Goal: Information Seeking & Learning: Learn about a topic

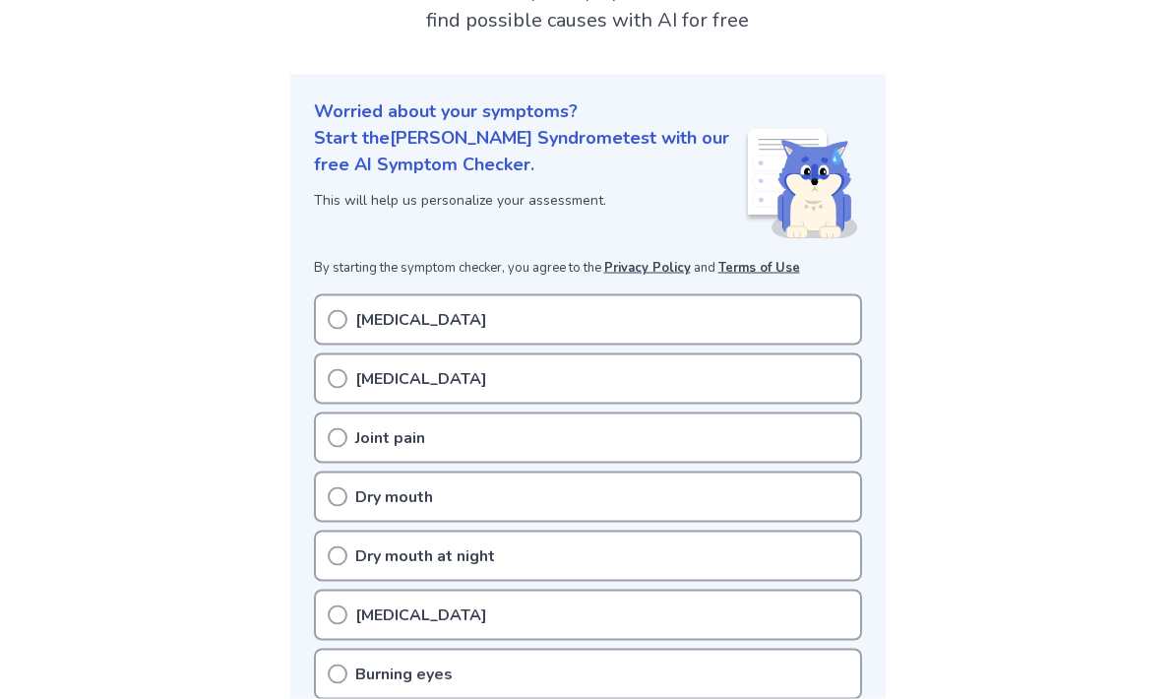
scroll to position [162, 0]
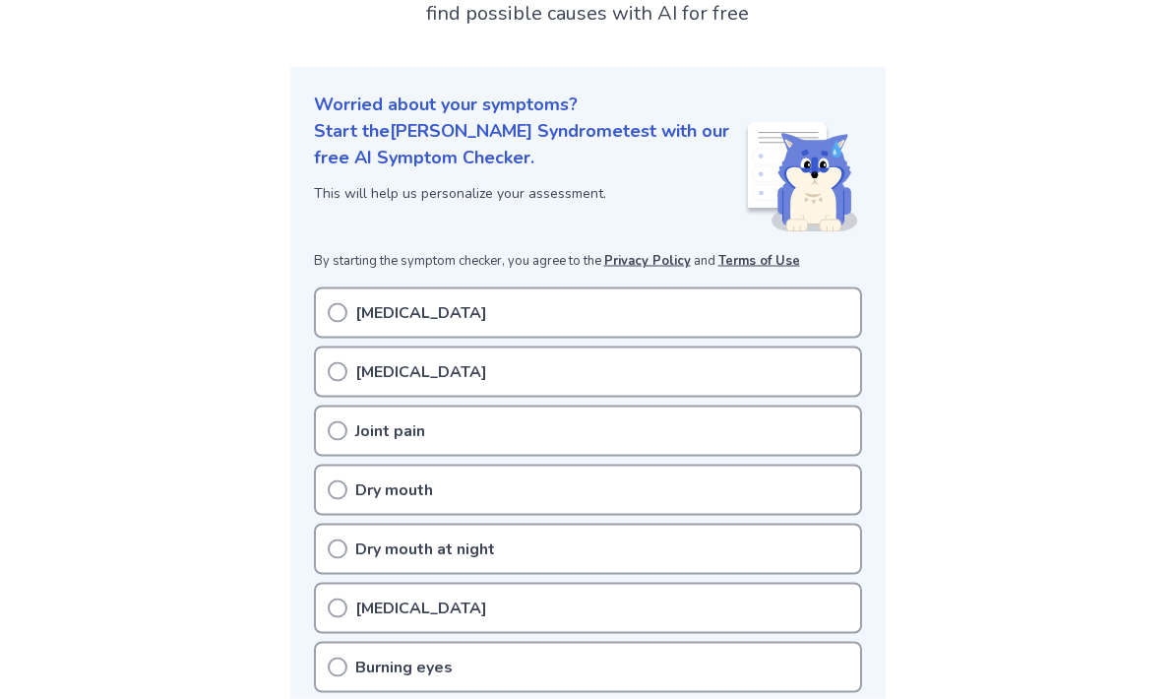
click at [803, 311] on div "[MEDICAL_DATA]" at bounding box center [588, 312] width 548 height 51
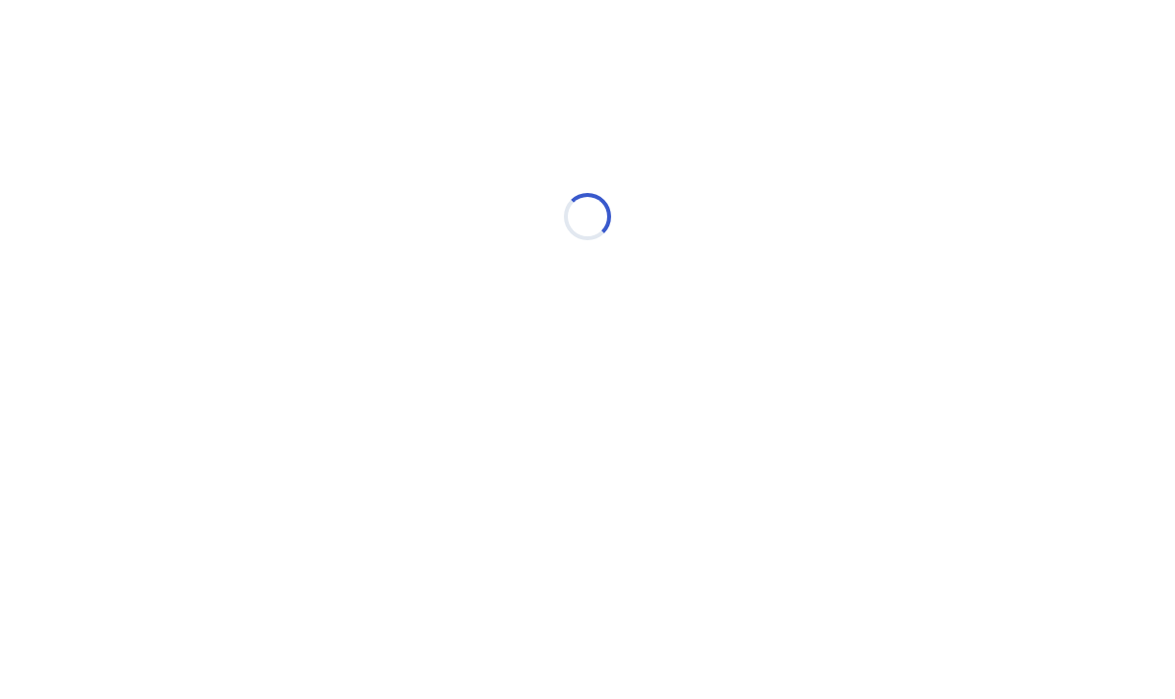
click at [352, 314] on div "Loading..." at bounding box center [587, 217] width 559 height 394
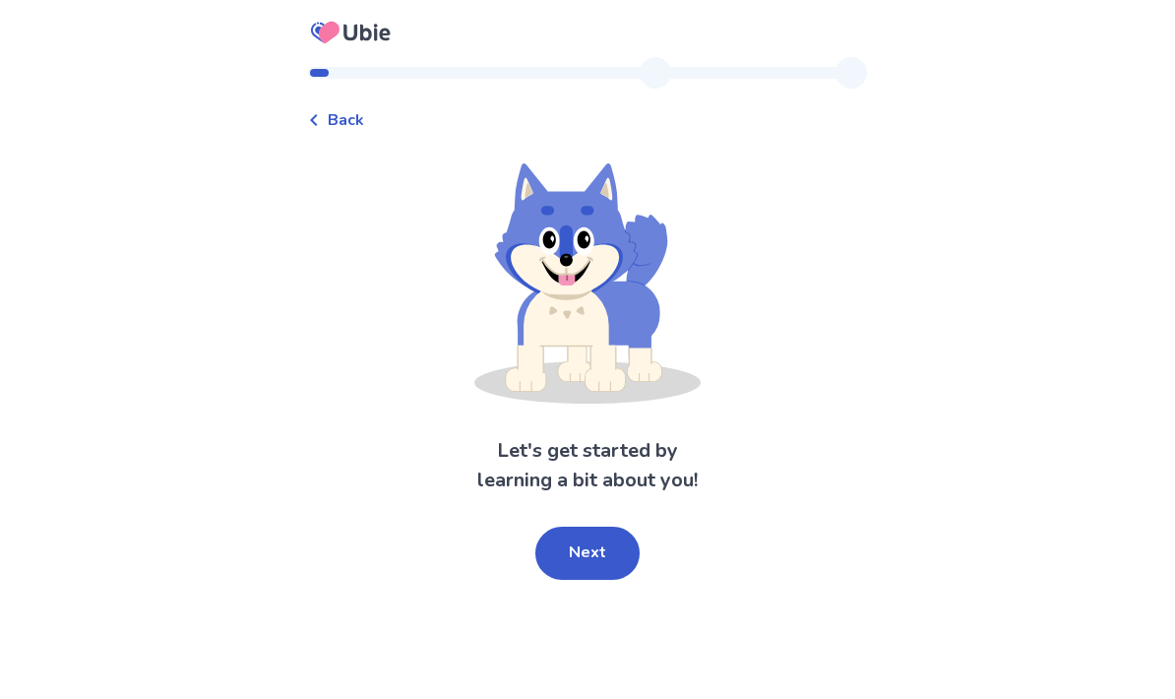
click at [596, 542] on button "Next" at bounding box center [587, 552] width 104 height 53
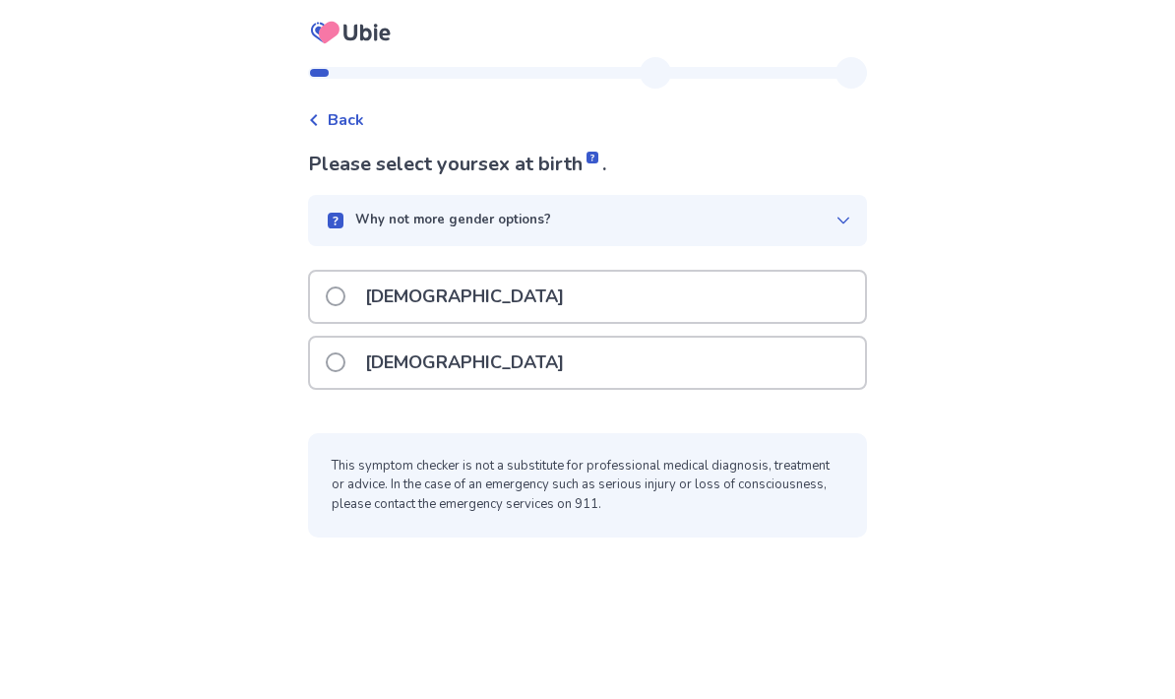
click at [685, 363] on div "Female" at bounding box center [587, 362] width 555 height 50
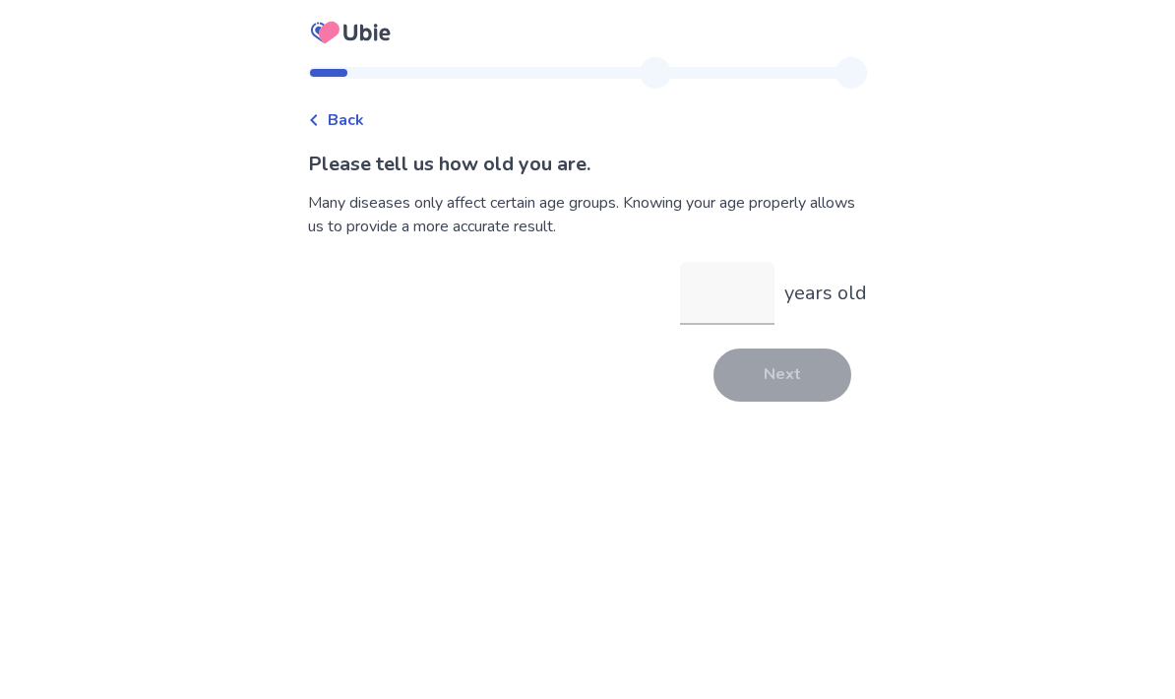
click at [725, 296] on input "years old" at bounding box center [727, 293] width 94 height 63
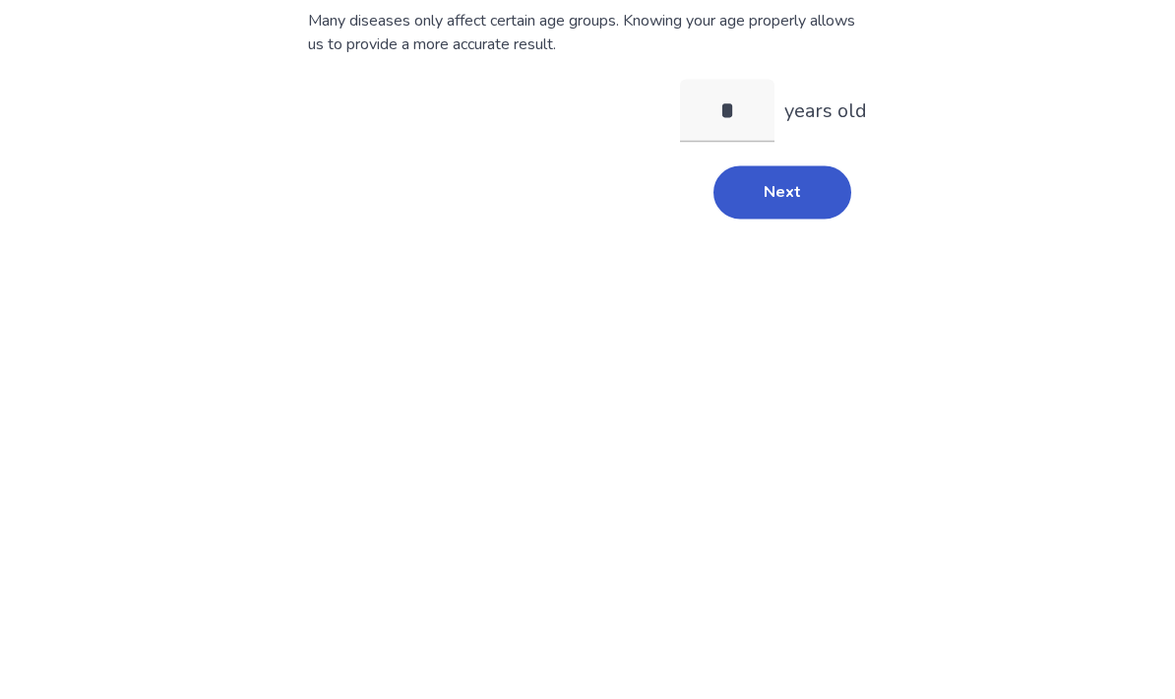
type input "**"
click at [804, 348] on button "Next" at bounding box center [782, 374] width 138 height 53
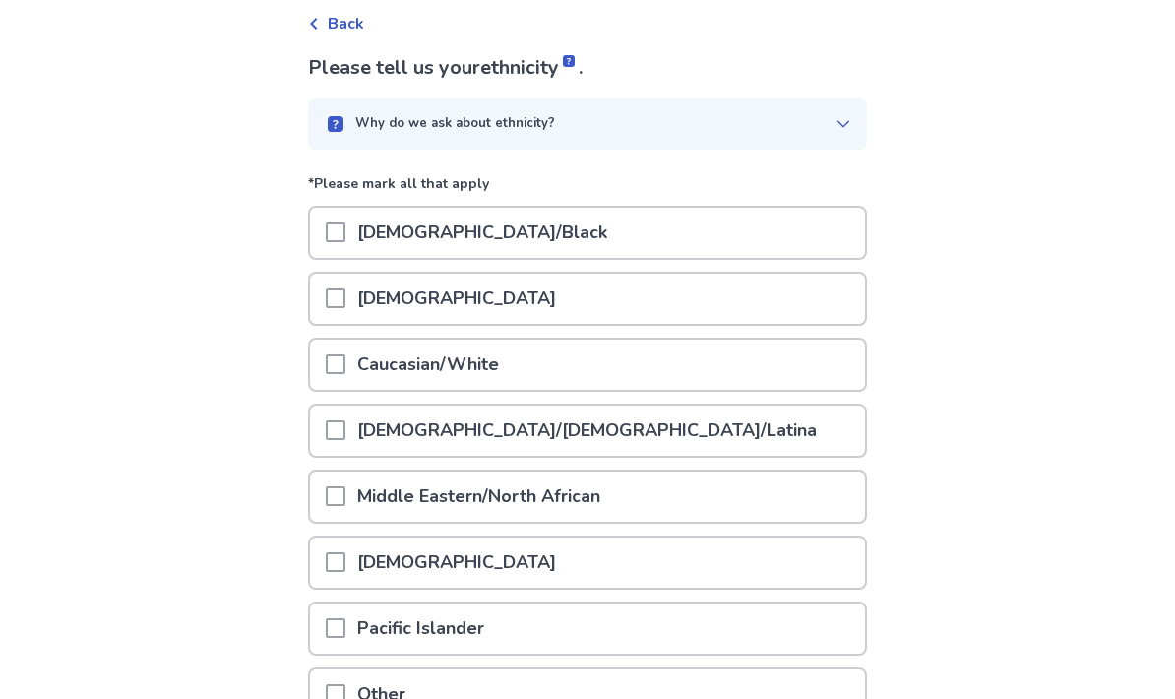
click at [744, 364] on div "Caucasian/White" at bounding box center [587, 365] width 555 height 50
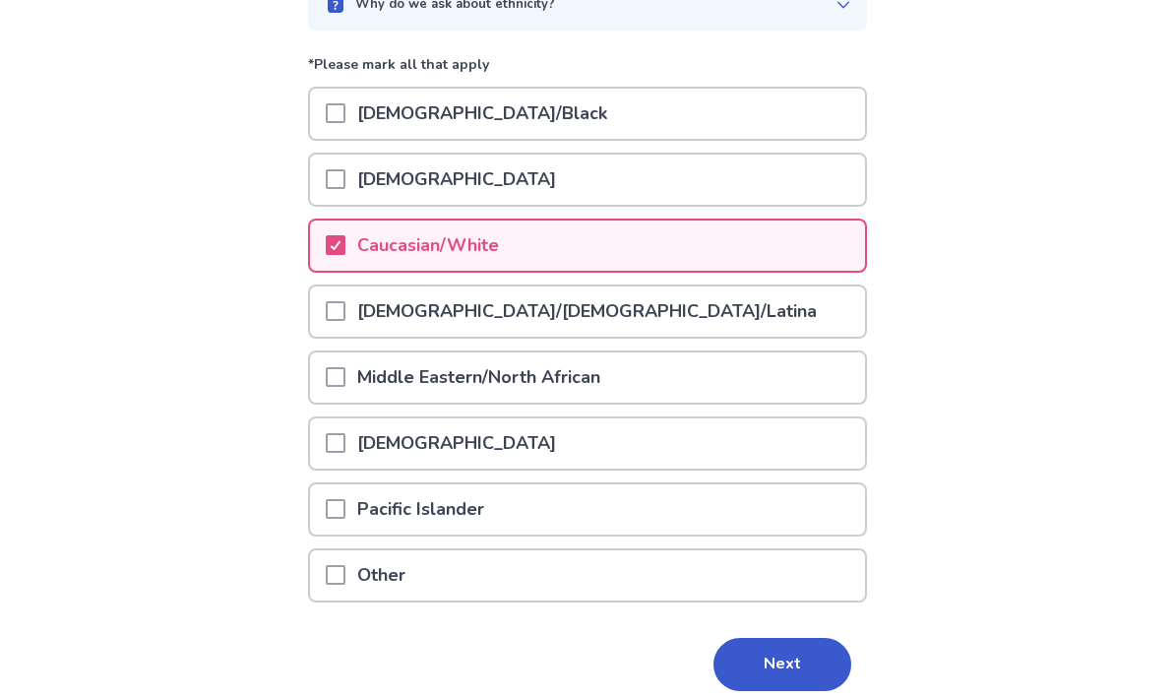
scroll to position [214, 0]
click at [781, 650] on button "Next" at bounding box center [782, 665] width 138 height 53
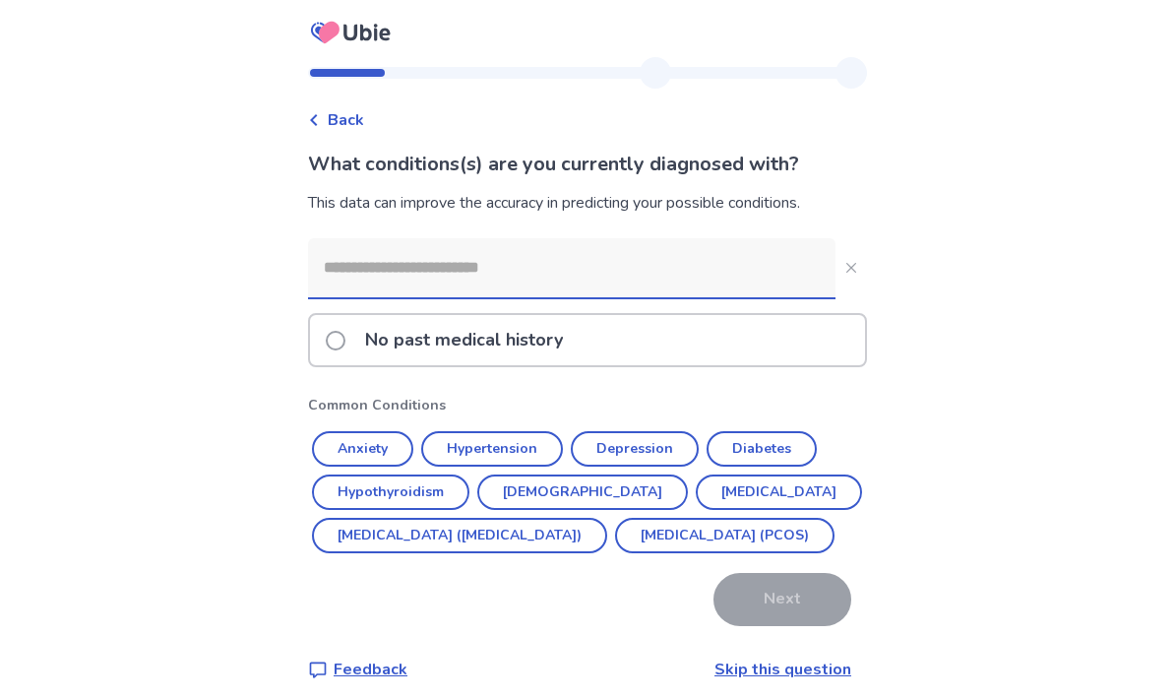
click at [705, 273] on input at bounding box center [571, 267] width 527 height 59
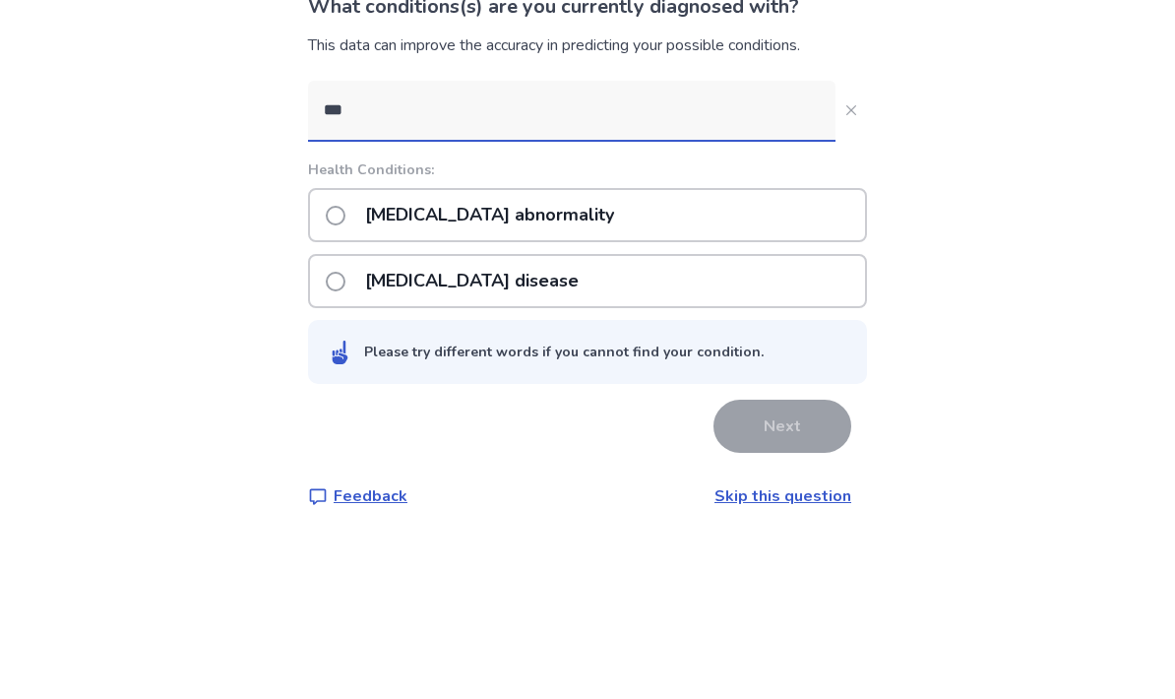
scroll to position [79, 0]
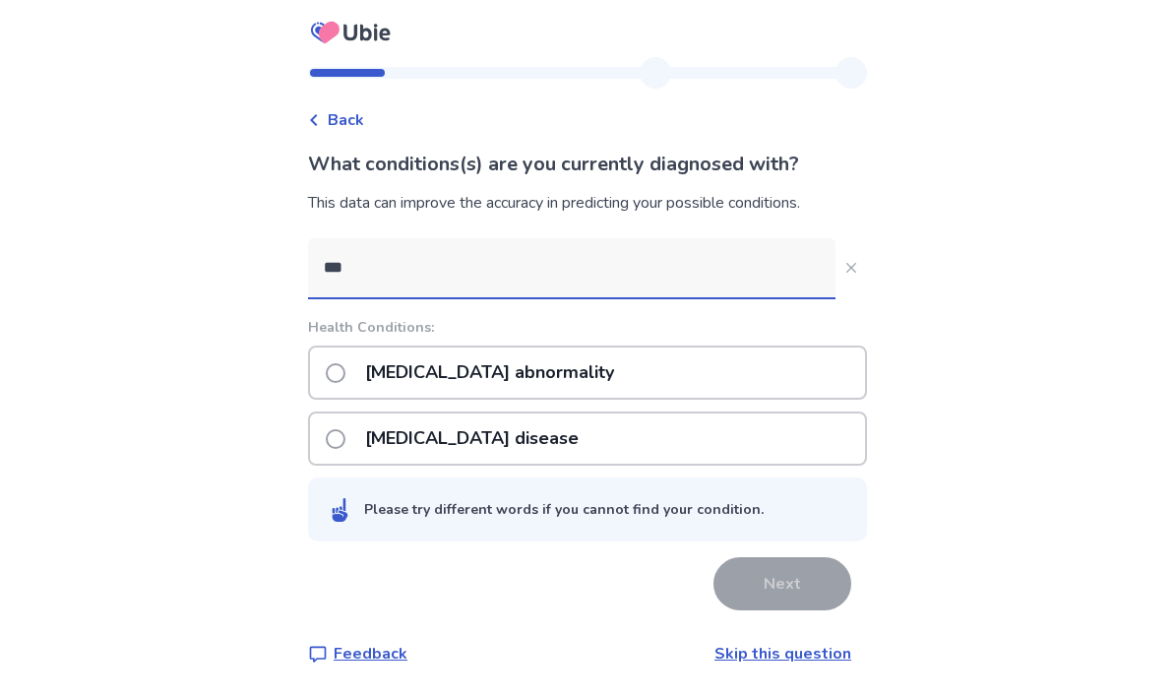
click at [607, 238] on input "***" at bounding box center [571, 267] width 527 height 59
type input "***"
click at [598, 411] on div "Raynaud's disease" at bounding box center [587, 438] width 559 height 54
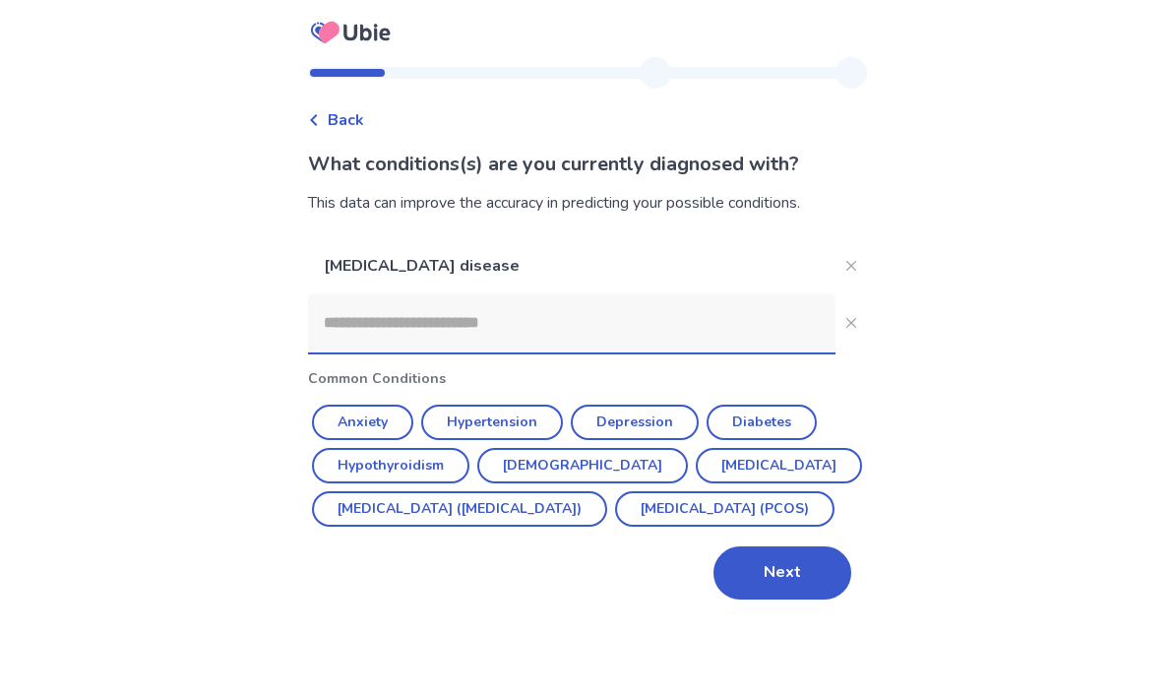
click at [565, 293] on input at bounding box center [571, 322] width 527 height 59
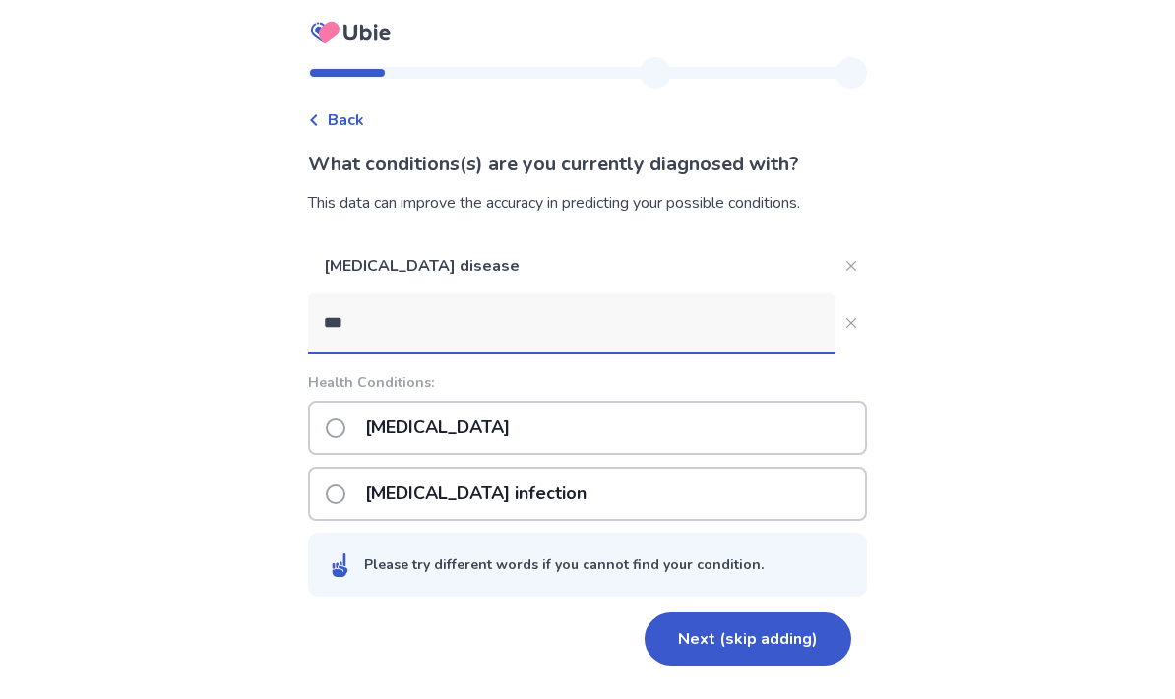
click at [675, 293] on input "***" at bounding box center [571, 322] width 527 height 59
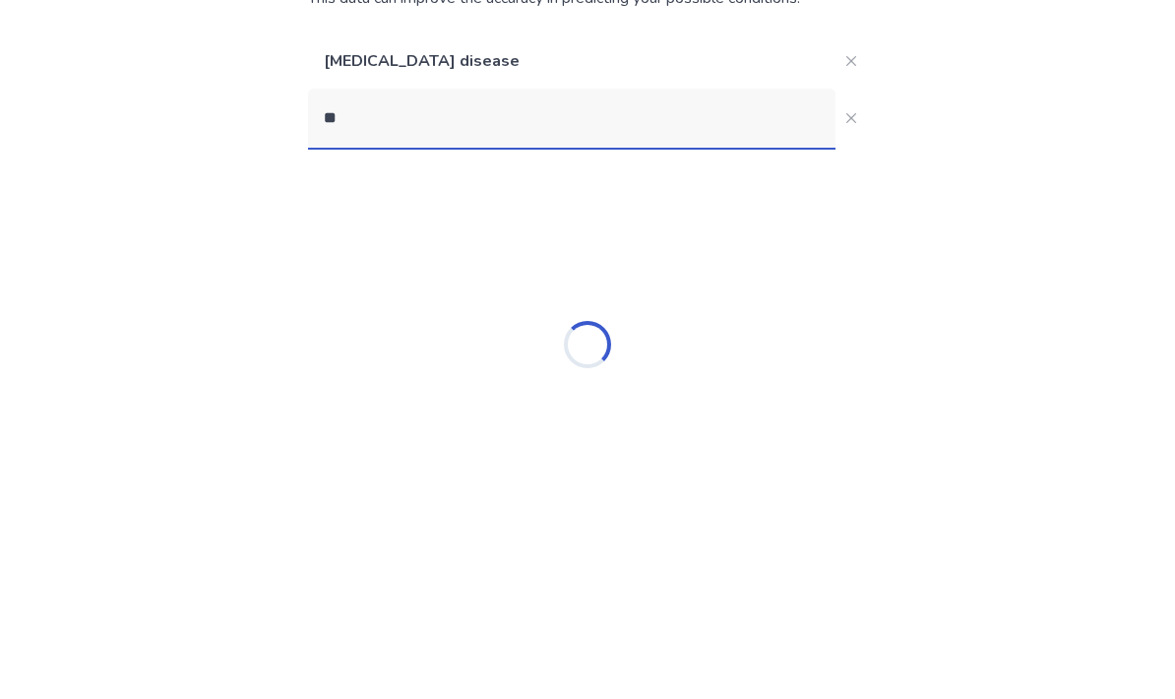
type input "*"
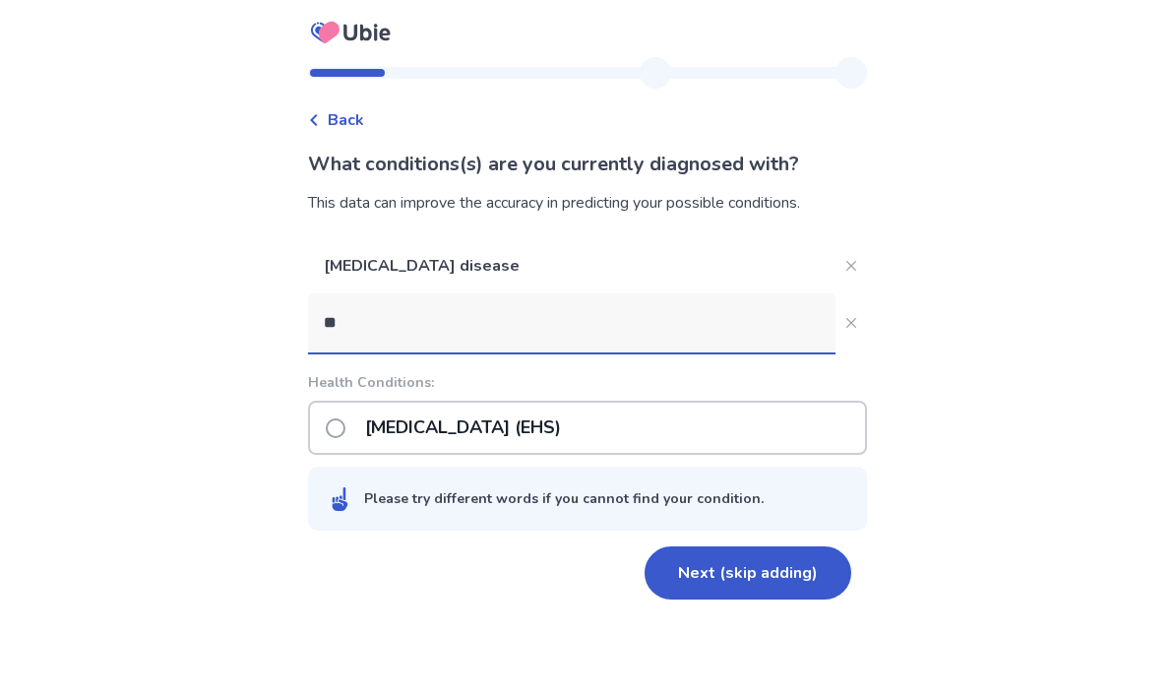
click at [761, 293] on input "**" at bounding box center [571, 322] width 527 height 59
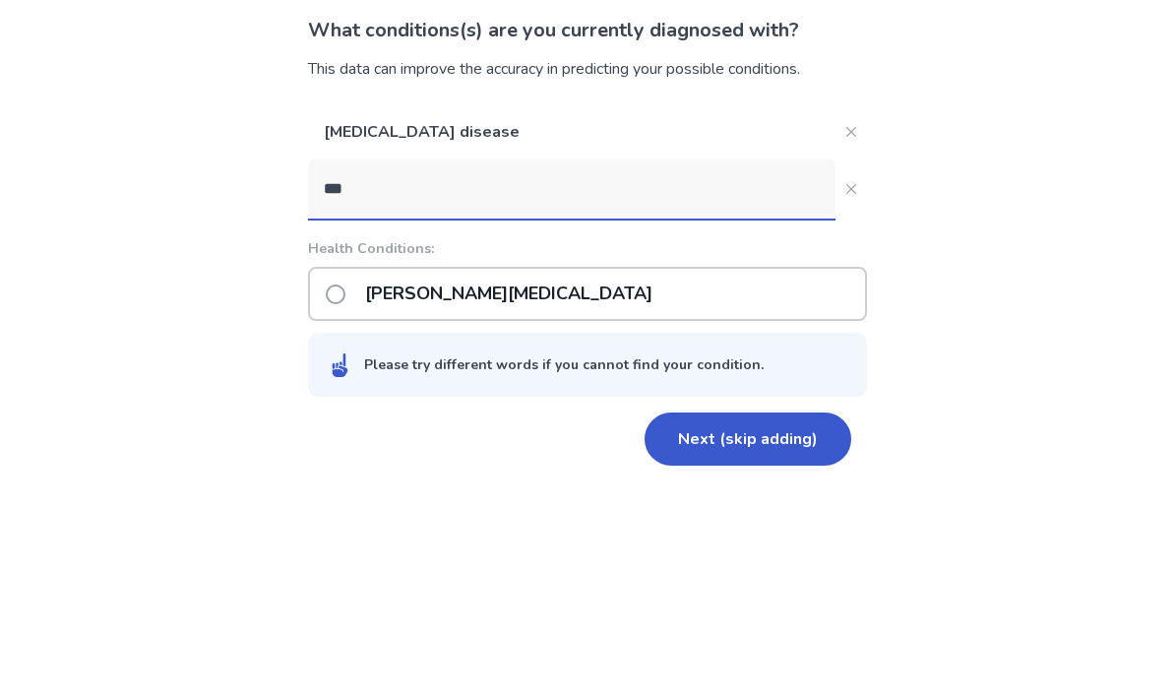
type input "***"
click at [342, 402] on label "Ehlers-Danlos syndrome" at bounding box center [495, 427] width 338 height 50
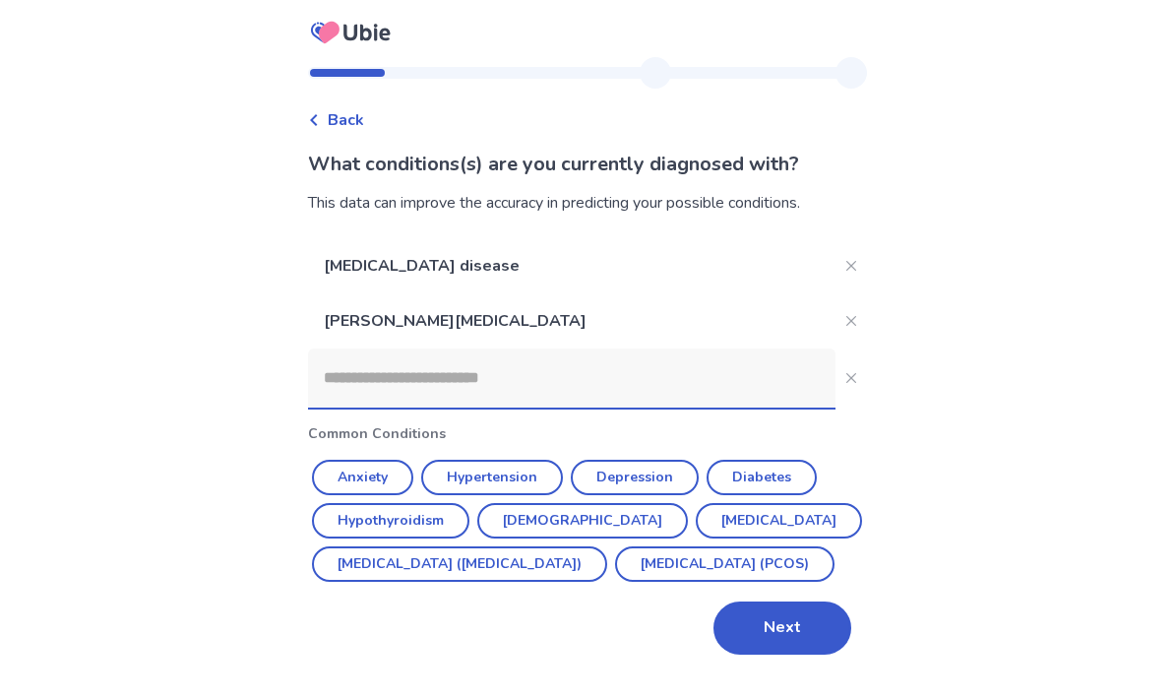
click at [588, 348] on input at bounding box center [571, 377] width 527 height 59
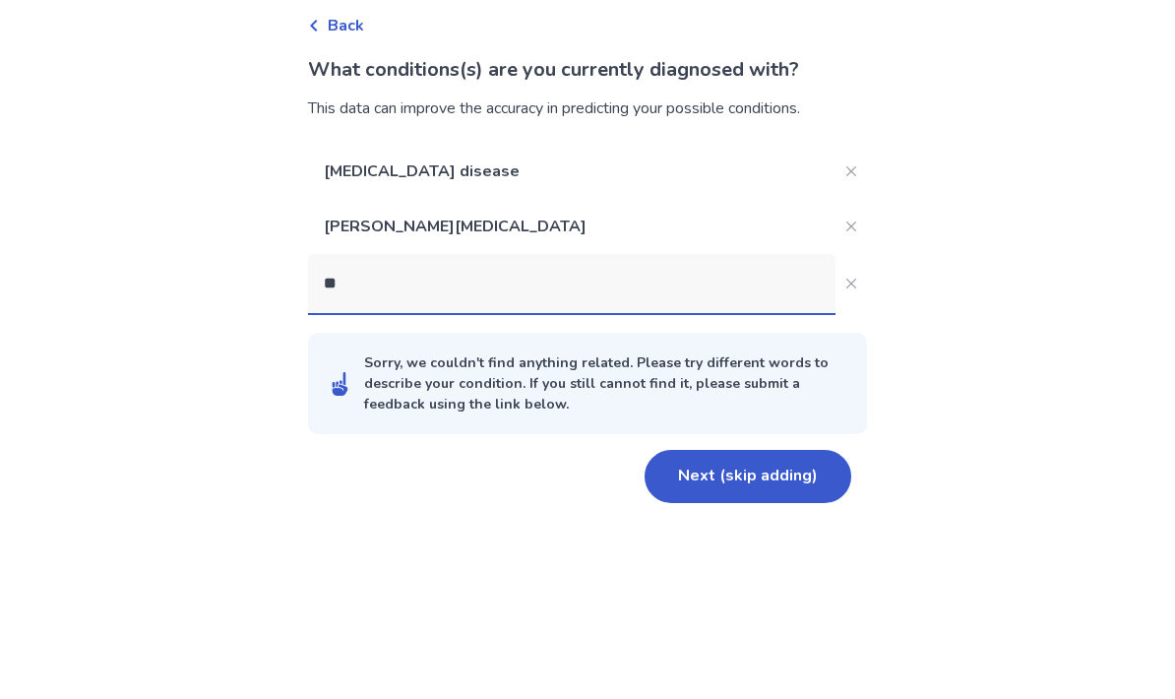
type input "***"
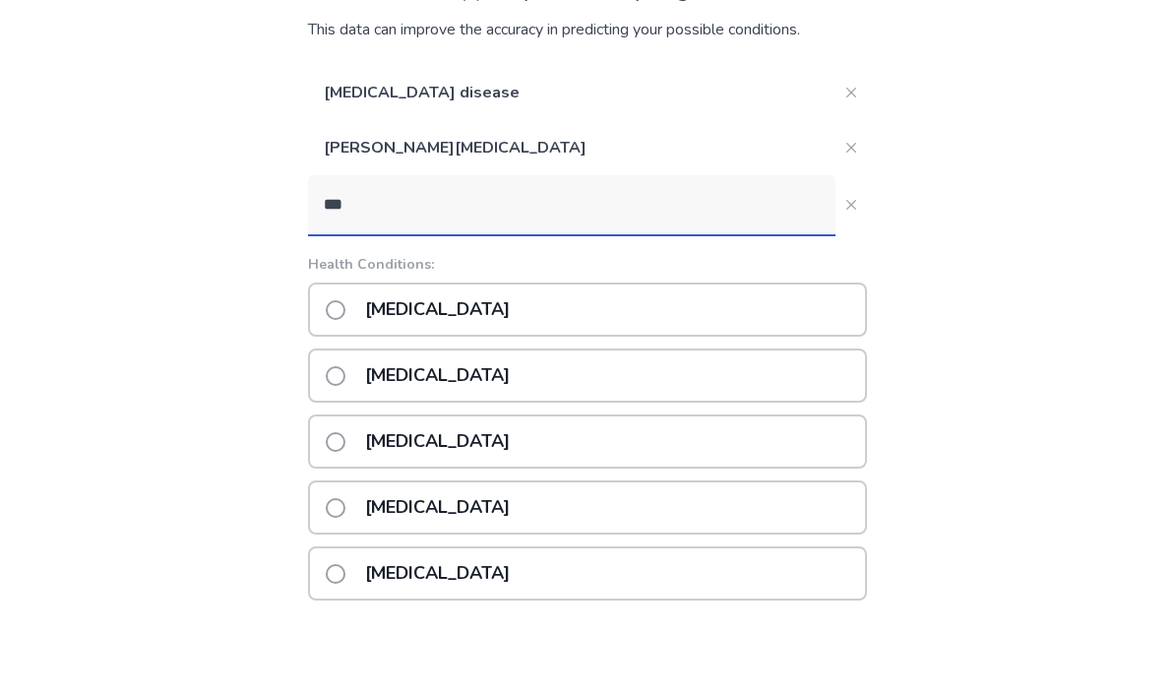
scroll to position [173, 0]
click at [445, 306] on p "Eczema" at bounding box center [437, 309] width 168 height 50
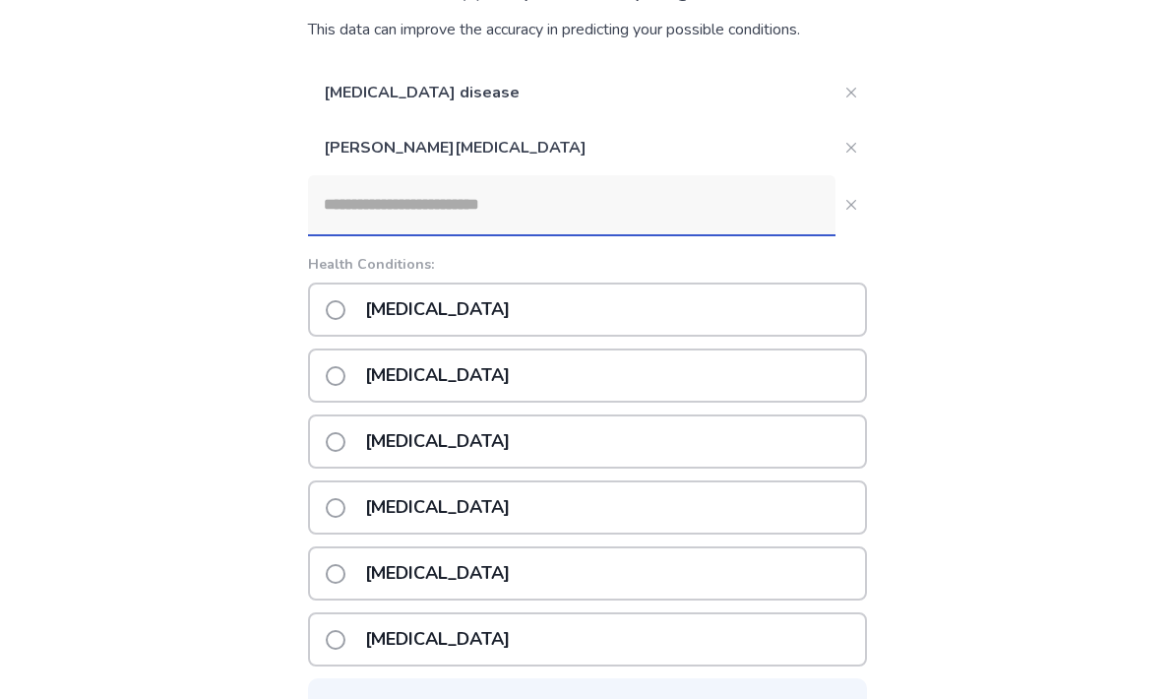
scroll to position [79, 0]
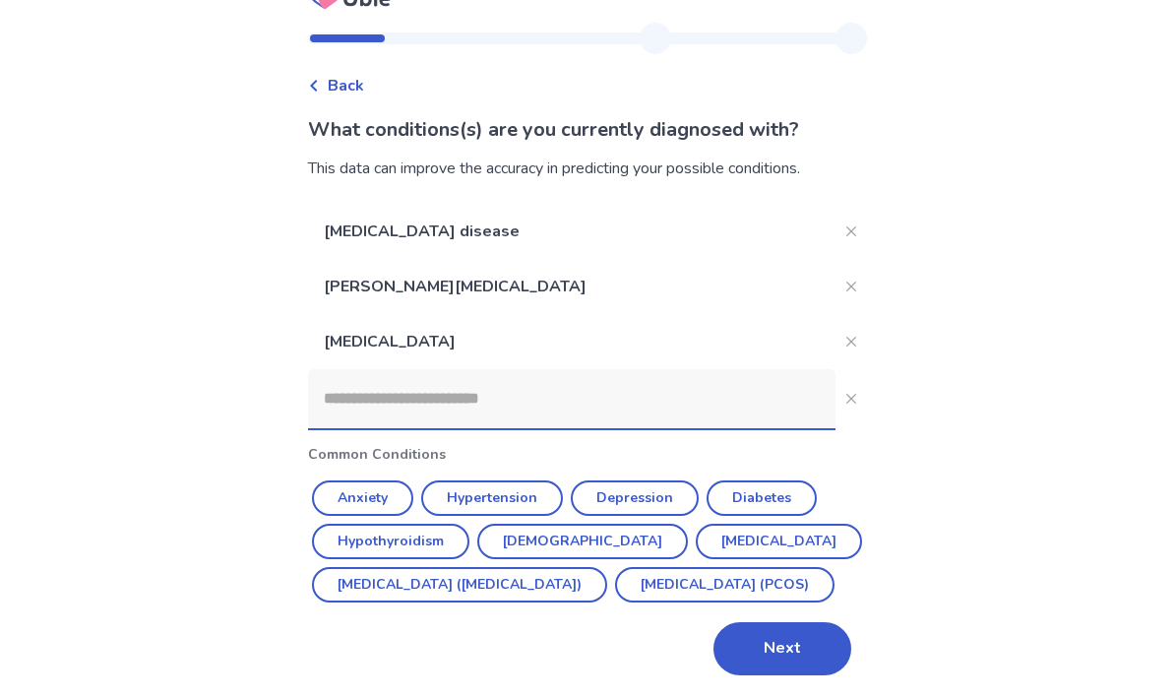
click at [594, 369] on input at bounding box center [571, 398] width 527 height 59
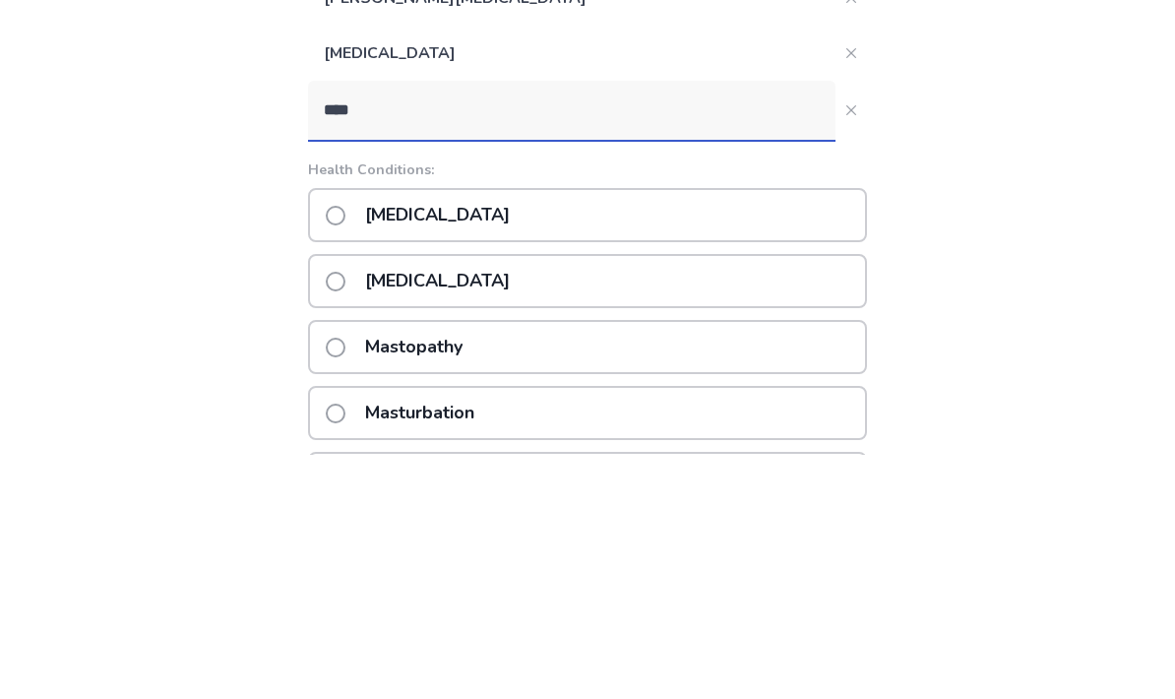
scroll to position [298, 0]
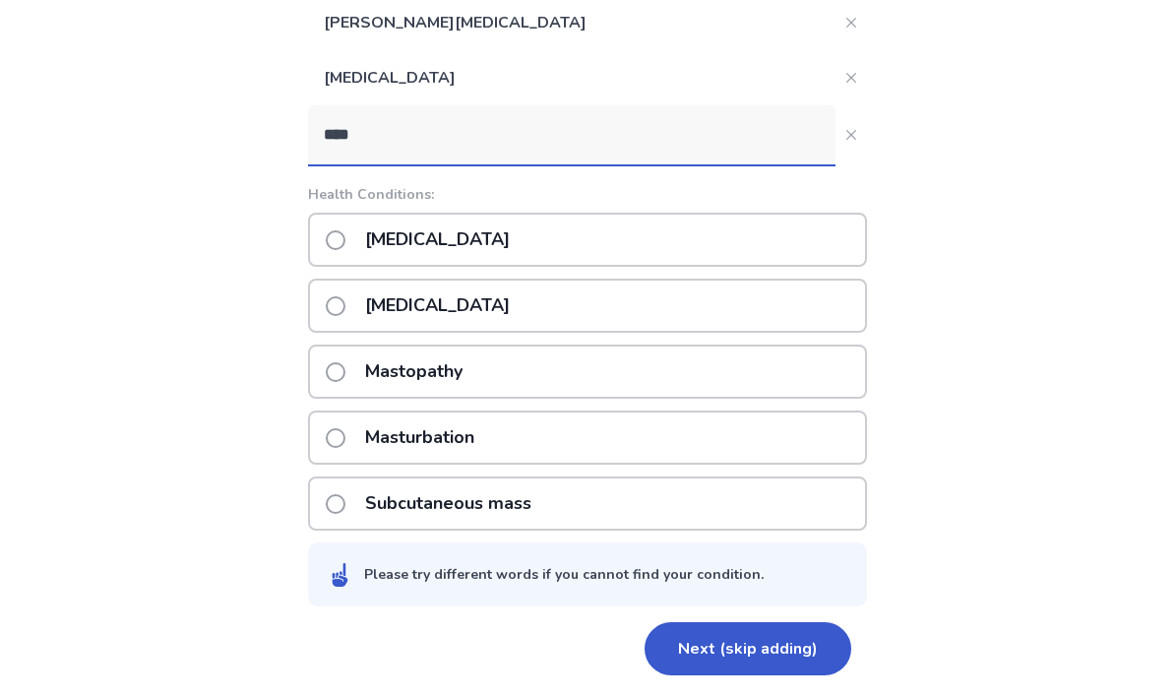
click at [519, 142] on input "****" at bounding box center [571, 134] width 527 height 59
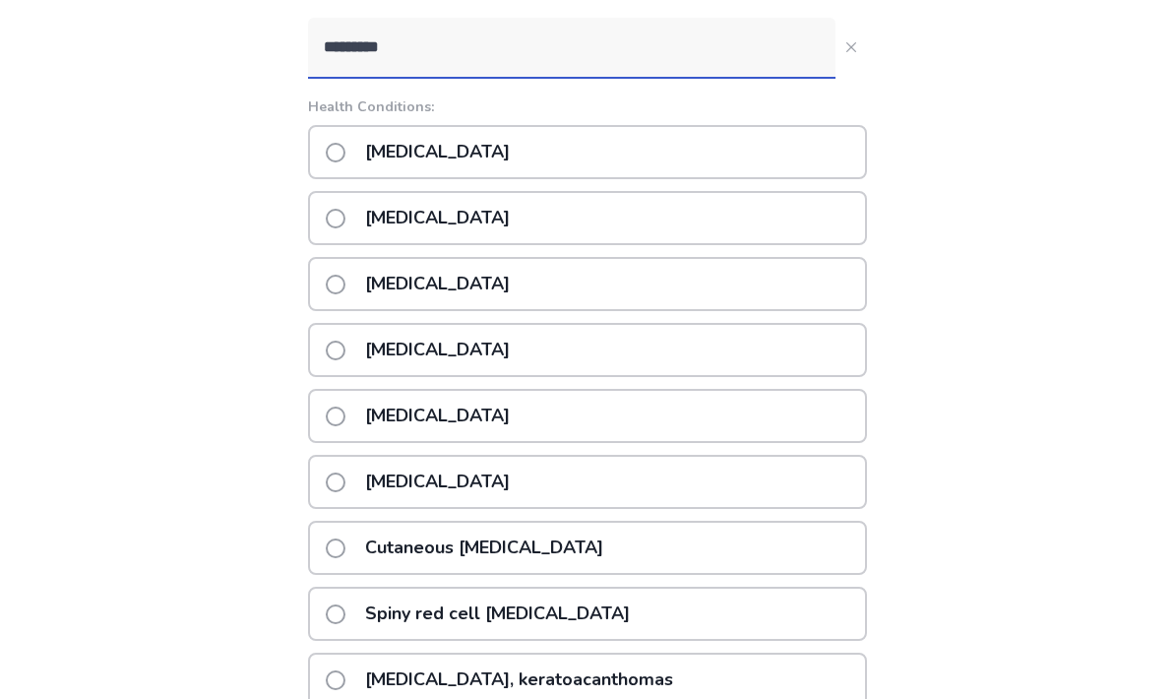
scroll to position [339, 0]
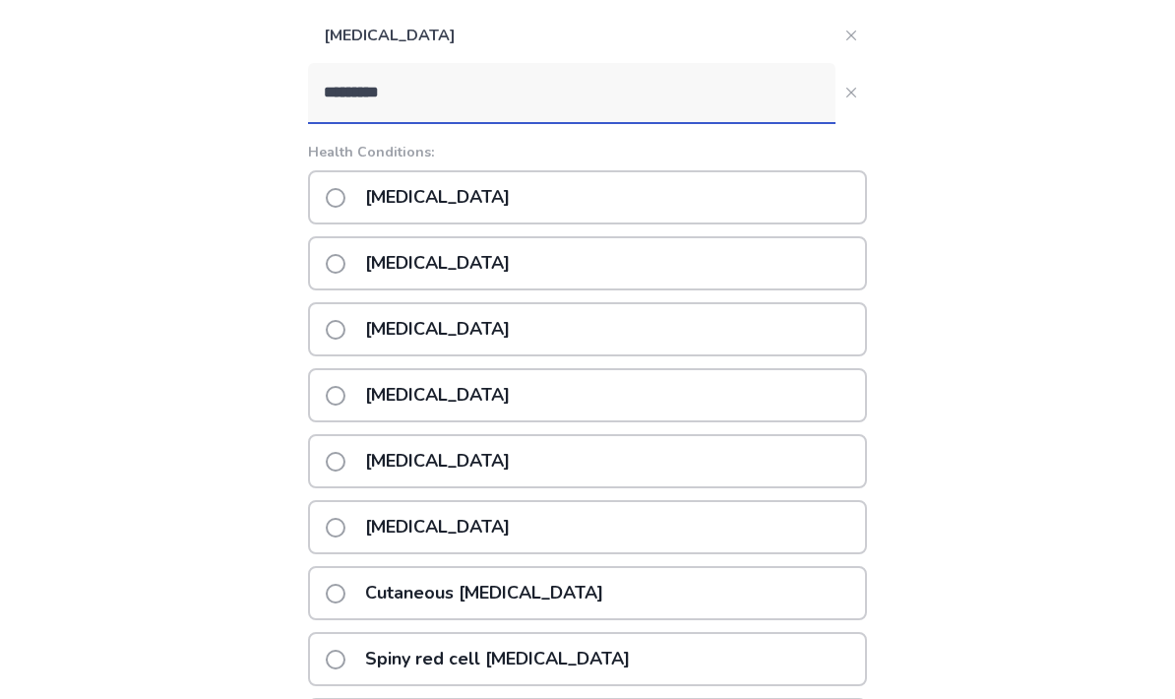
click at [617, 103] on input "*********" at bounding box center [571, 93] width 527 height 59
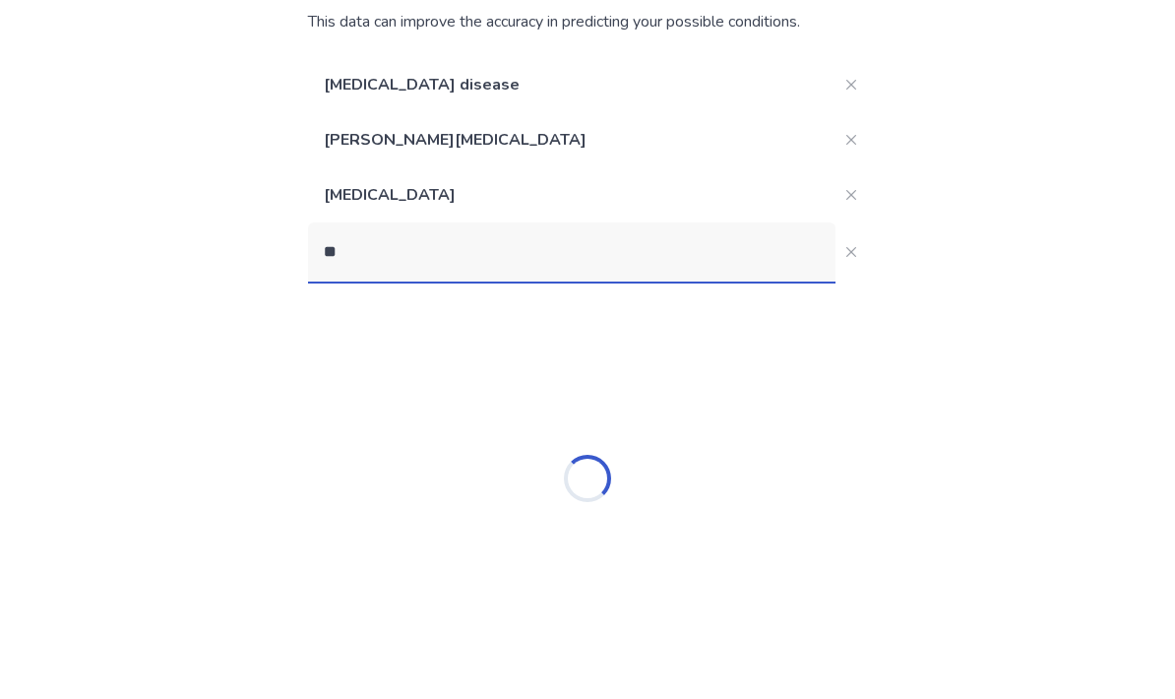
type input "*"
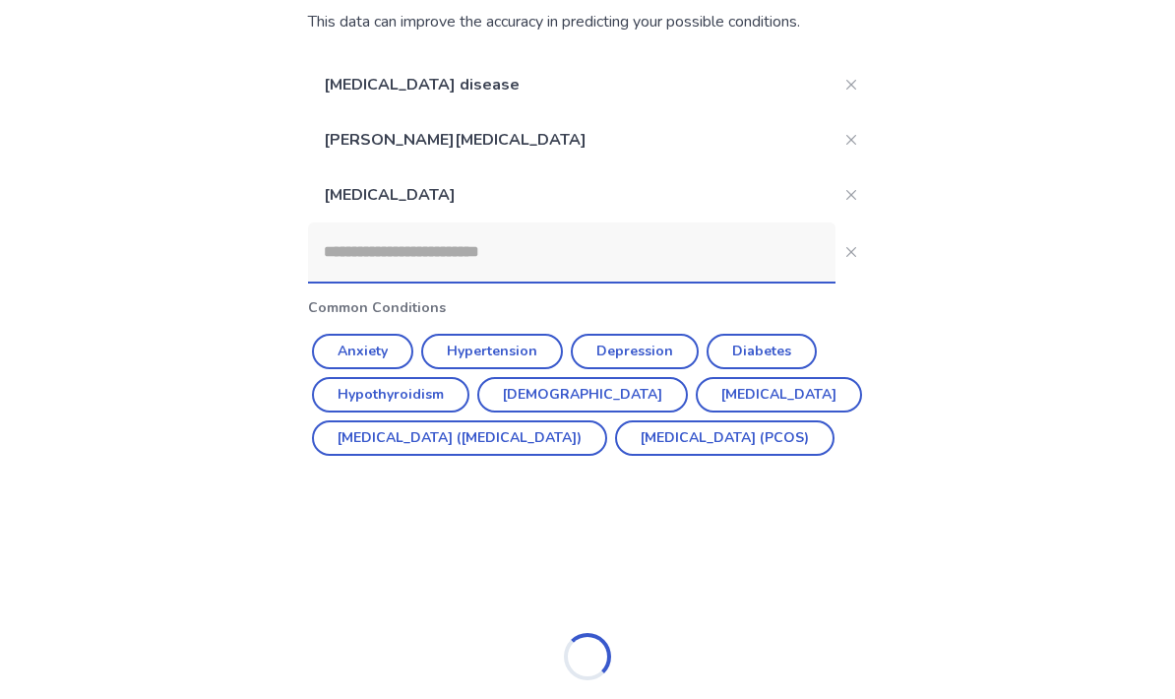
scroll to position [79, 0]
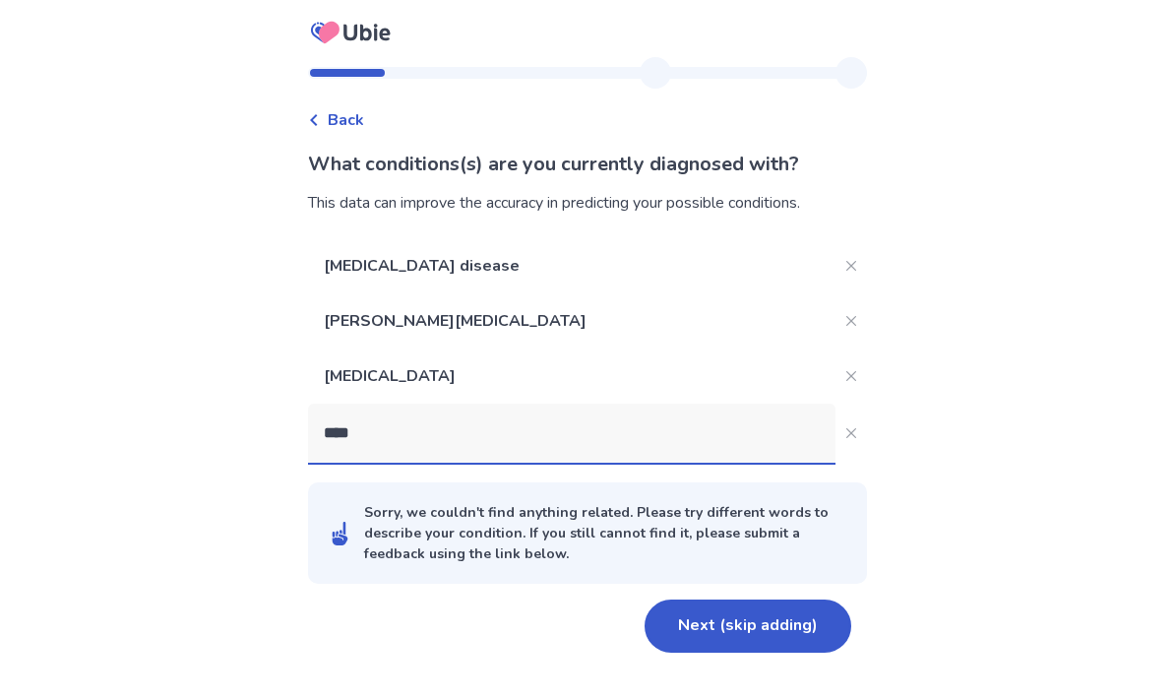
click at [713, 403] on input "****" at bounding box center [571, 432] width 527 height 59
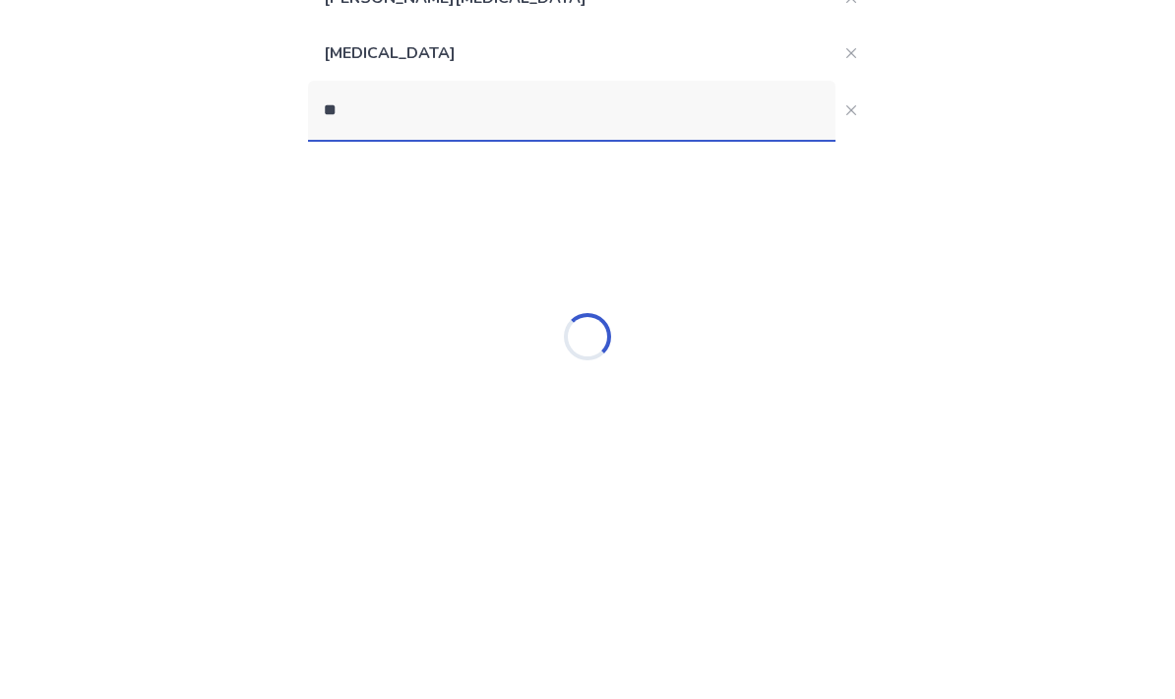
type input "*"
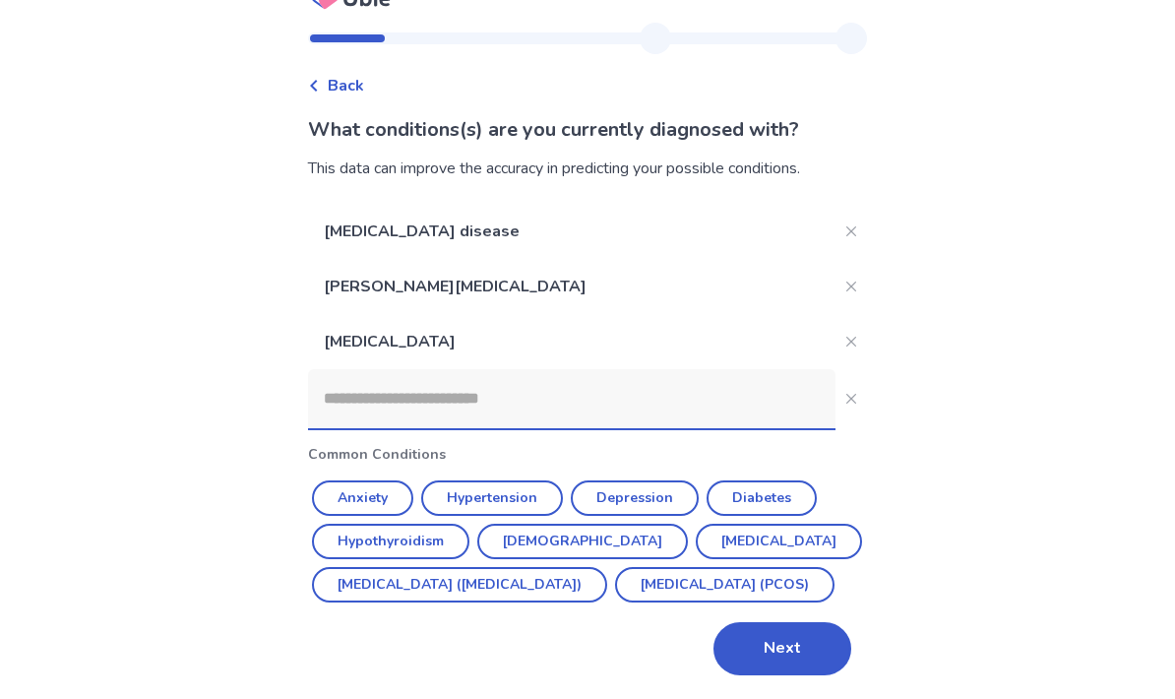
click at [671, 376] on input at bounding box center [571, 398] width 527 height 59
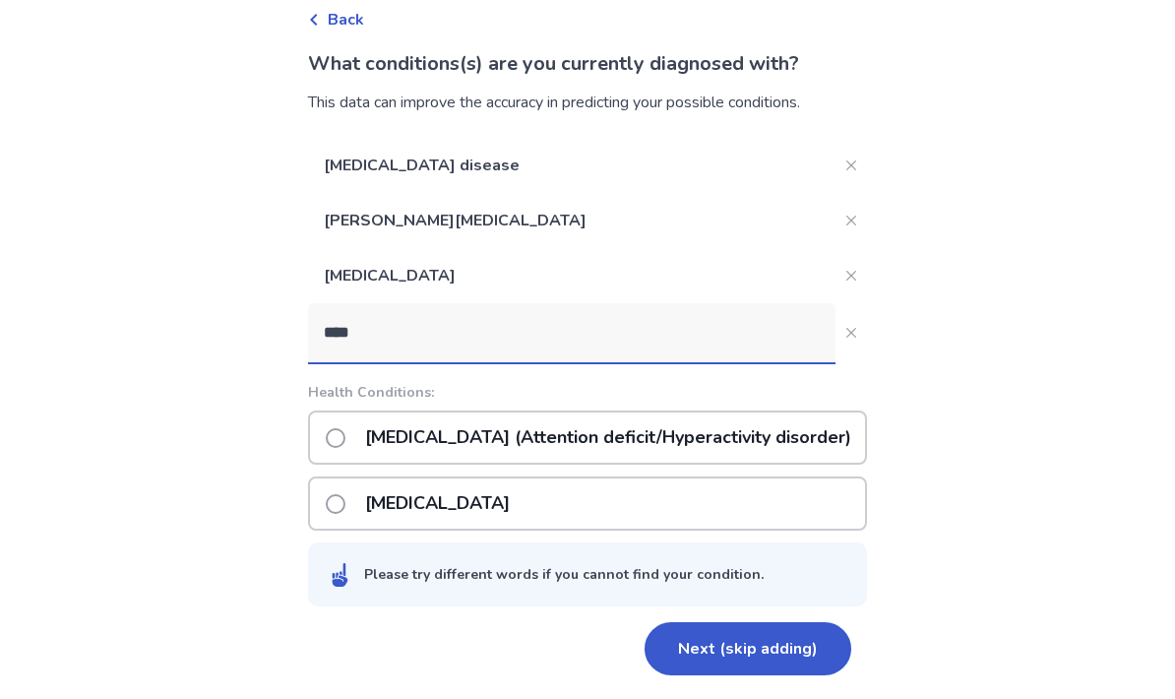
type input "****"
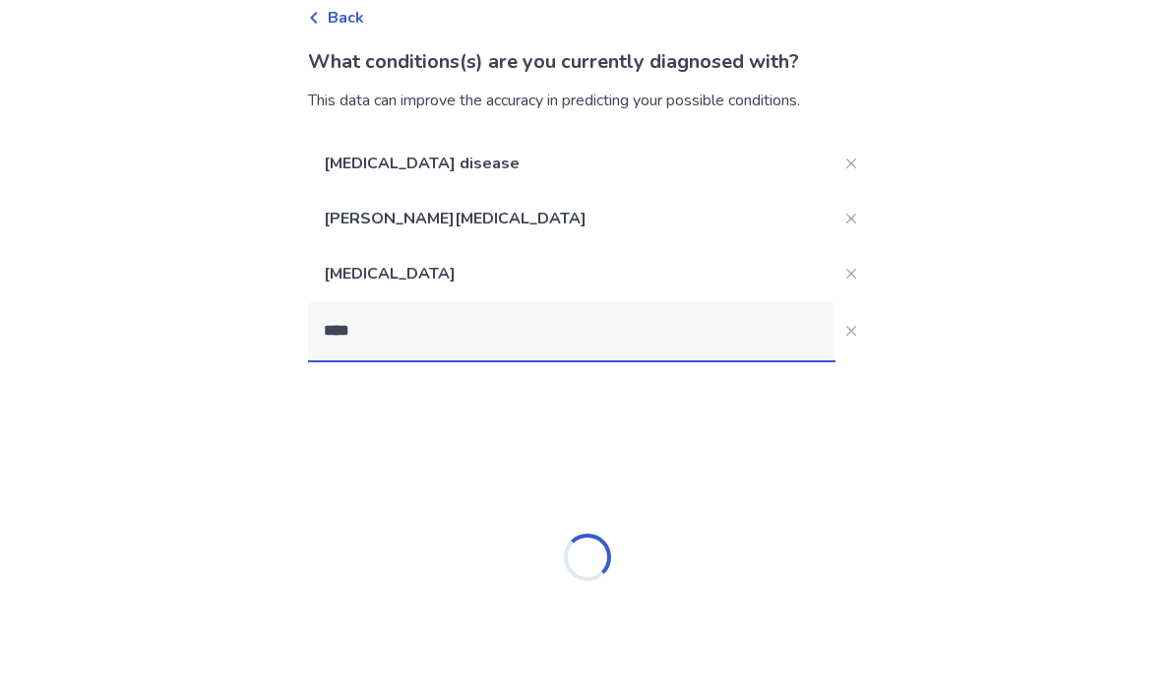
scroll to position [100, 0]
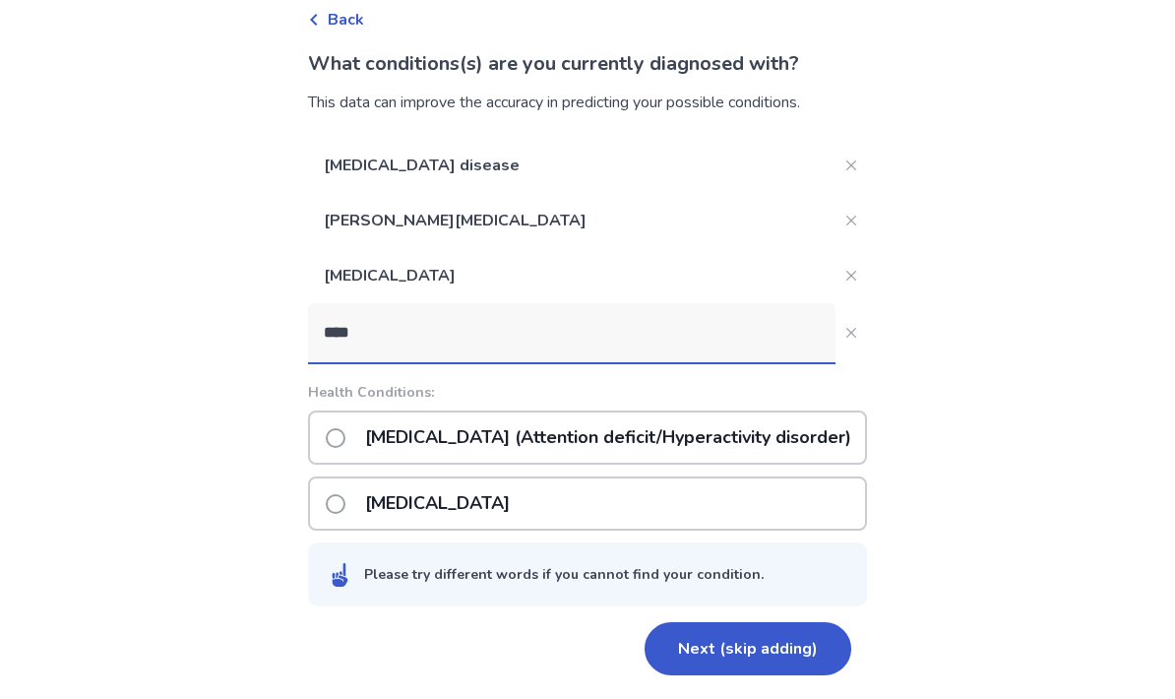
click at [681, 437] on p "ADHD (Attention deficit/Hyperactivity disorder)" at bounding box center [608, 437] width 510 height 50
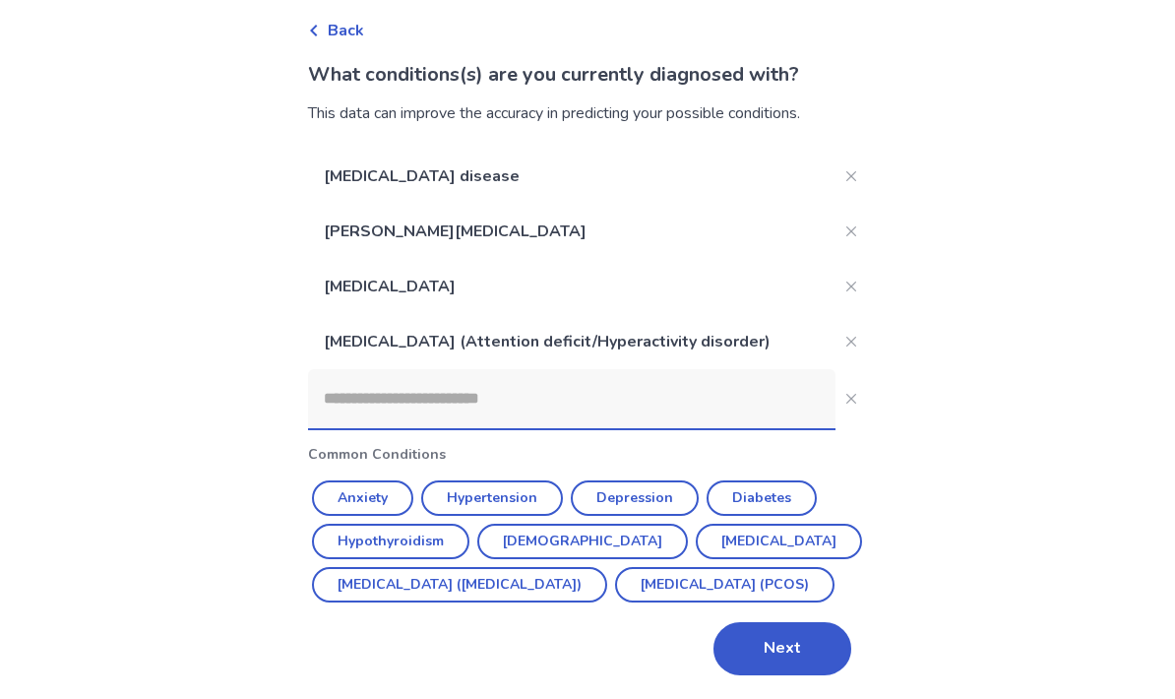
click at [774, 675] on button "Next" at bounding box center [782, 648] width 138 height 53
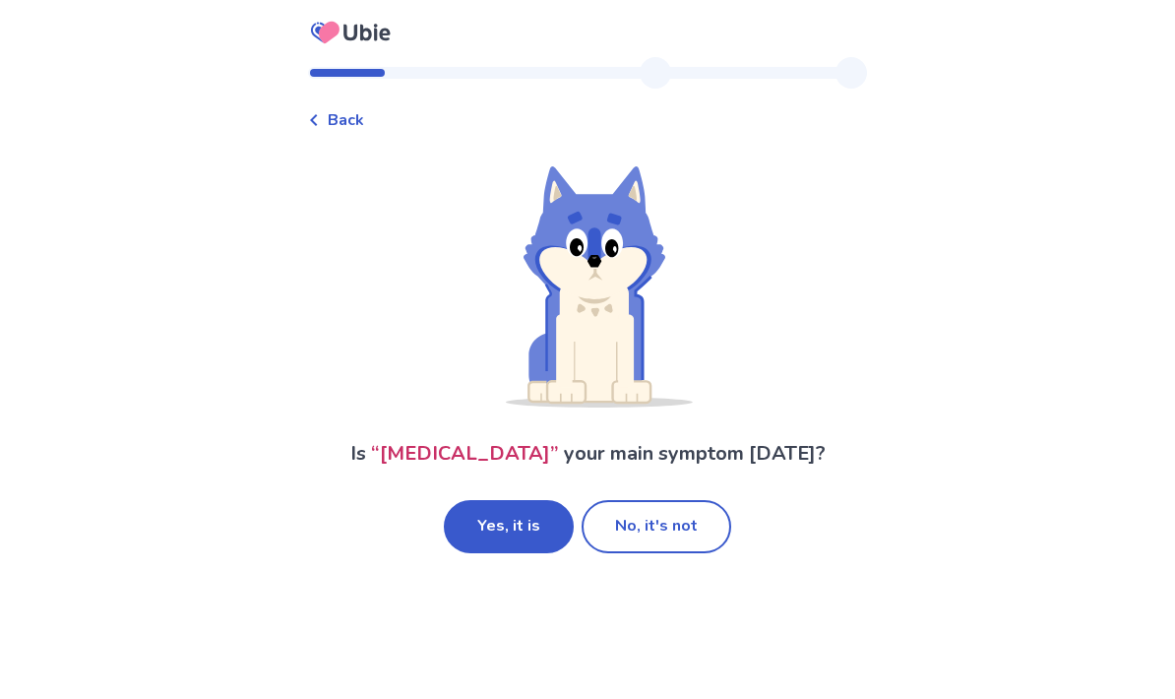
click at [665, 538] on button "No, it's not" at bounding box center [656, 526] width 150 height 53
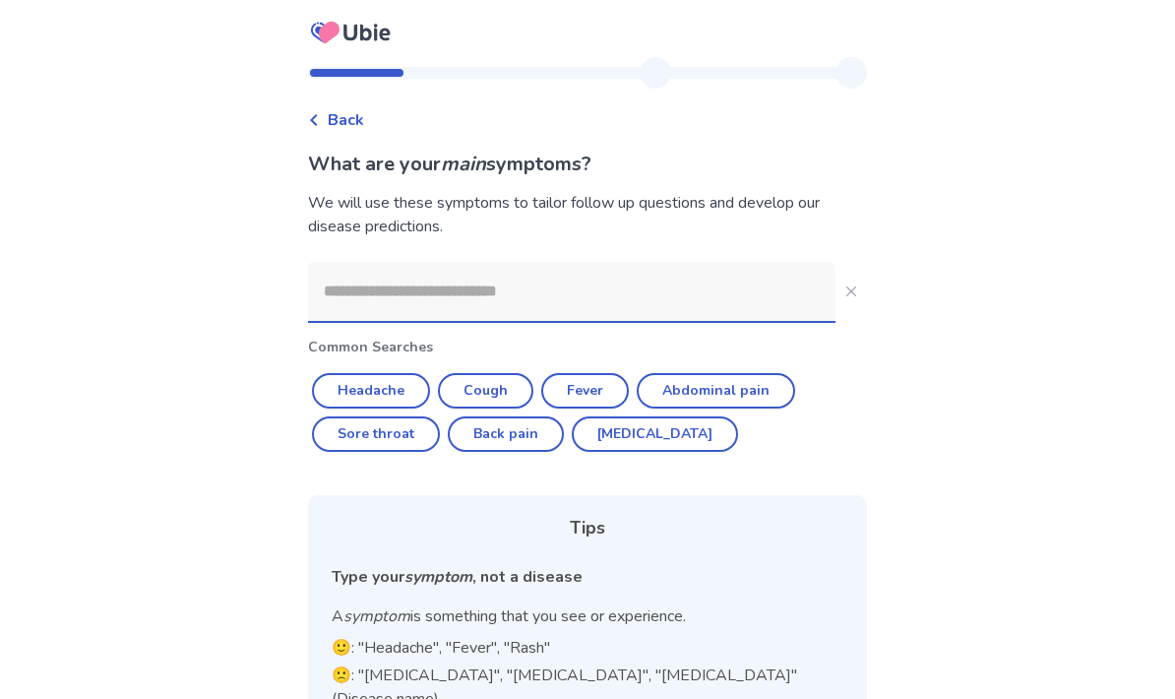
click at [664, 300] on input at bounding box center [571, 291] width 527 height 59
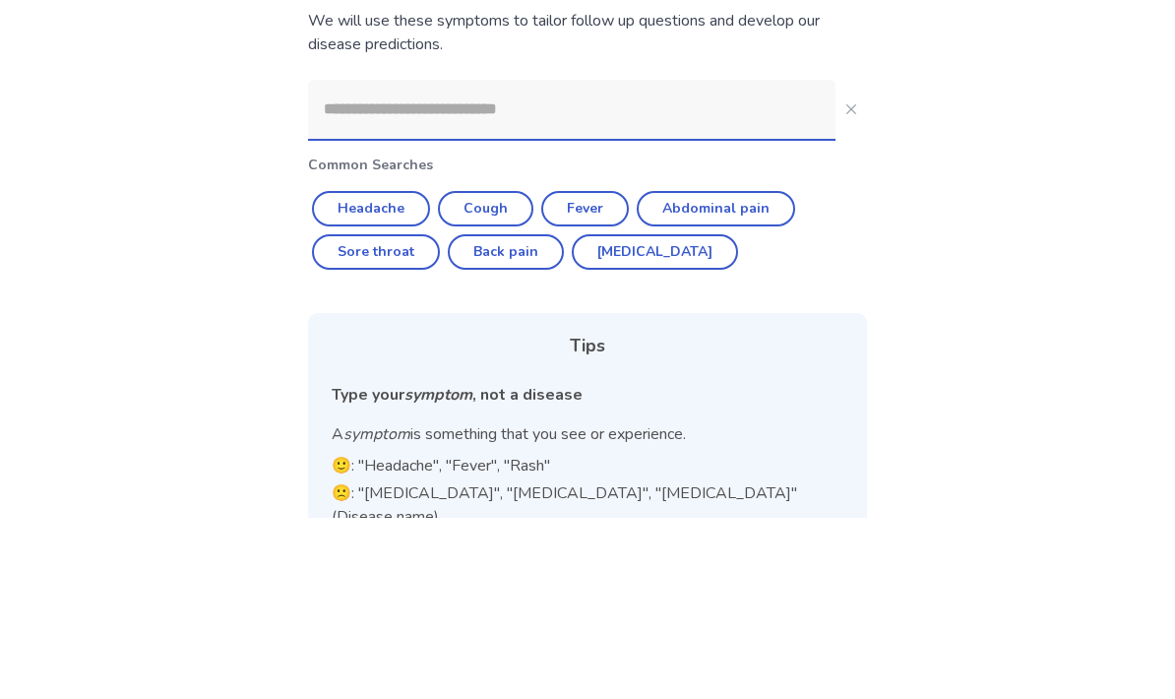
scroll to position [161, 0]
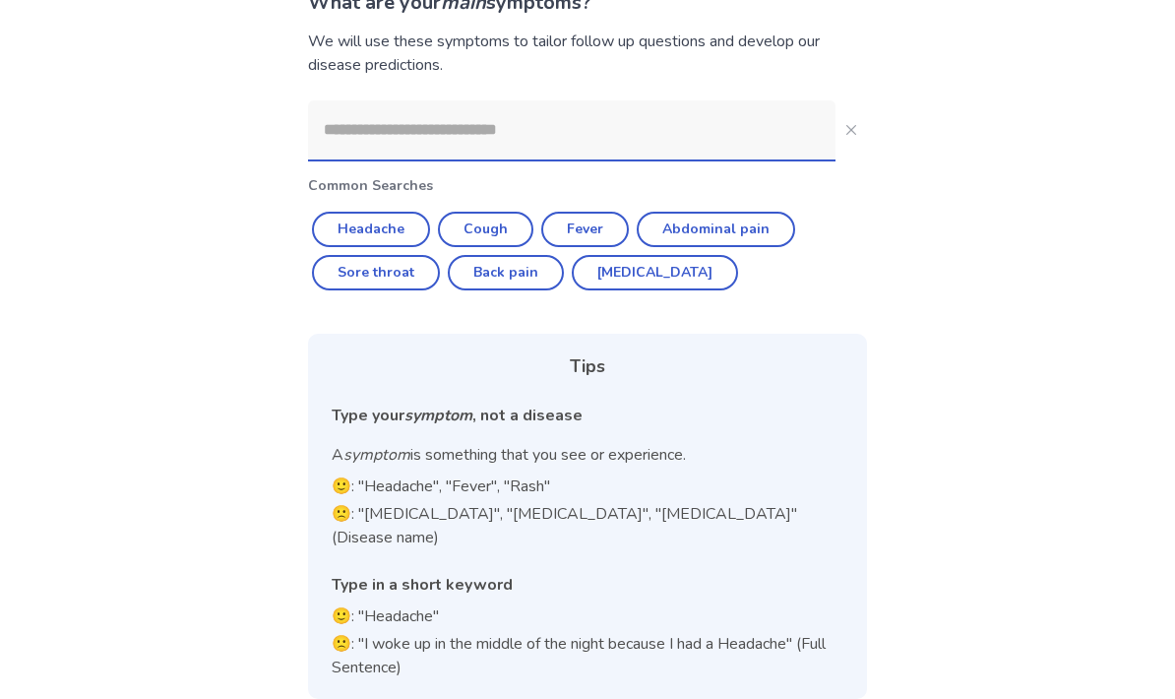
click at [640, 146] on input at bounding box center [571, 129] width 527 height 59
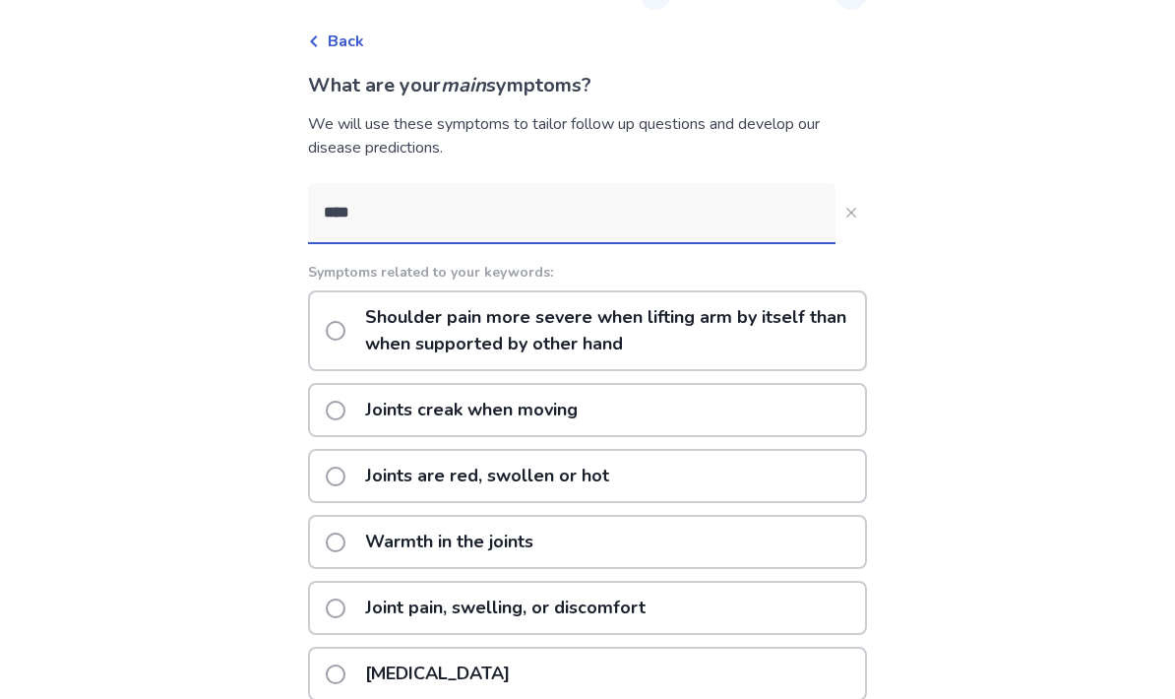
type input "*****"
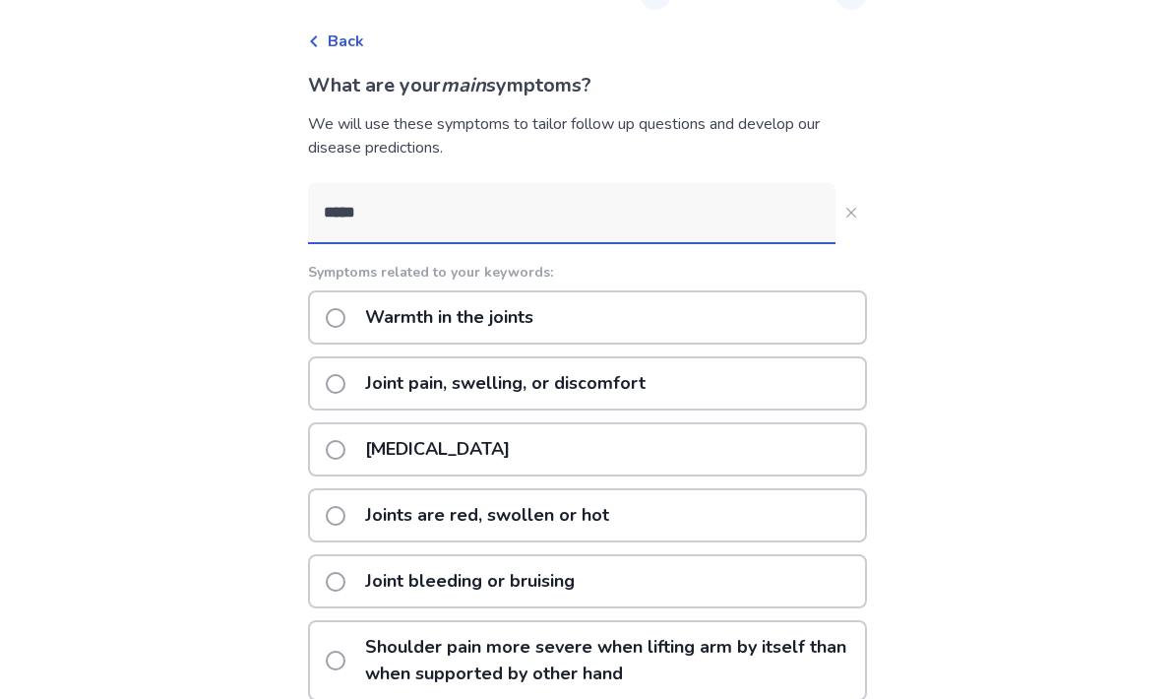
click at [631, 374] on p "Joint pain, swelling, or discomfort" at bounding box center [505, 383] width 304 height 50
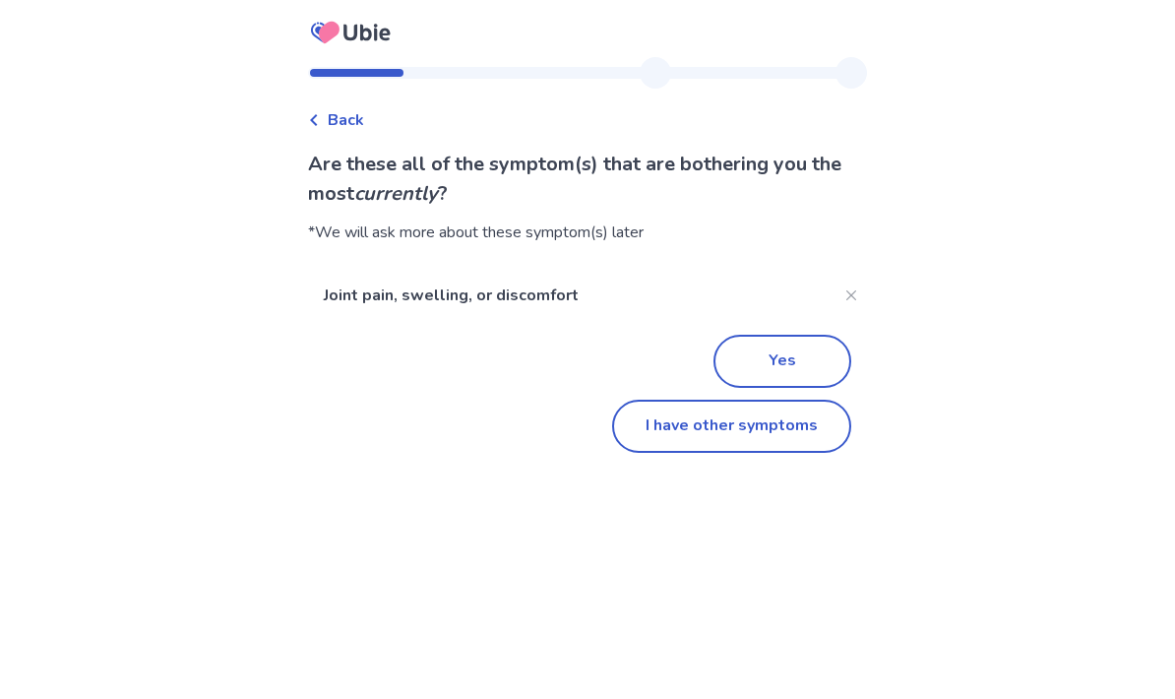
click at [748, 437] on button "I have other symptoms" at bounding box center [731, 425] width 239 height 53
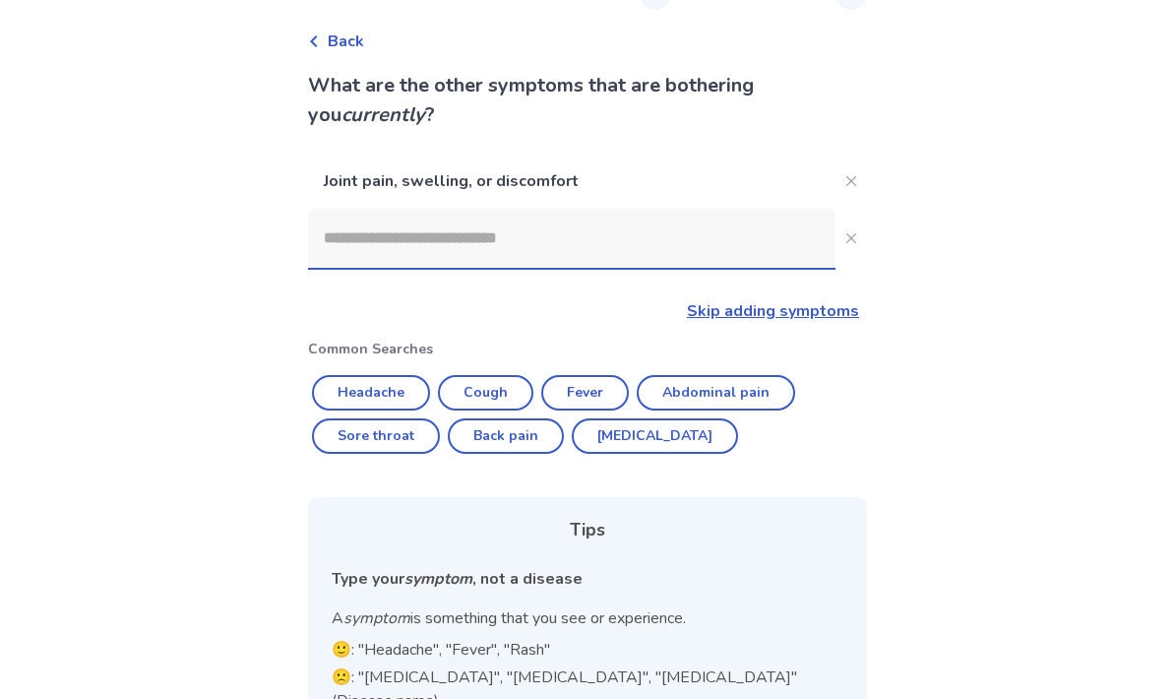
click at [633, 262] on input at bounding box center [571, 238] width 527 height 59
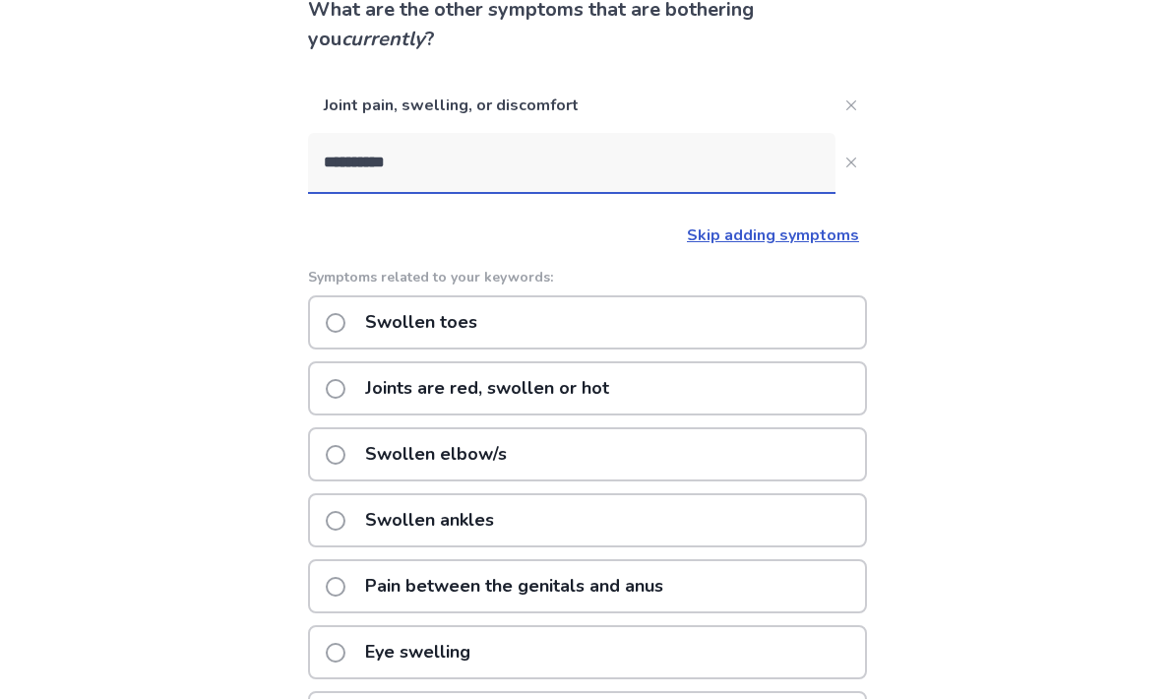
scroll to position [152, 0]
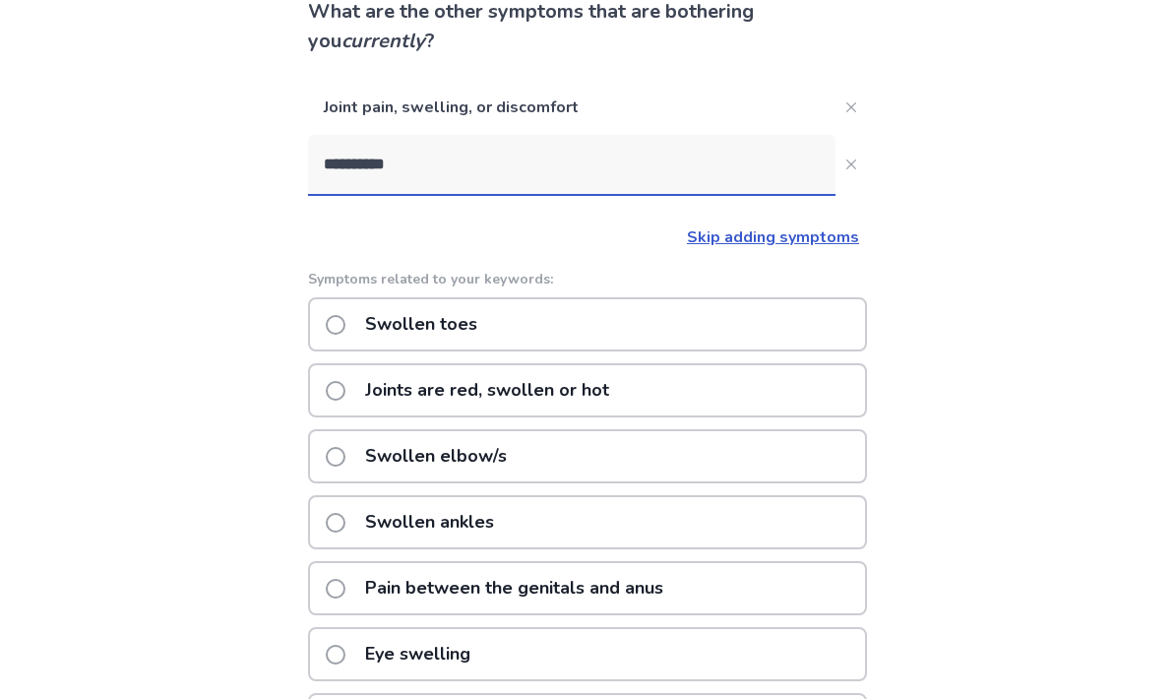
click at [740, 174] on input "**********" at bounding box center [571, 164] width 527 height 59
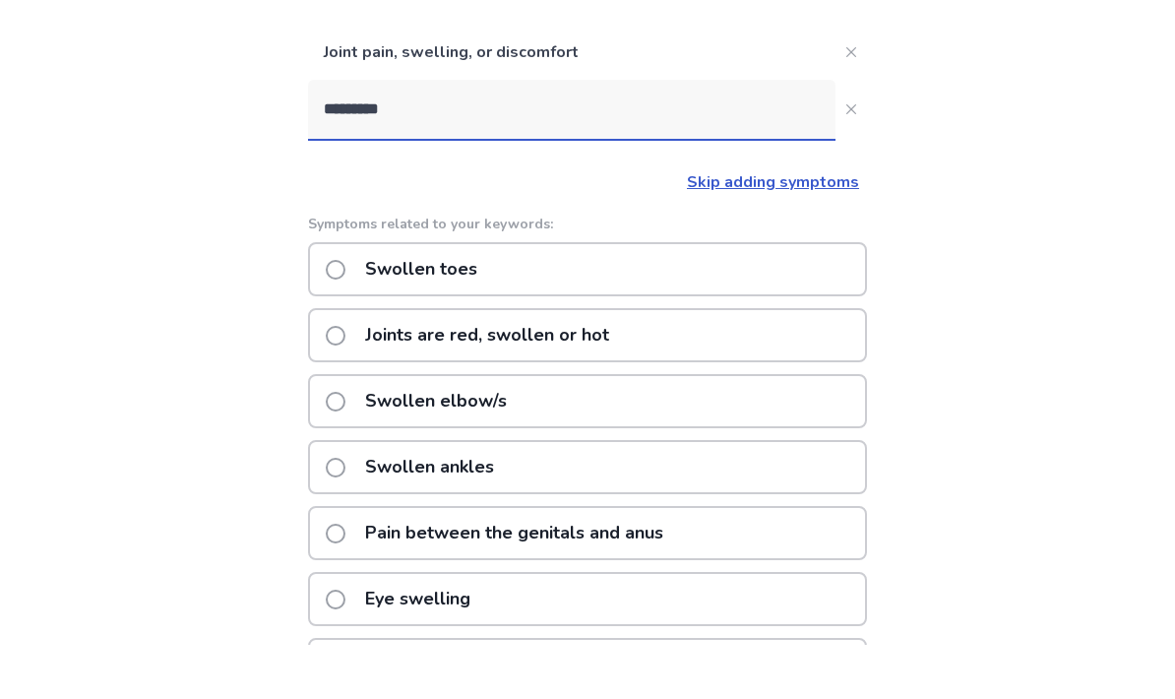
scroll to position [120, 0]
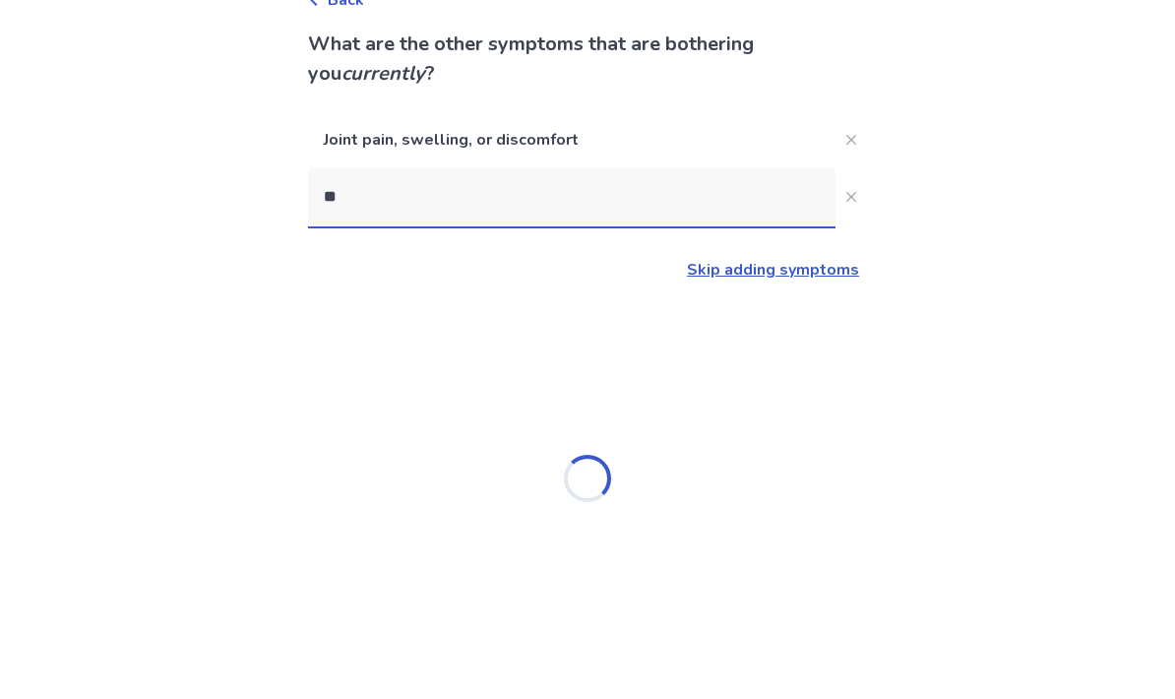
type input "*"
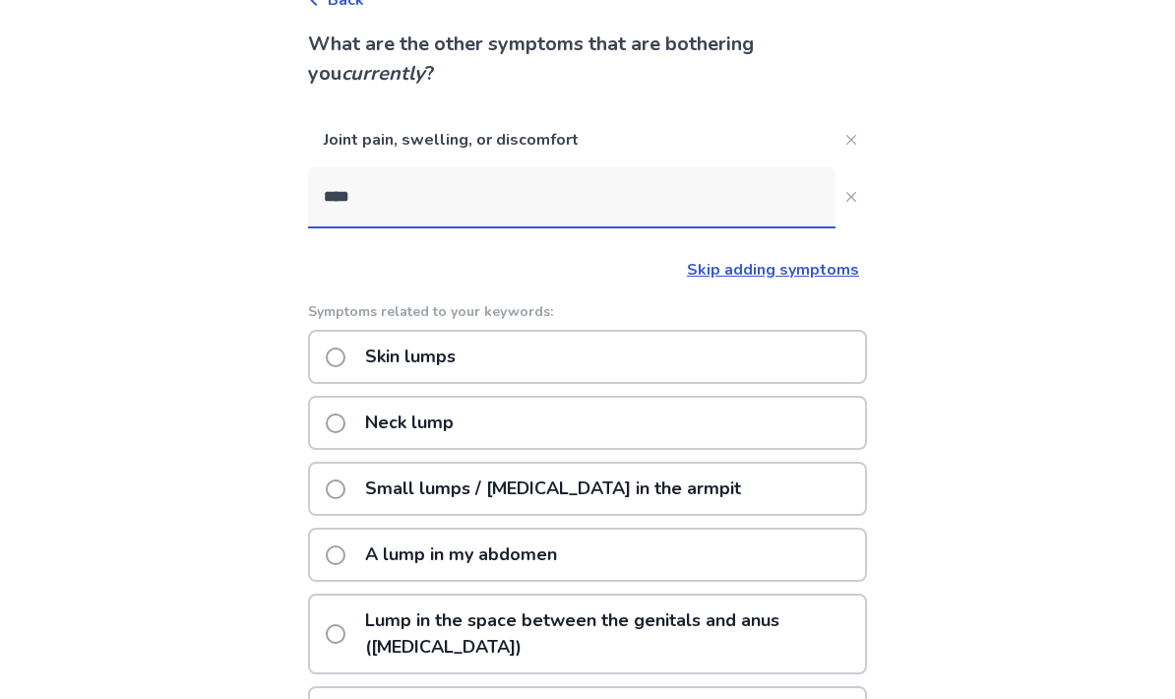
click at [607, 201] on input "****" at bounding box center [571, 196] width 527 height 59
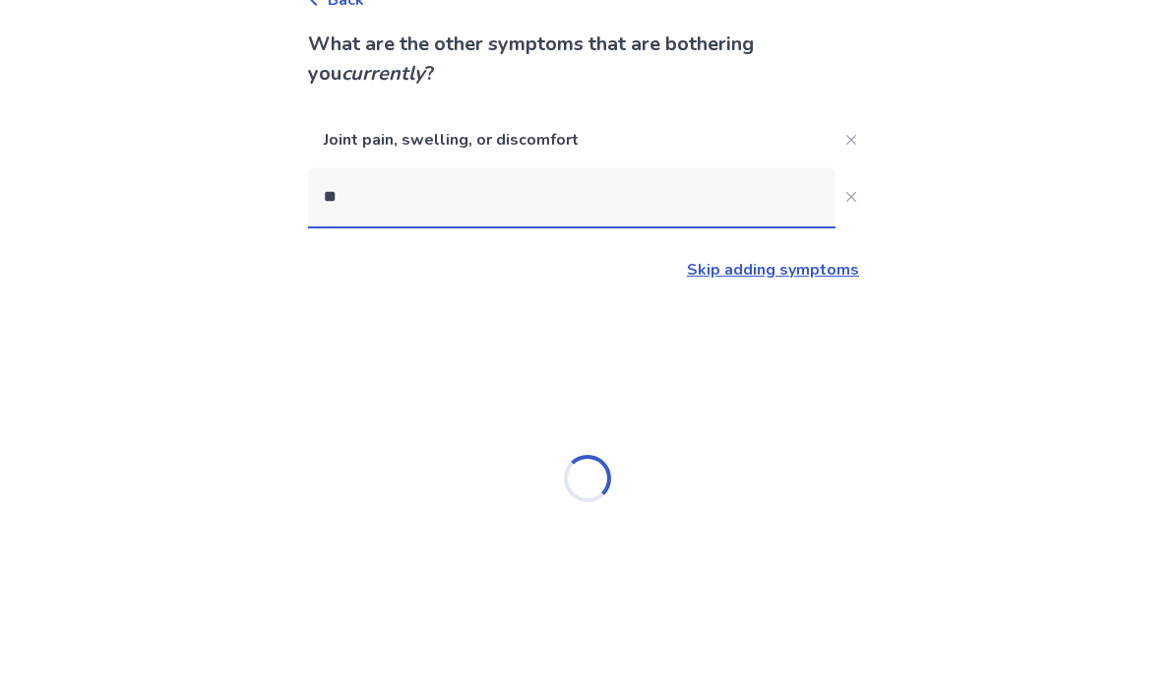
type input "*"
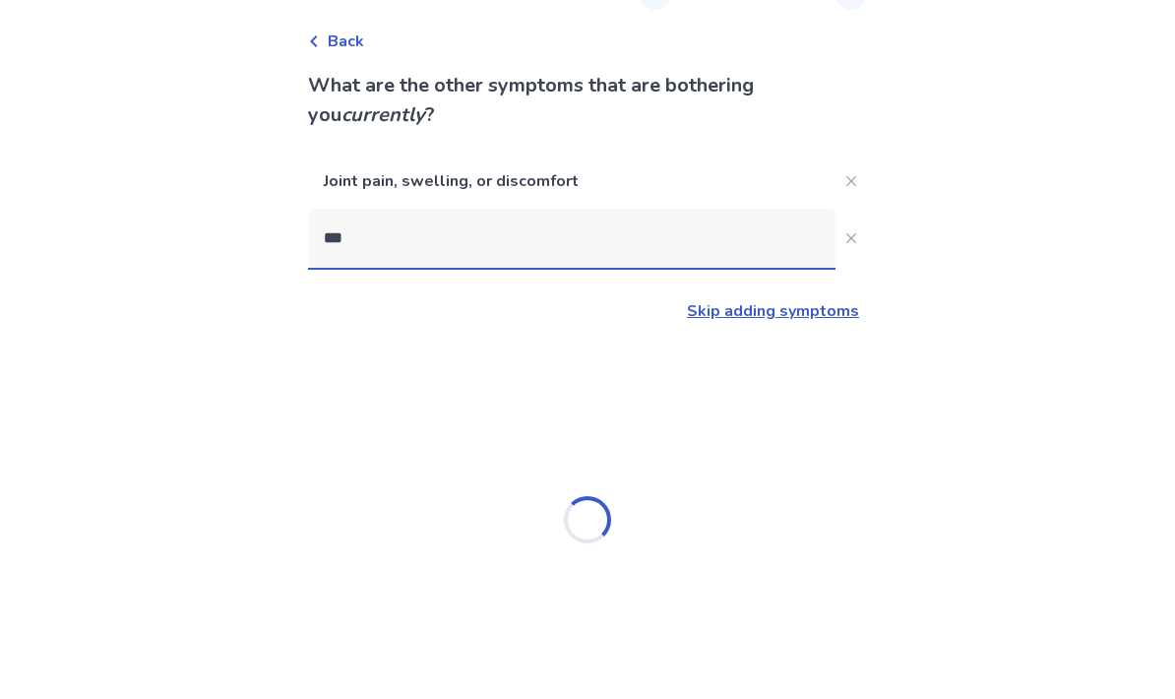
type input "****"
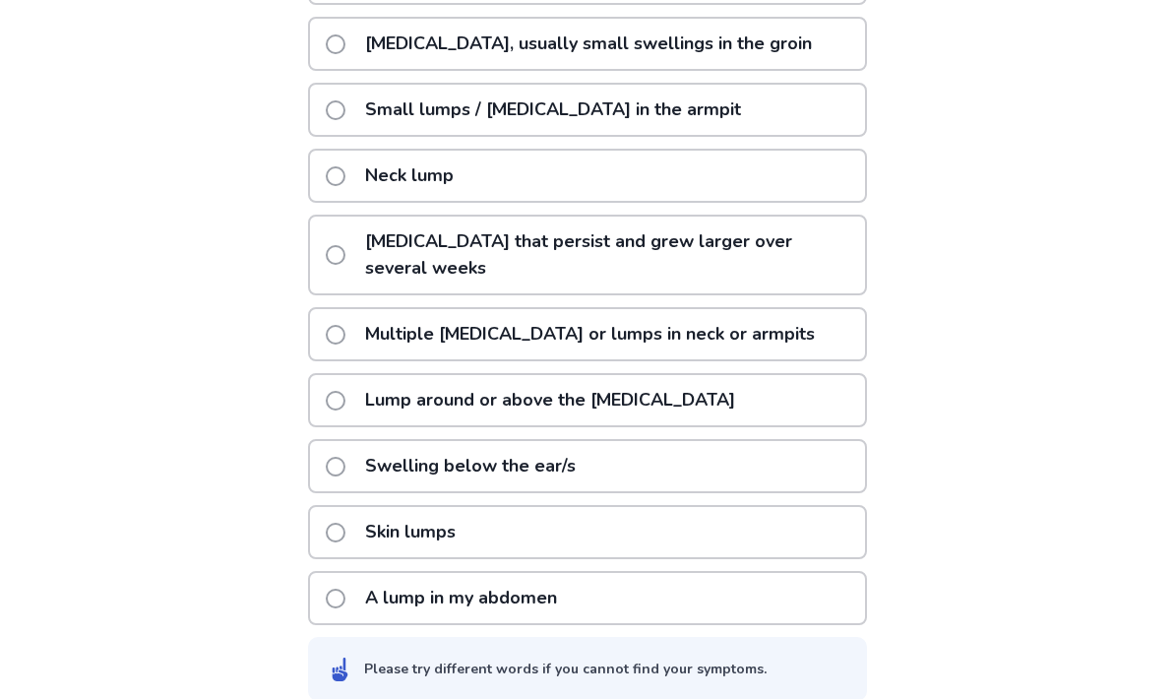
scroll to position [525, 0]
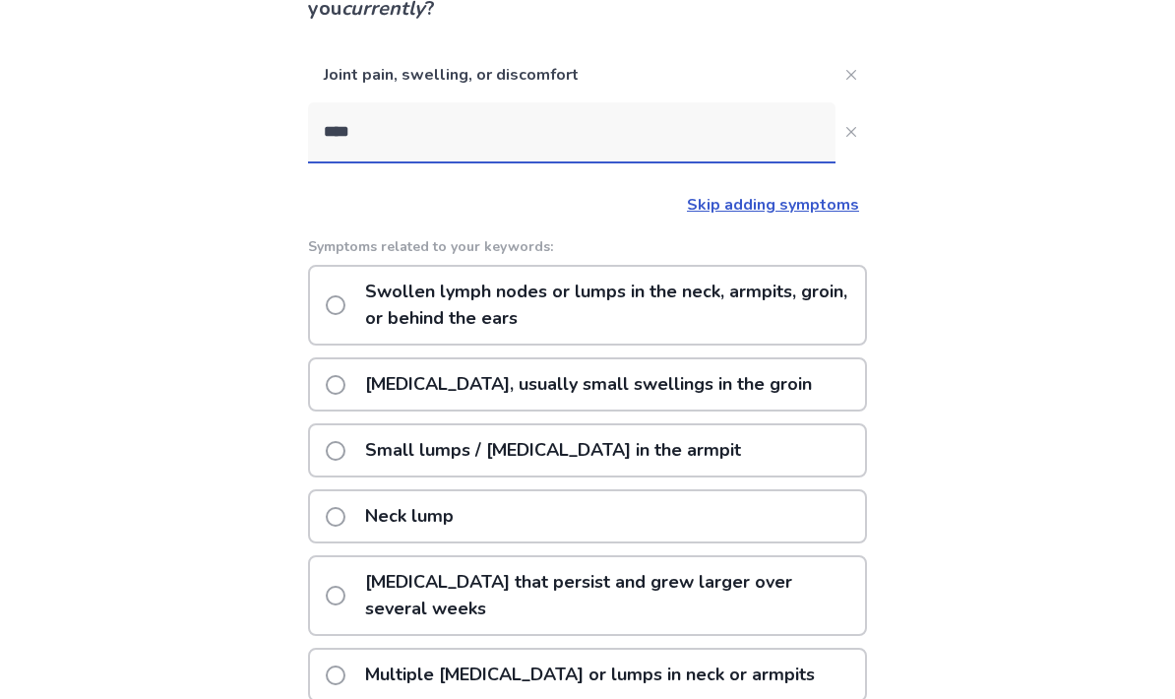
click at [788, 298] on p "Swollen lymph nodes or lumps in the neck, armpits, groin, or behind the ears" at bounding box center [609, 306] width 512 height 77
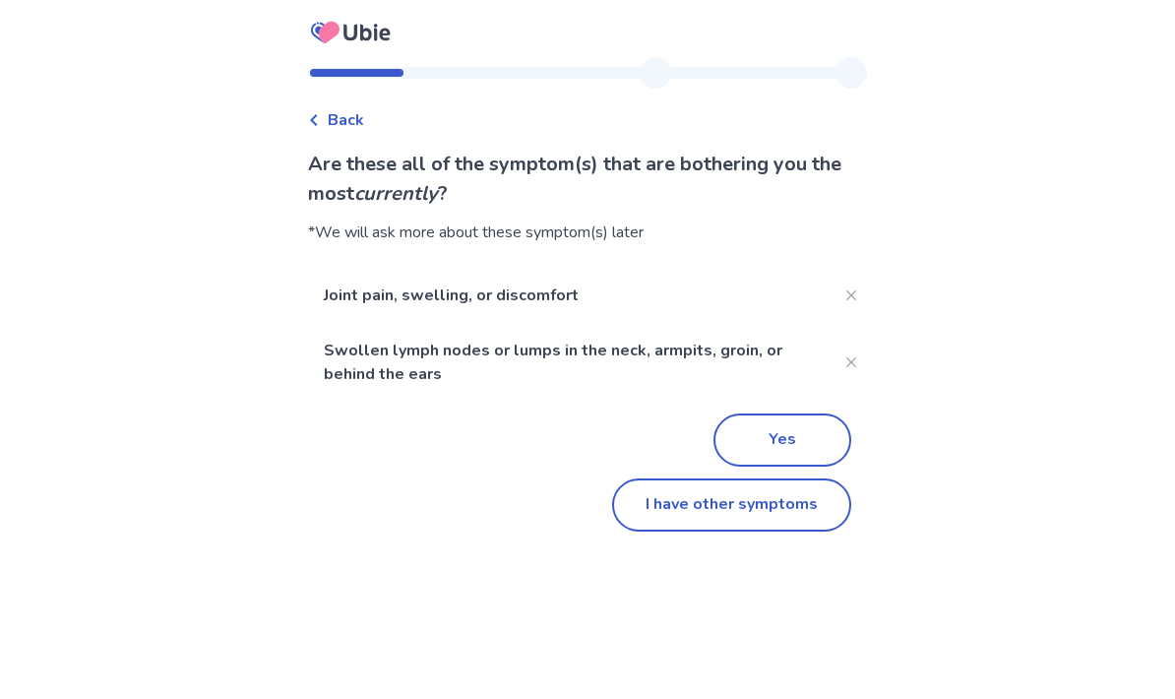
click at [802, 413] on button "Yes" at bounding box center [782, 439] width 138 height 53
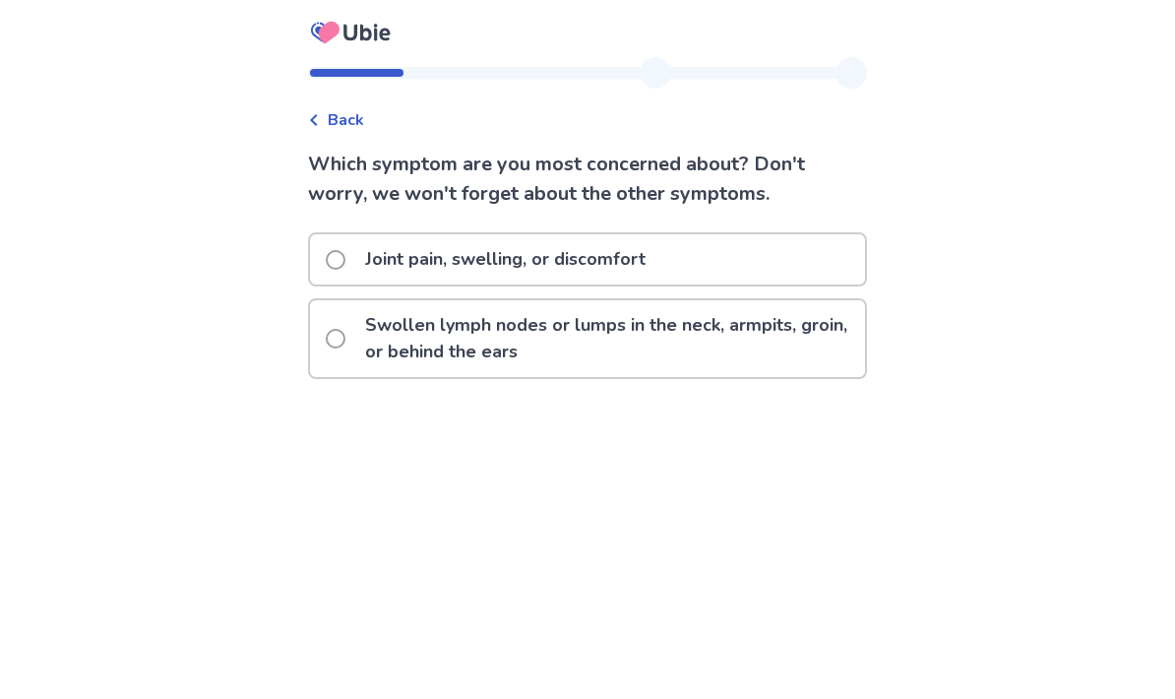
click at [344, 118] on span "Back" at bounding box center [346, 120] width 36 height 24
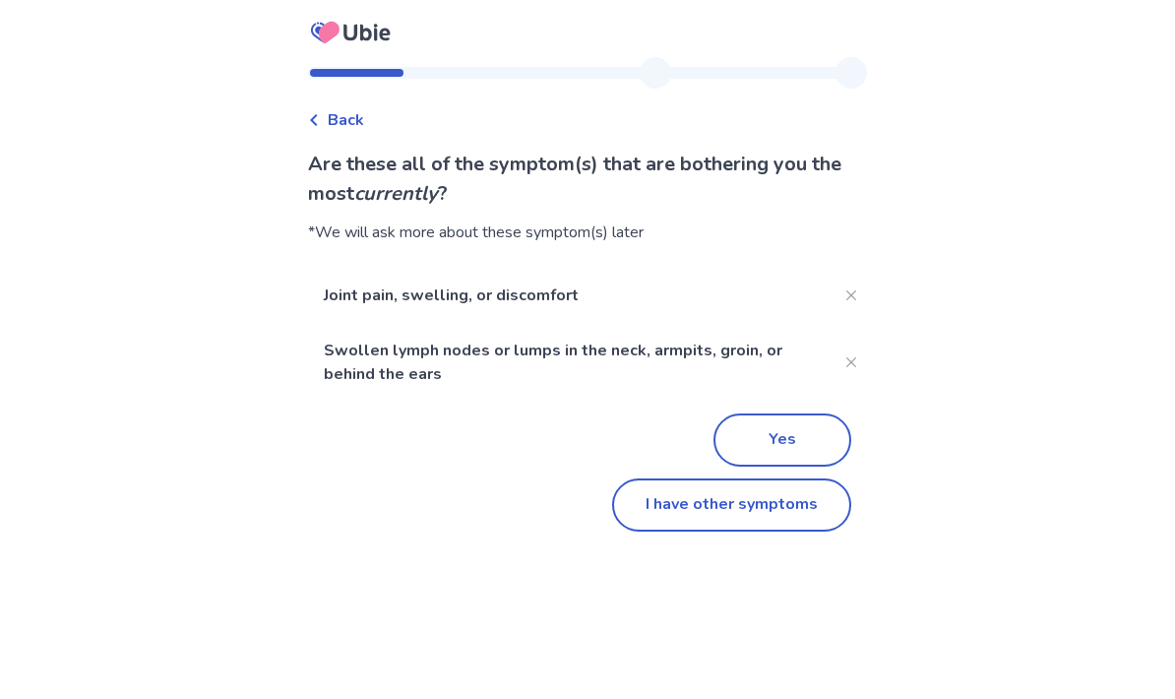
scroll to position [79, 0]
click at [755, 478] on button "I have other symptoms" at bounding box center [731, 504] width 239 height 53
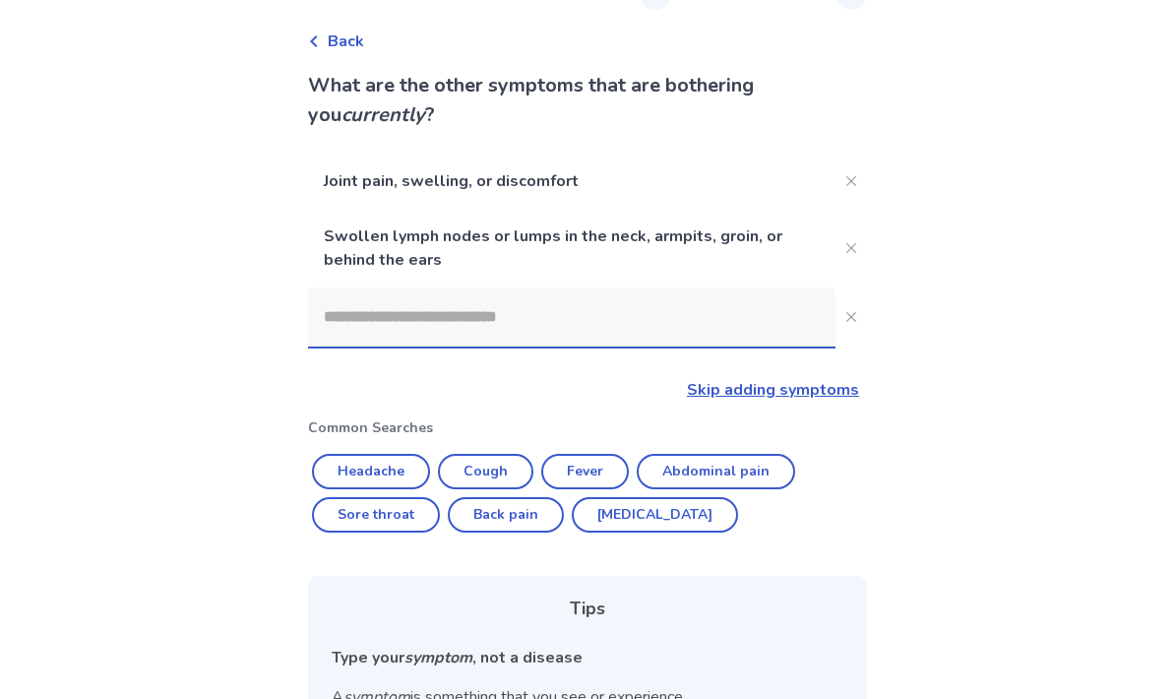
scroll to position [185, 0]
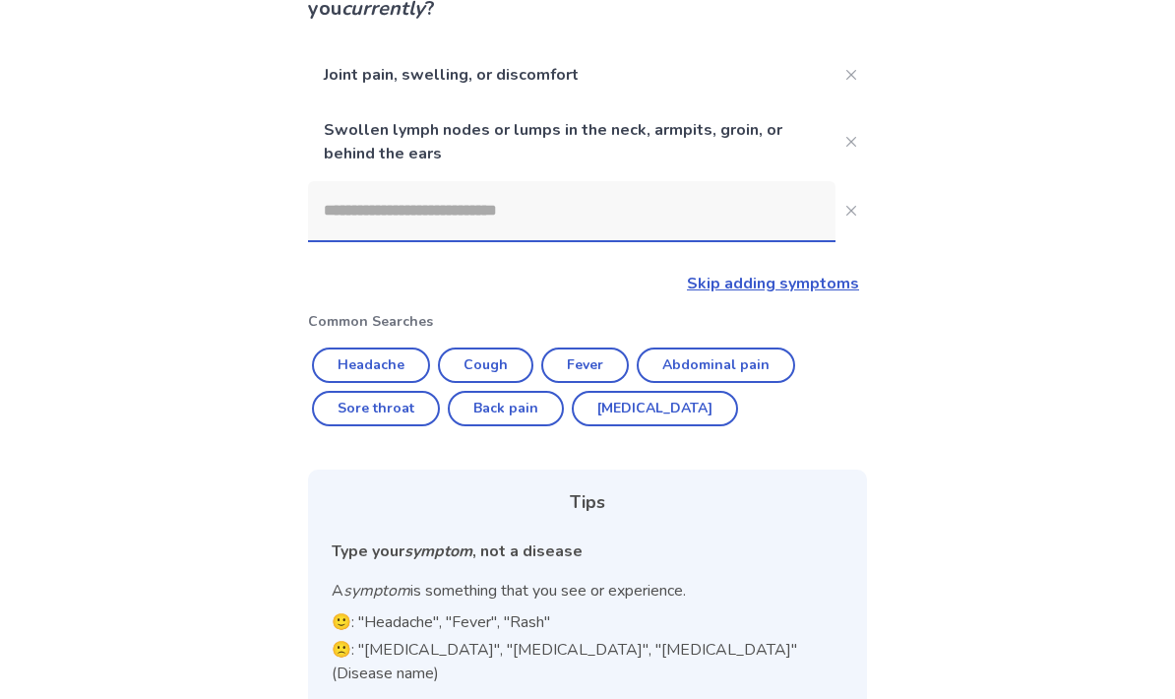
click at [682, 215] on input at bounding box center [571, 210] width 527 height 59
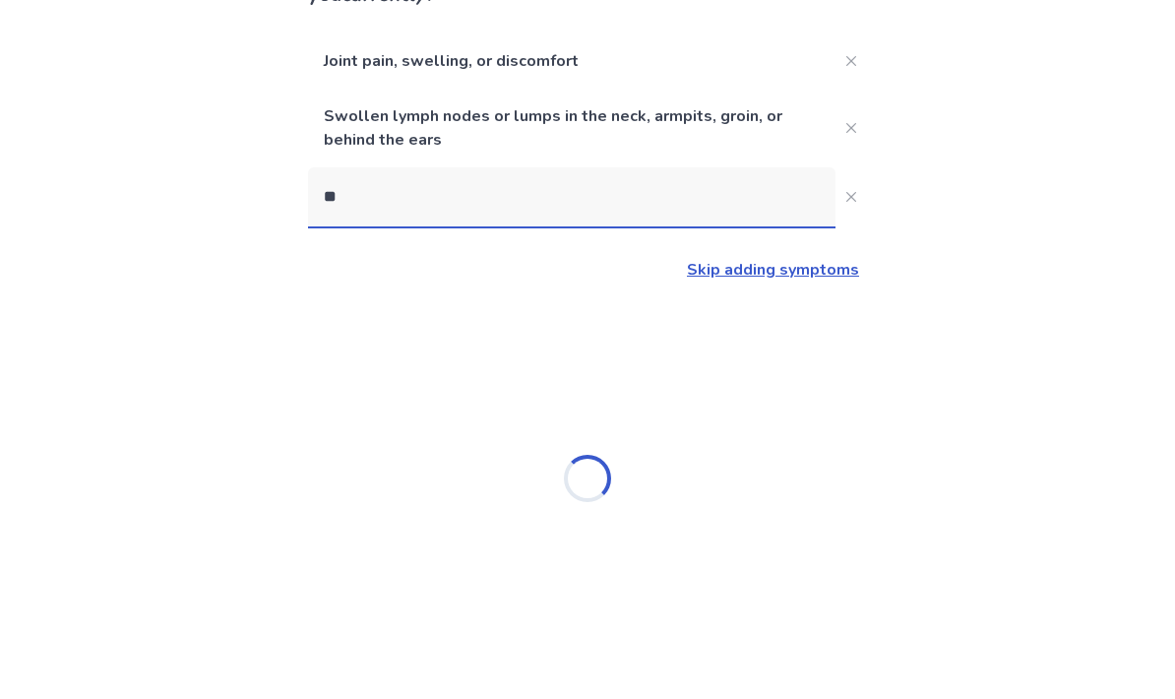
type input "***"
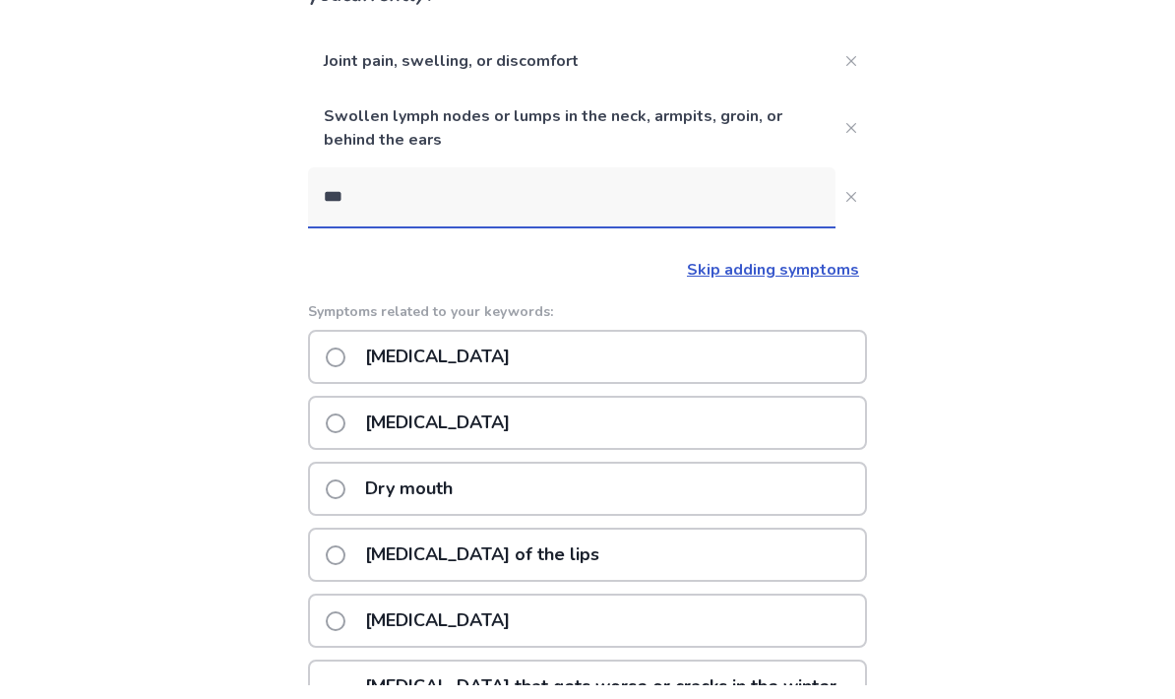
scroll to position [199, 0]
click at [345, 351] on span at bounding box center [336, 357] width 20 height 20
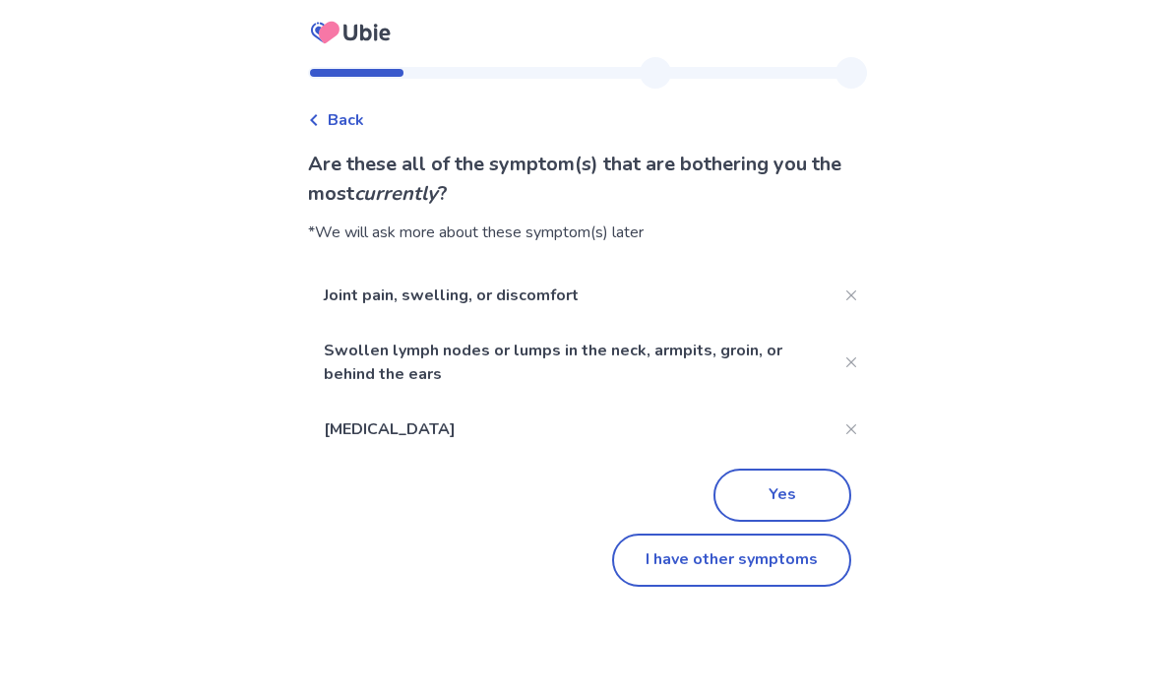
click at [811, 495] on button "Yes" at bounding box center [782, 494] width 138 height 53
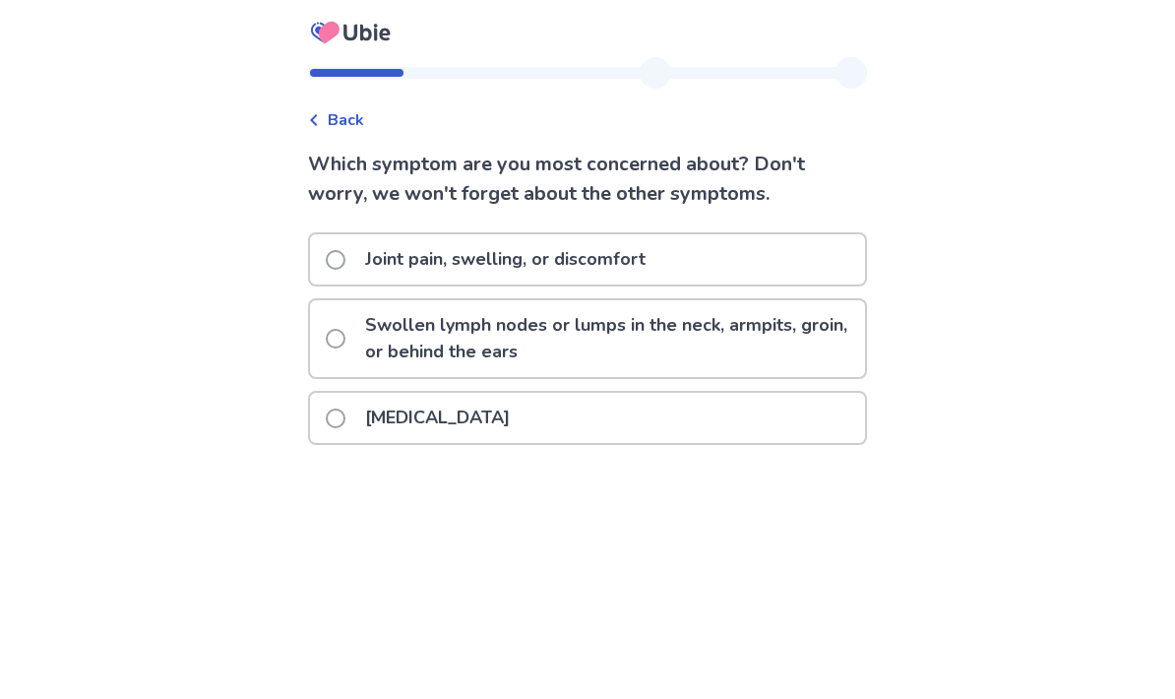
click at [720, 429] on div "[MEDICAL_DATA]" at bounding box center [587, 418] width 555 height 50
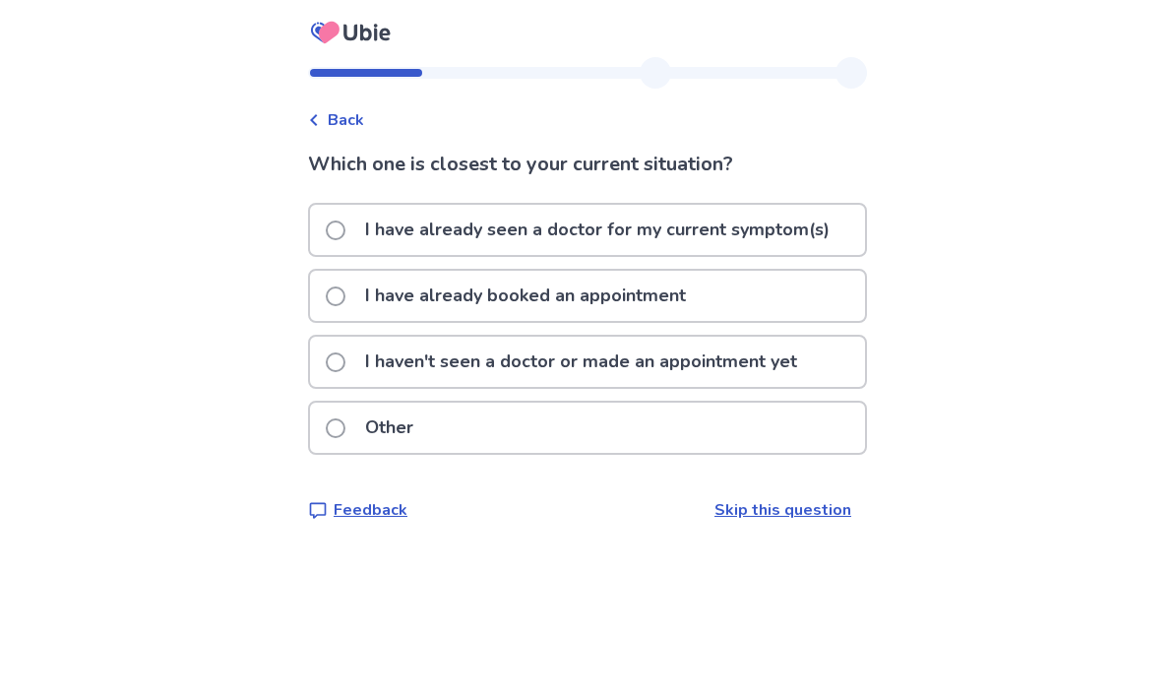
click at [759, 365] on p "I haven't seen a doctor or made an appointment yet" at bounding box center [581, 361] width 456 height 50
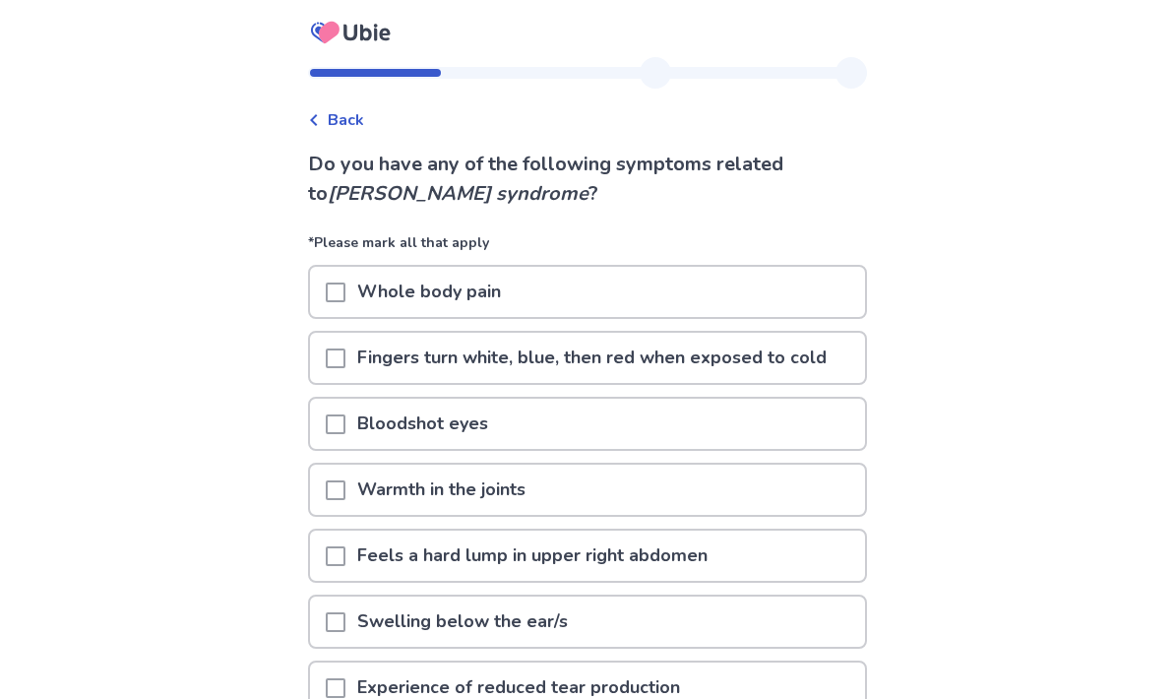
click at [753, 363] on p "Fingers turn white, blue, then red when exposed to cold" at bounding box center [591, 358] width 493 height 50
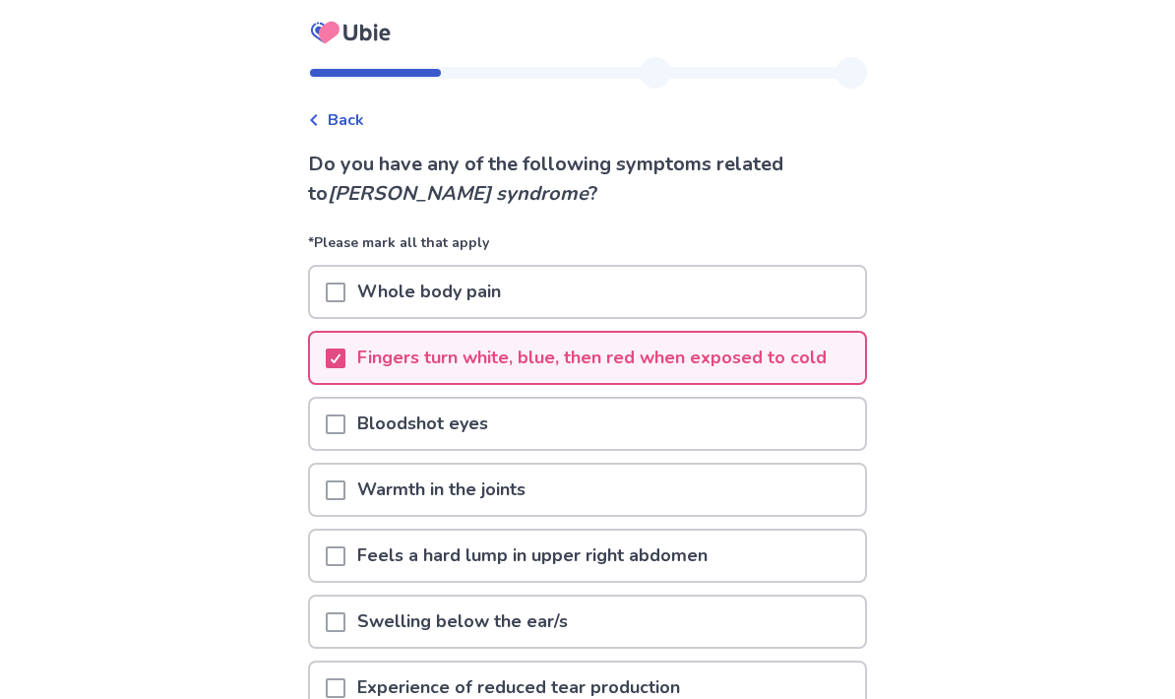
click at [722, 425] on div "Bloodshot eyes" at bounding box center [587, 423] width 555 height 50
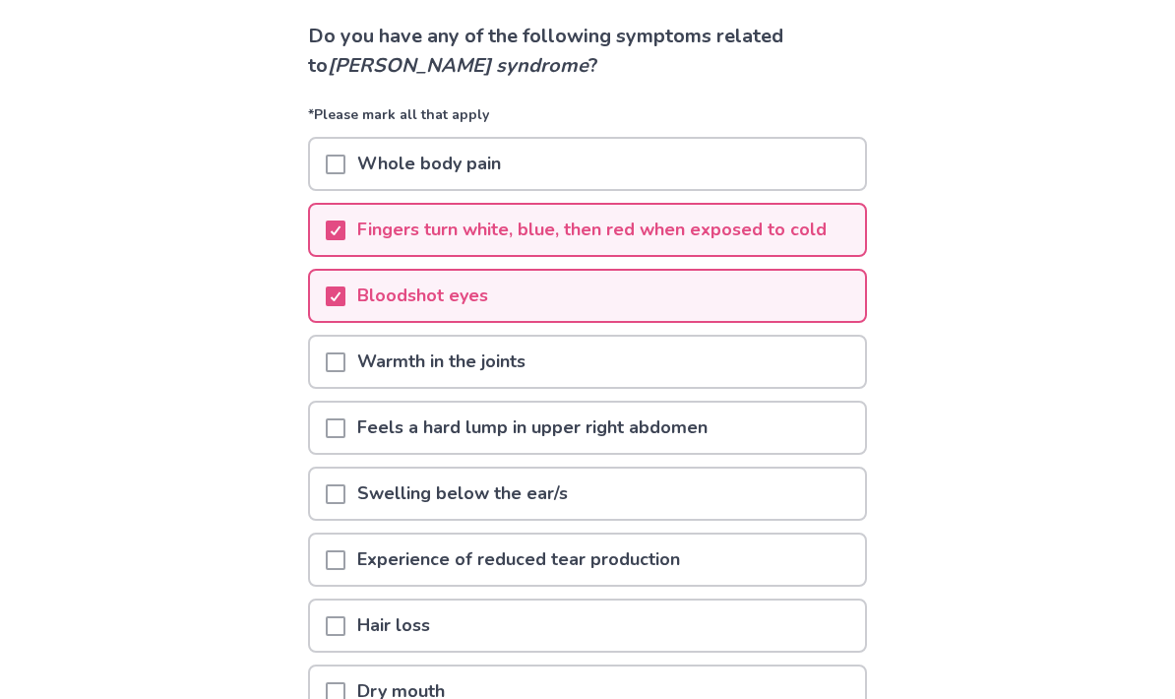
scroll to position [137, 0]
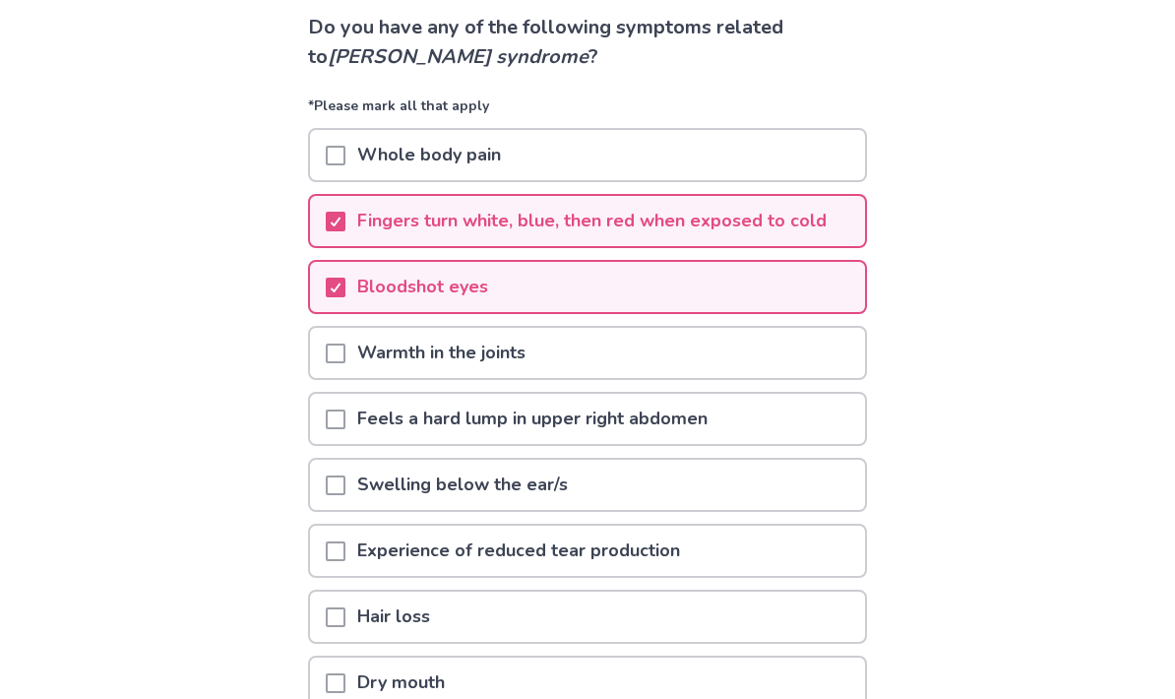
click at [722, 480] on div "Swelling below the ear/s" at bounding box center [587, 484] width 555 height 50
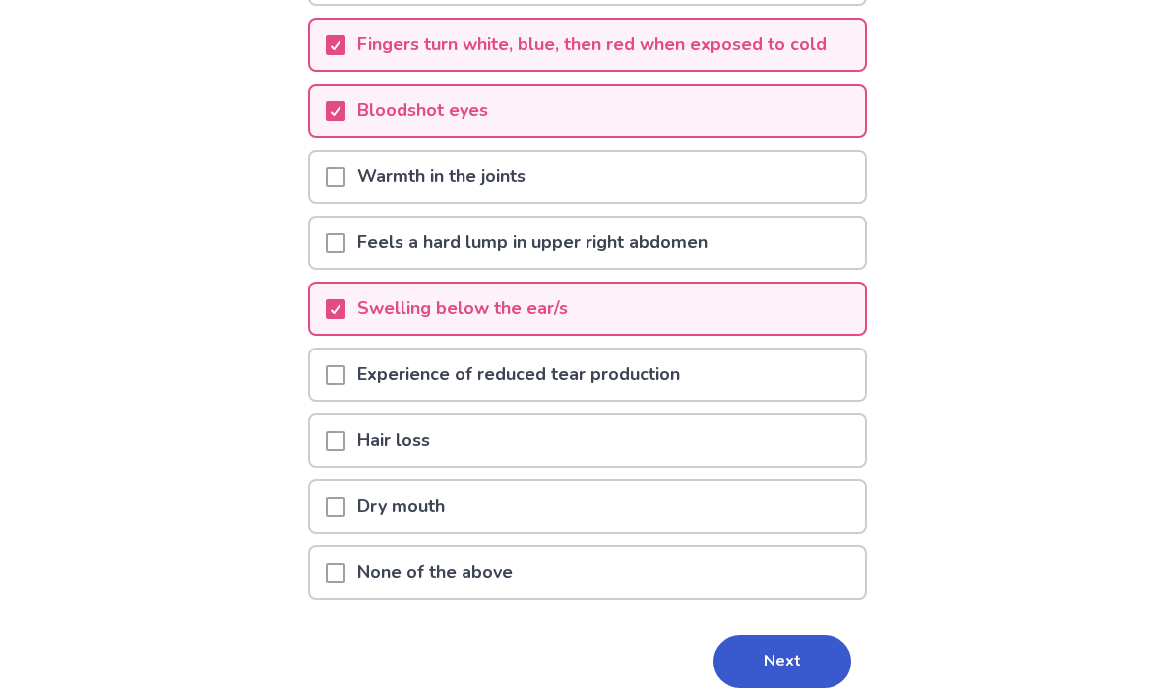
scroll to position [310, 0]
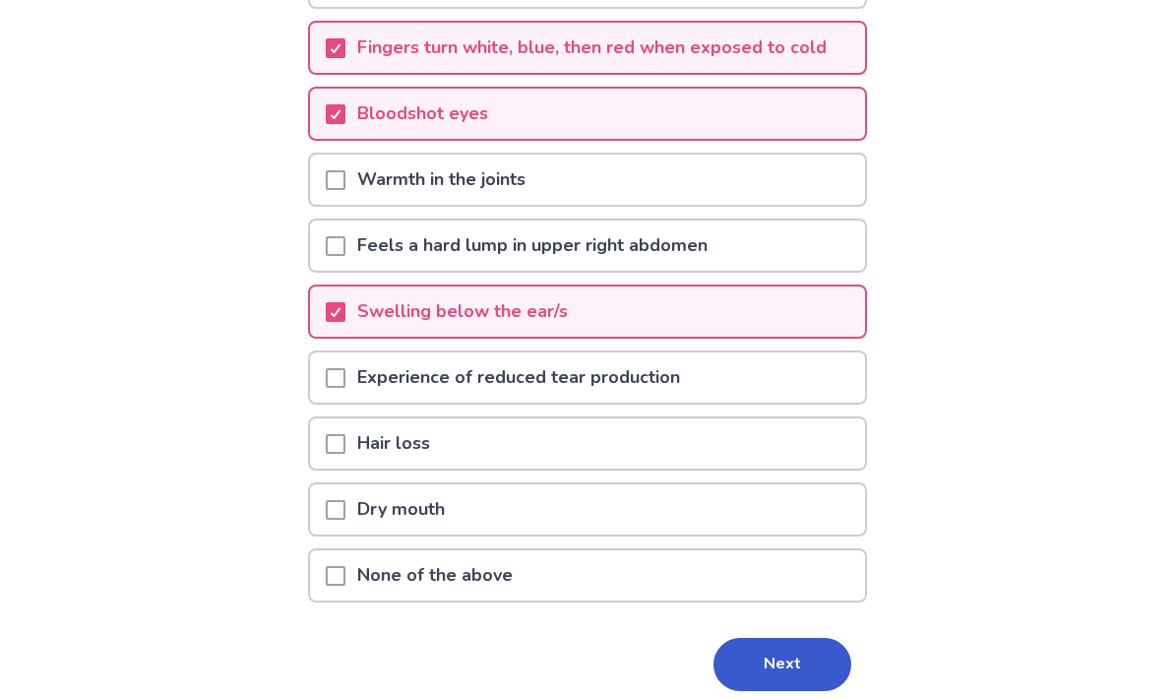
click at [772, 669] on button "Next" at bounding box center [782, 664] width 138 height 53
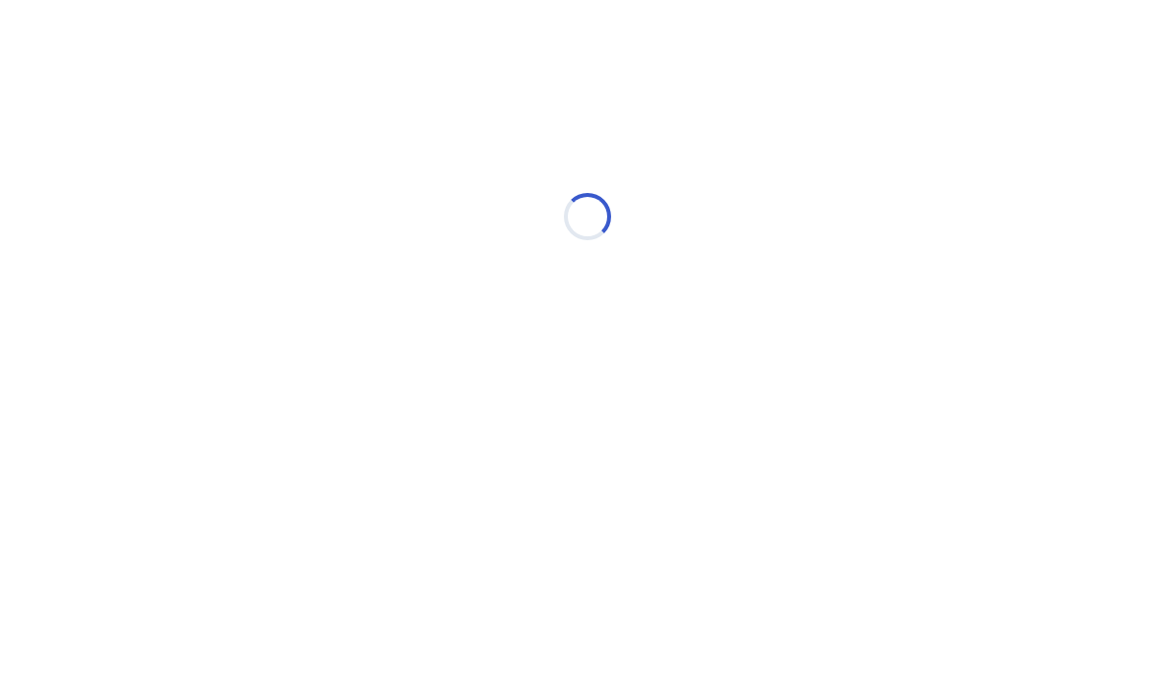
select select "*"
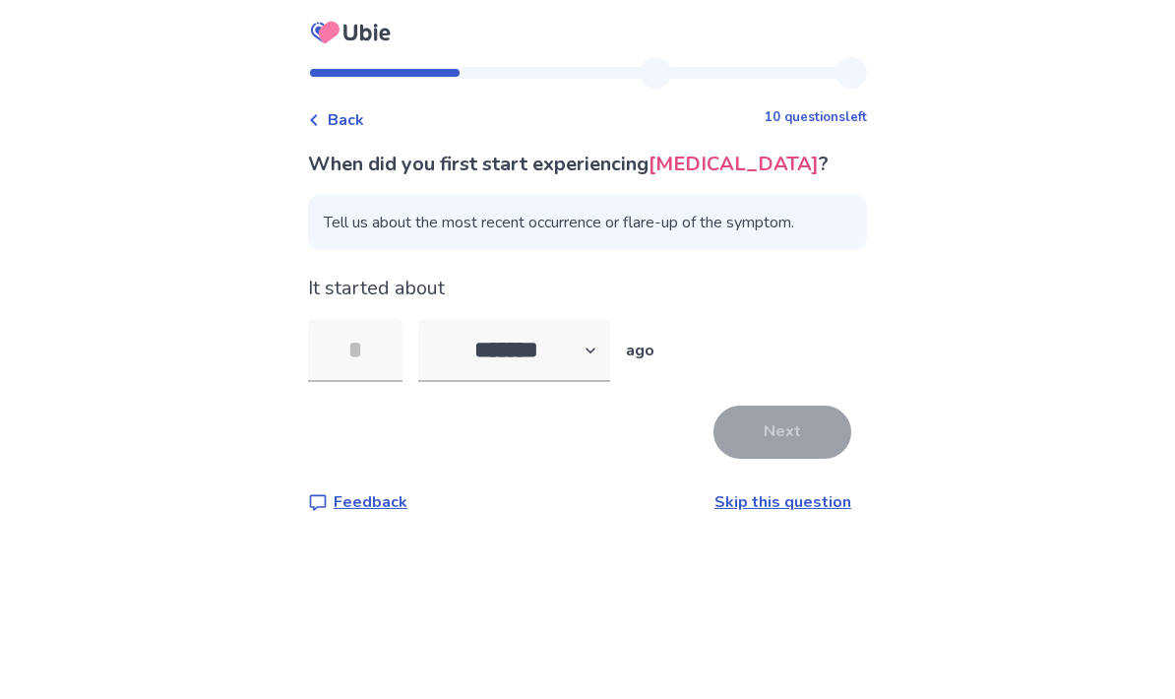
click at [379, 353] on input "tel" at bounding box center [355, 350] width 94 height 63
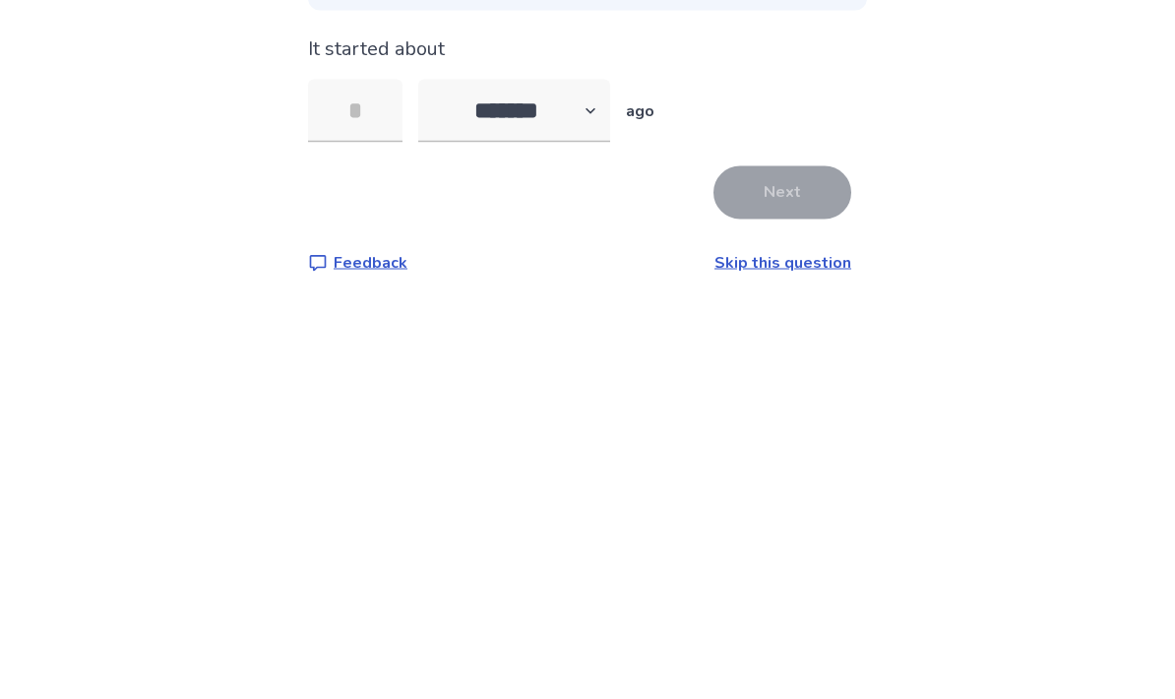
type input "*"
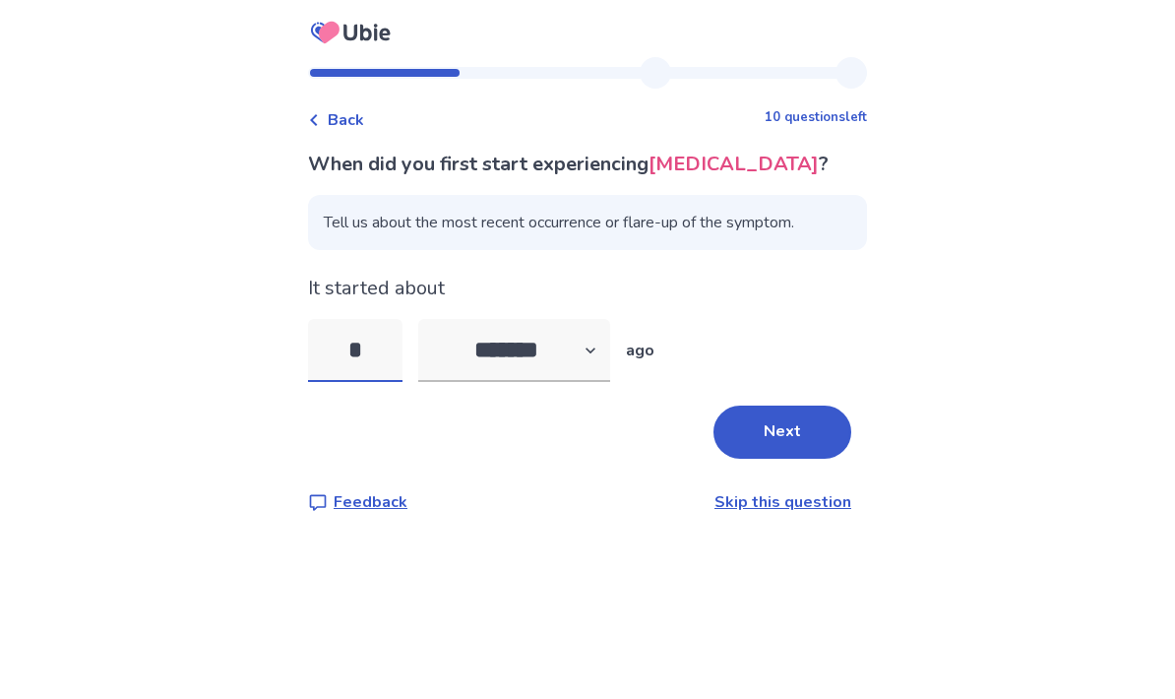
click at [376, 319] on input "*" at bounding box center [355, 350] width 94 height 63
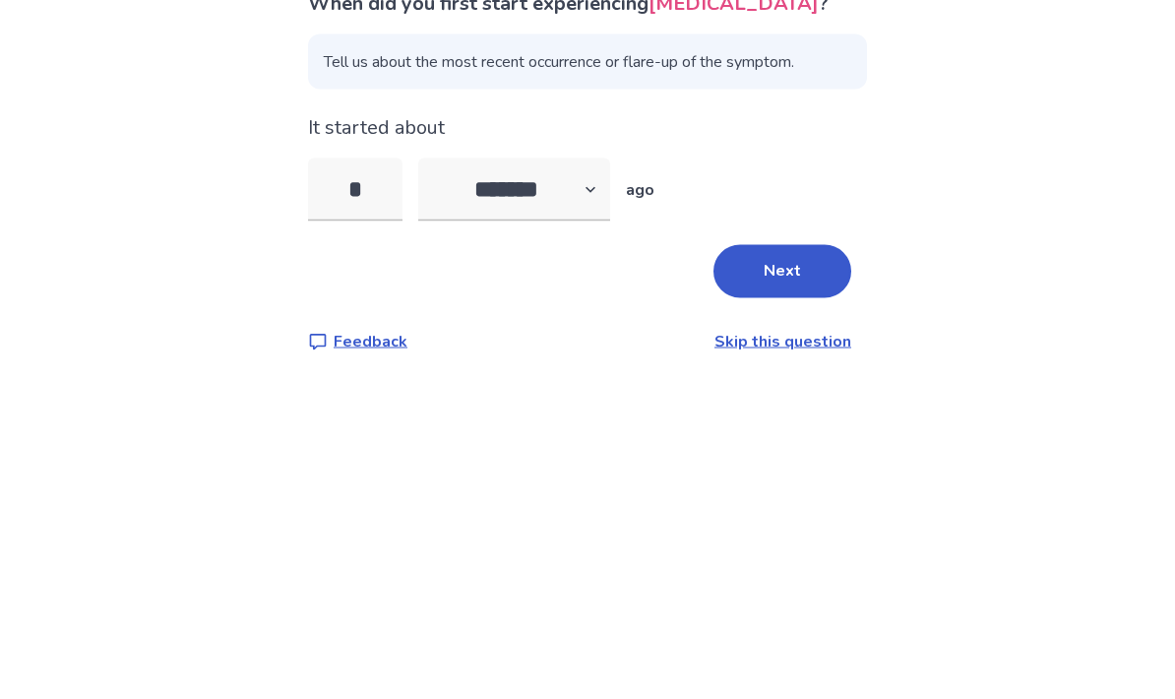
click at [795, 405] on button "Next" at bounding box center [782, 431] width 138 height 53
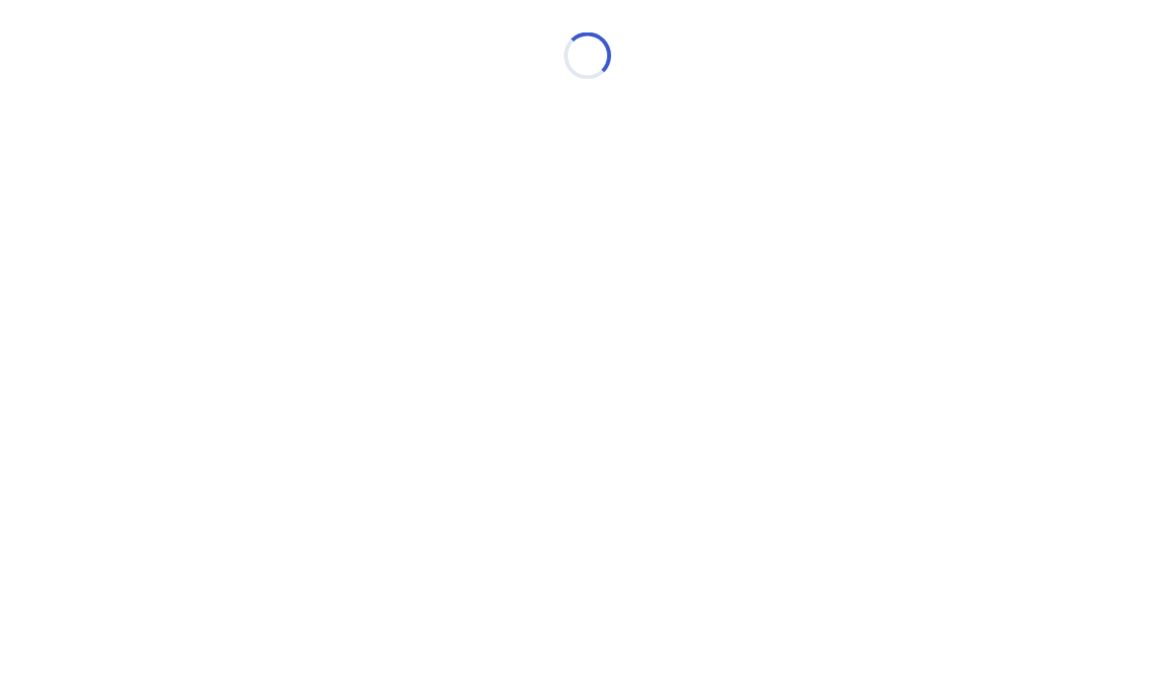
scroll to position [0, 0]
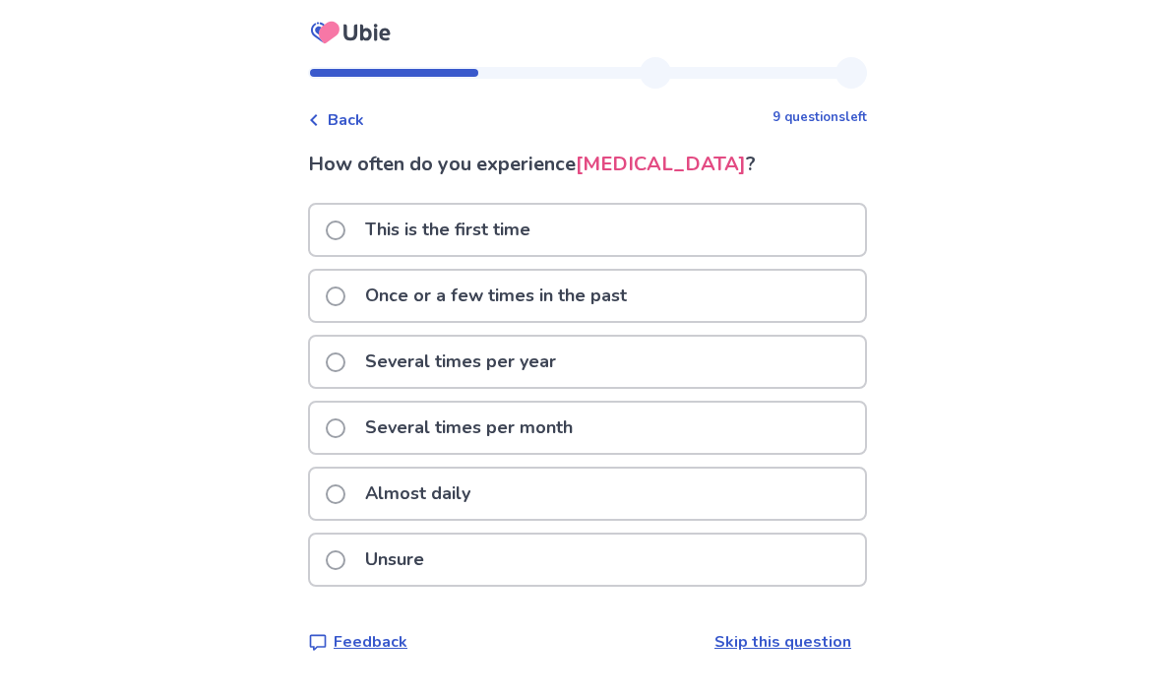
click at [808, 366] on div "Several times per year" at bounding box center [587, 361] width 555 height 50
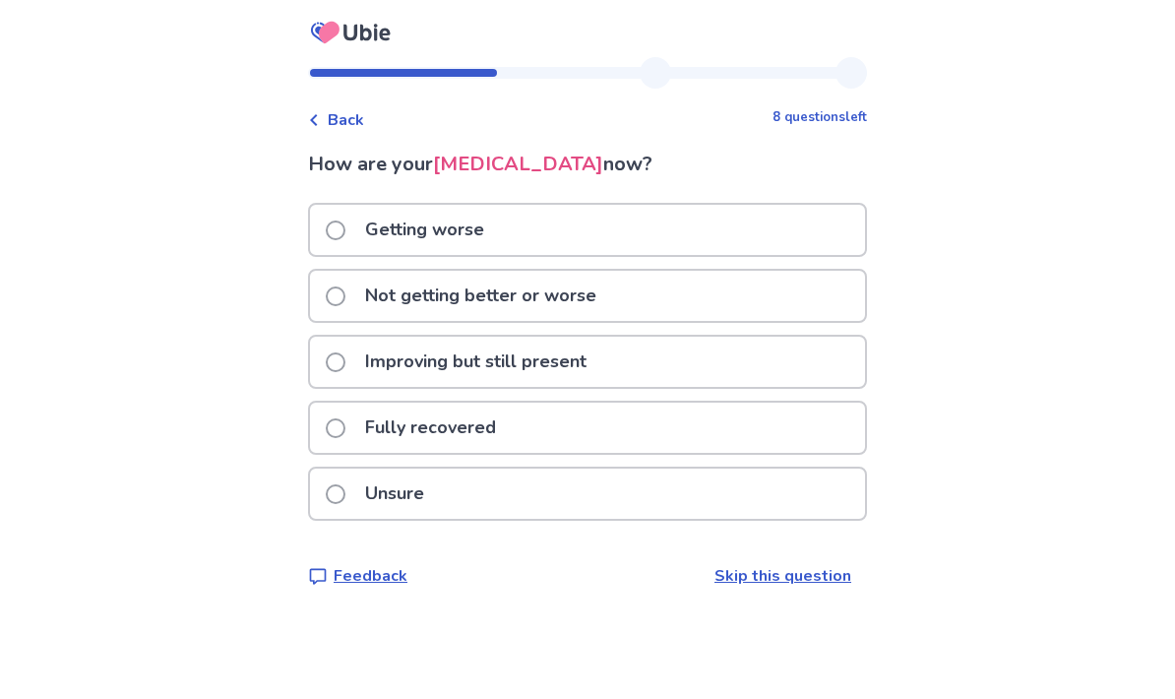
click at [816, 299] on div "Not getting better or worse" at bounding box center [587, 296] width 555 height 50
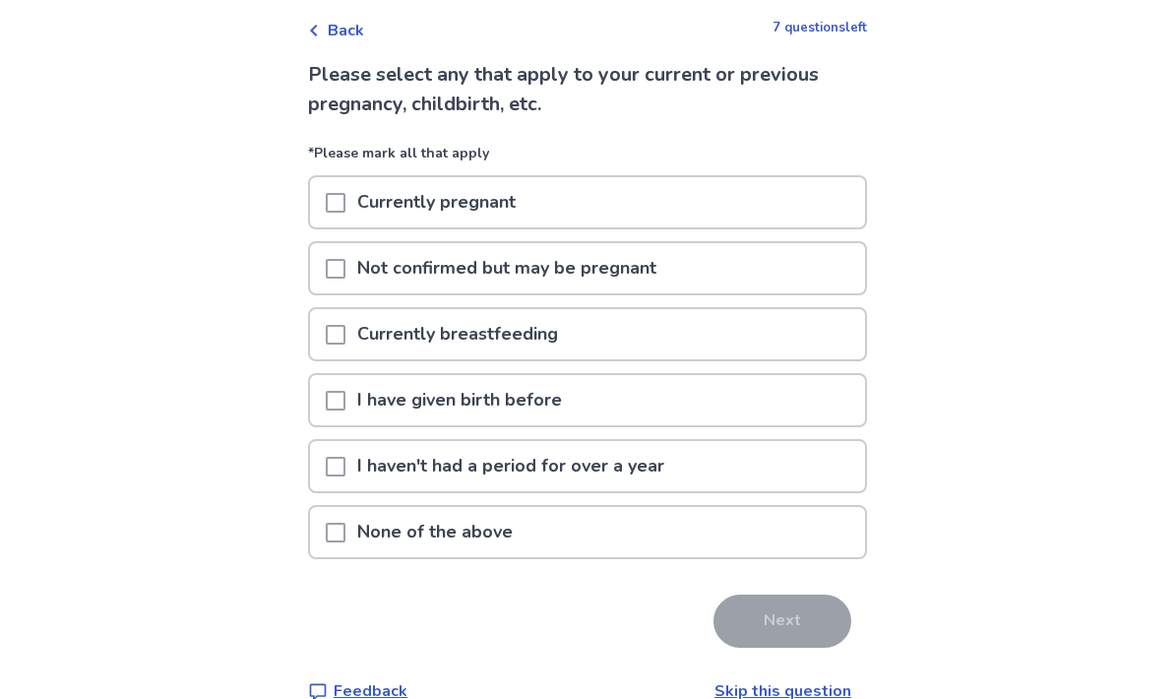
scroll to position [125, 0]
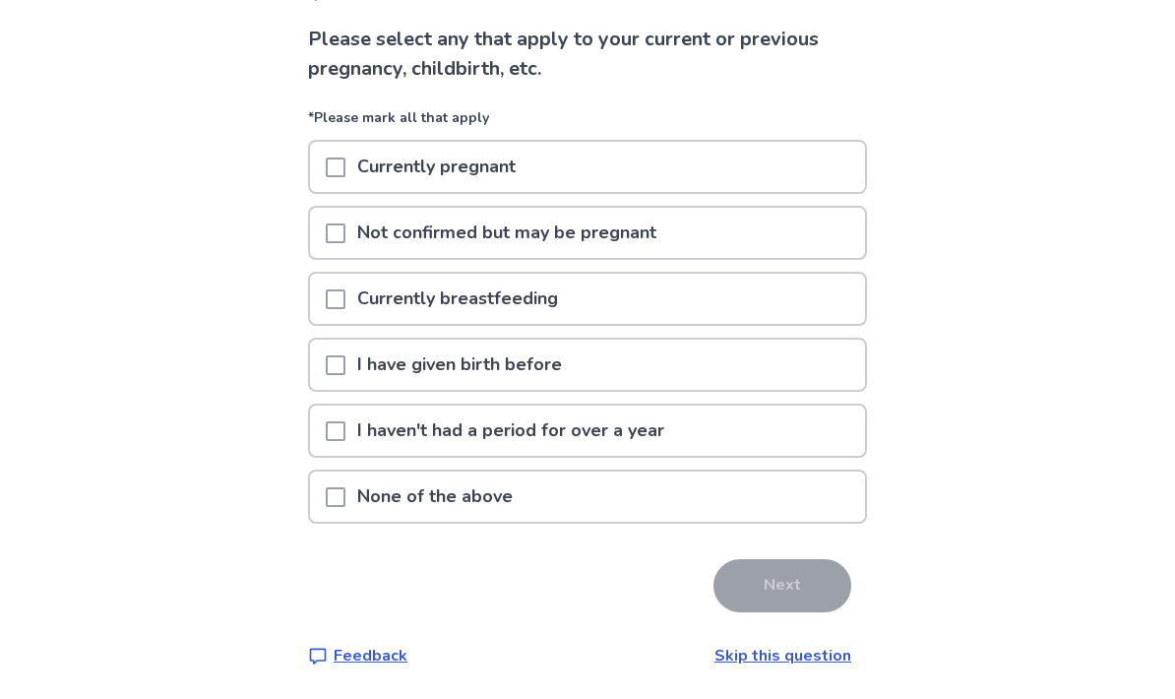
click at [741, 493] on div "None of the above" at bounding box center [587, 496] width 555 height 50
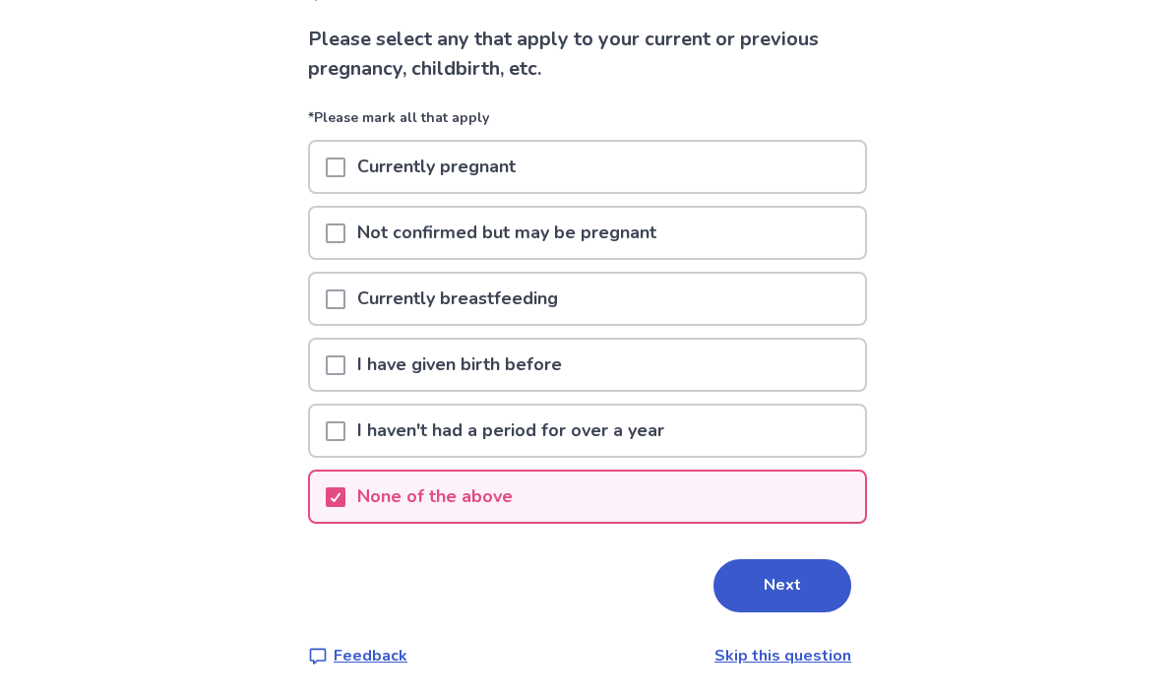
click at [786, 585] on button "Next" at bounding box center [782, 585] width 138 height 53
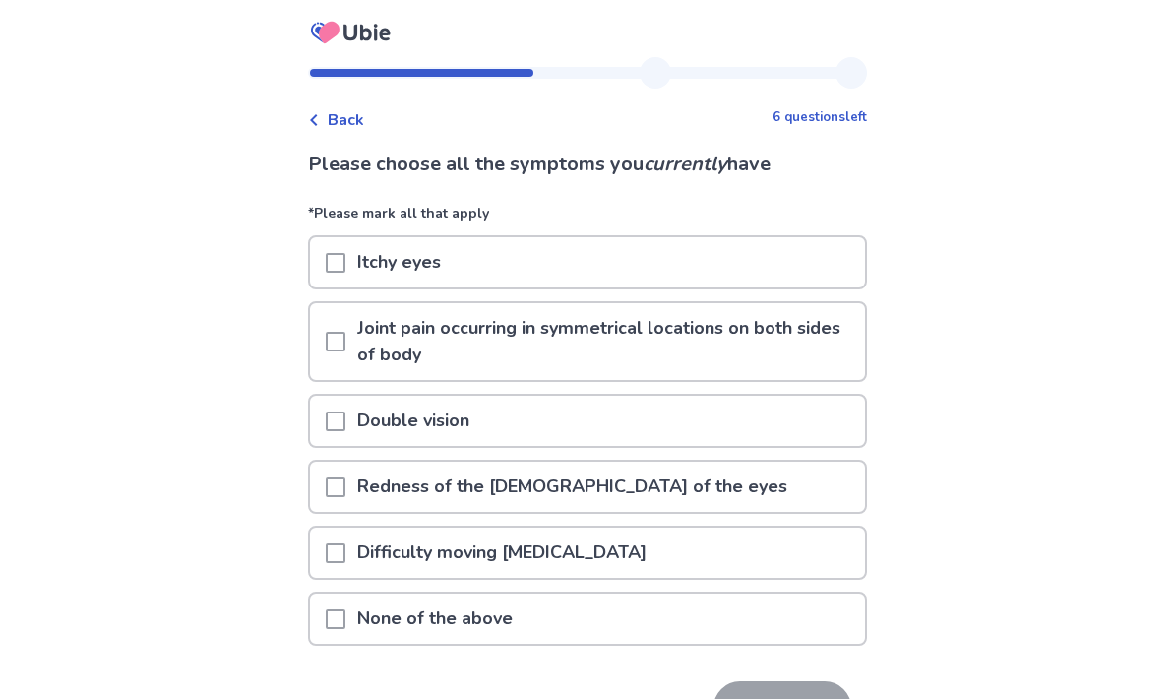
click at [694, 271] on div "Itchy eyes" at bounding box center [587, 262] width 555 height 50
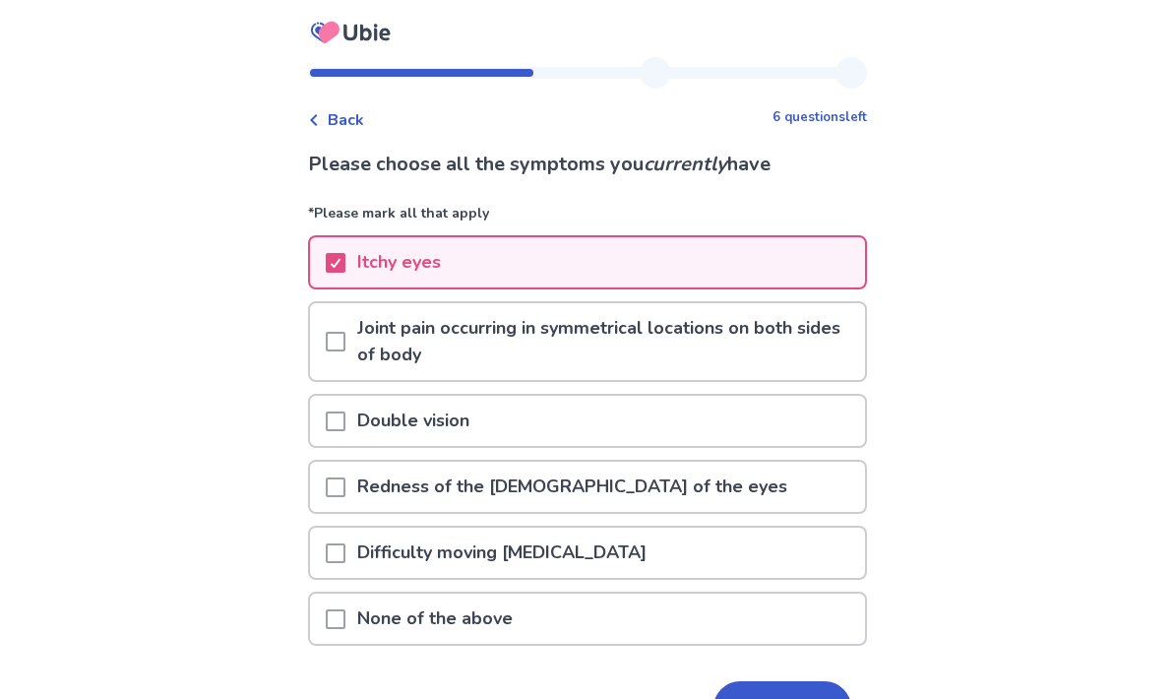
click at [651, 488] on p "Redness of the whites of the eyes" at bounding box center [572, 486] width 454 height 50
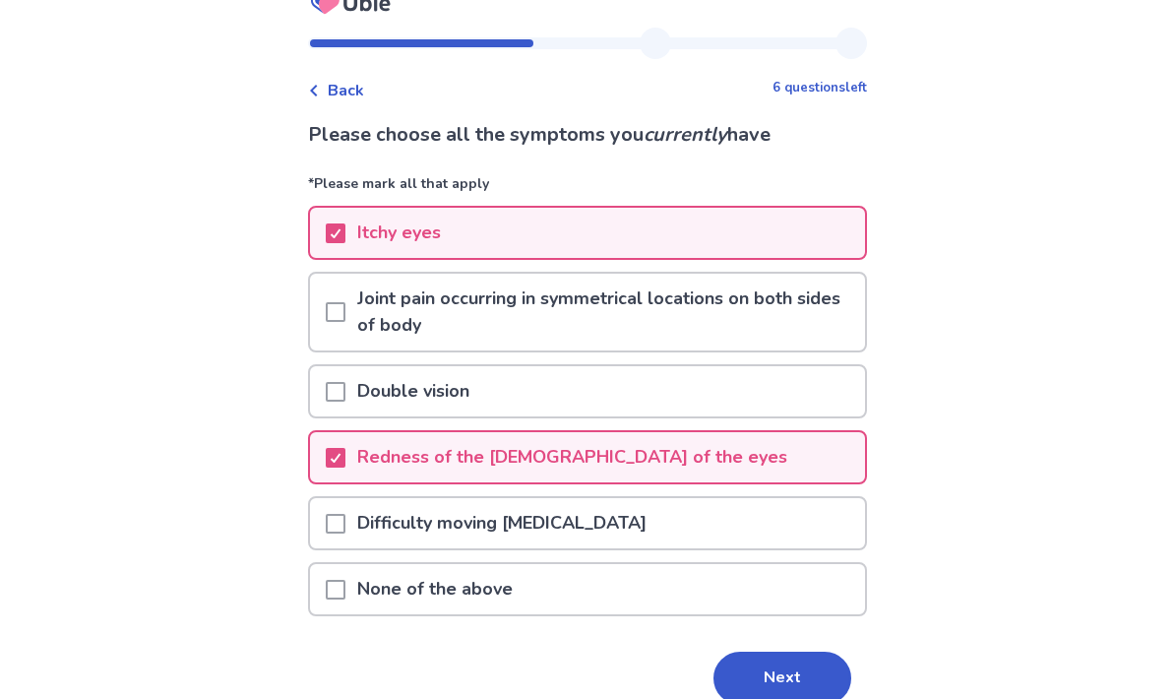
scroll to position [122, 0]
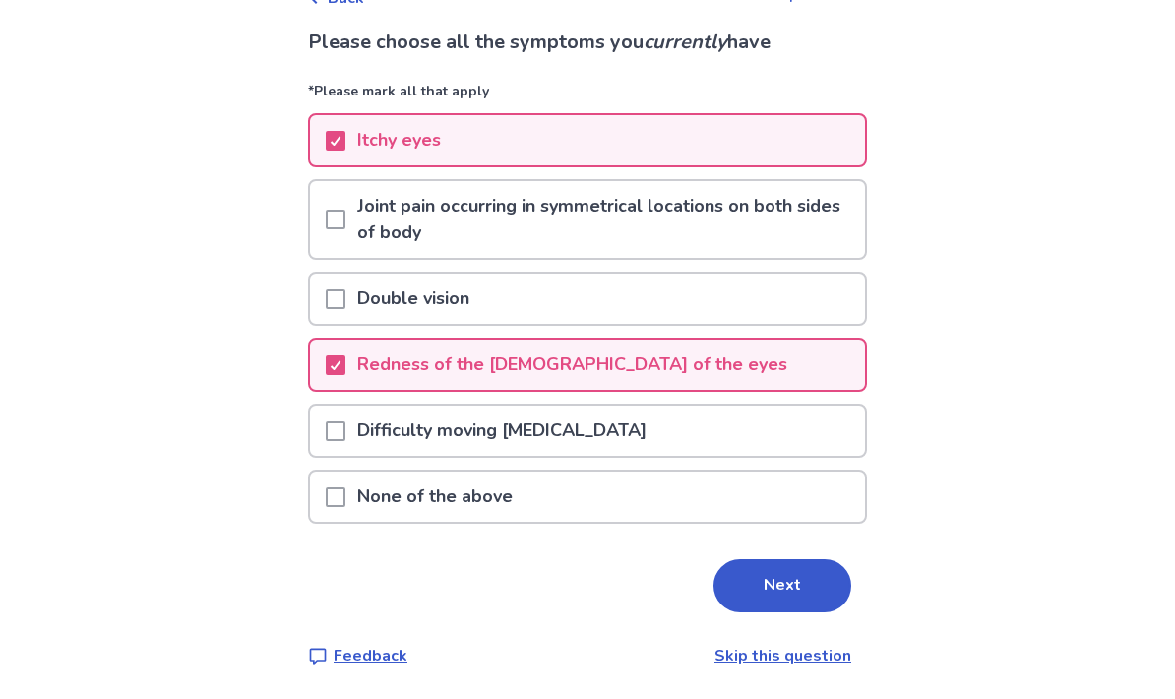
click at [765, 584] on button "Next" at bounding box center [782, 585] width 138 height 53
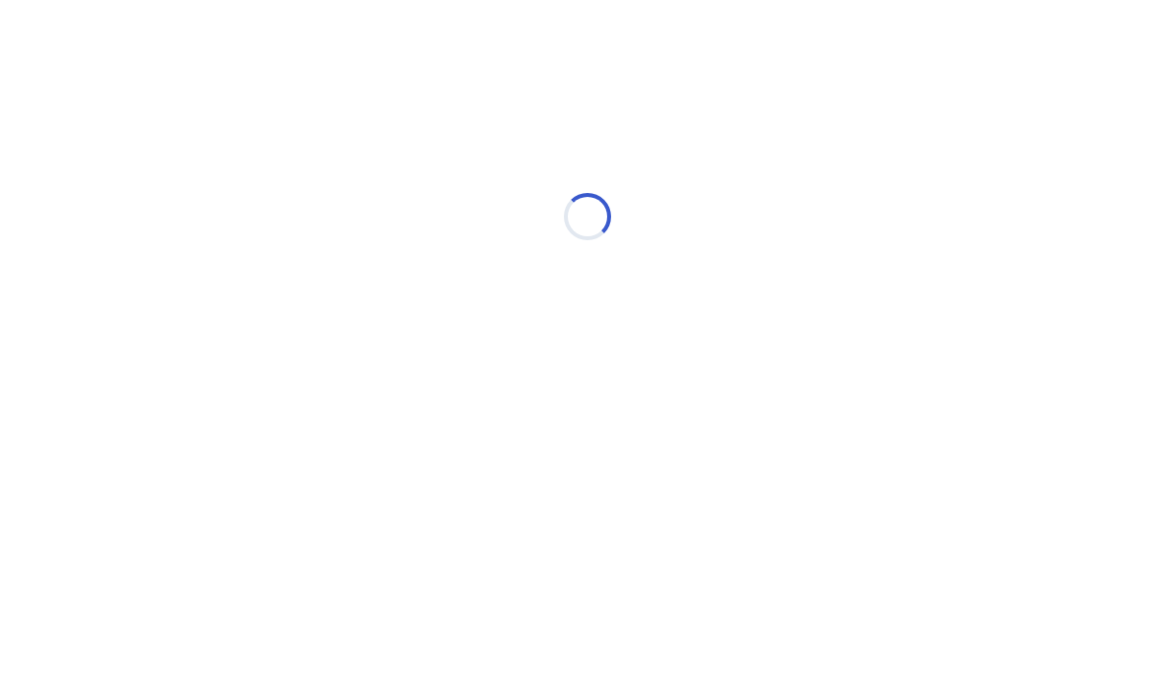
scroll to position [0, 0]
select select "*"
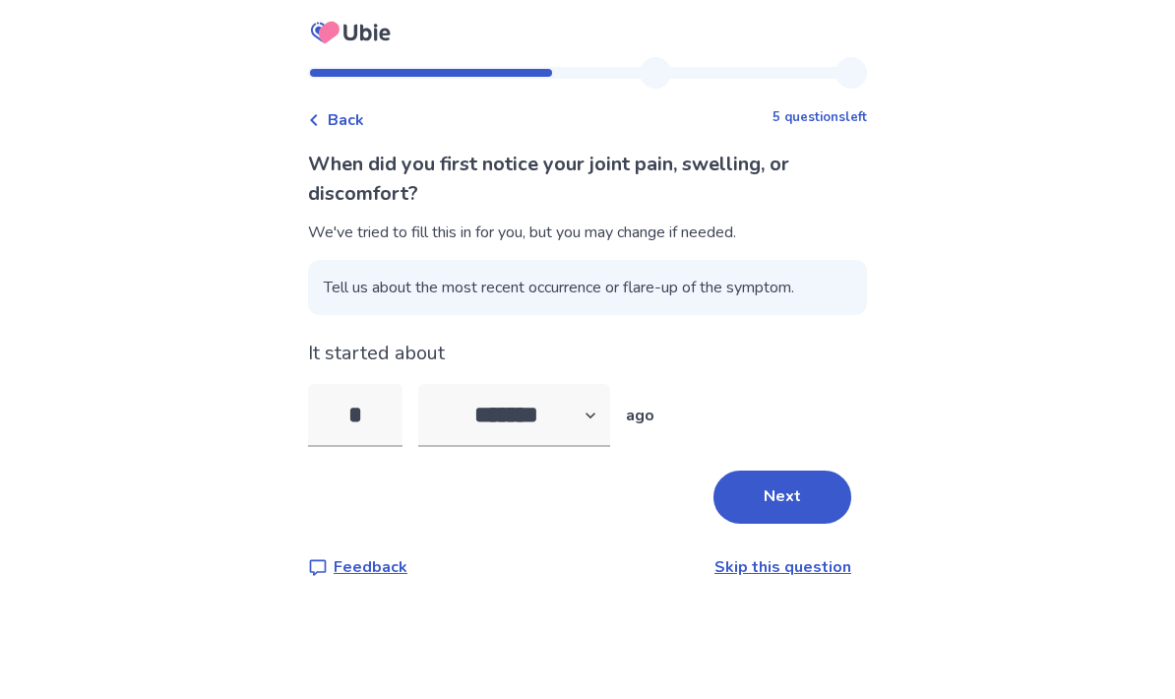
click at [769, 515] on button "Next" at bounding box center [782, 496] width 138 height 53
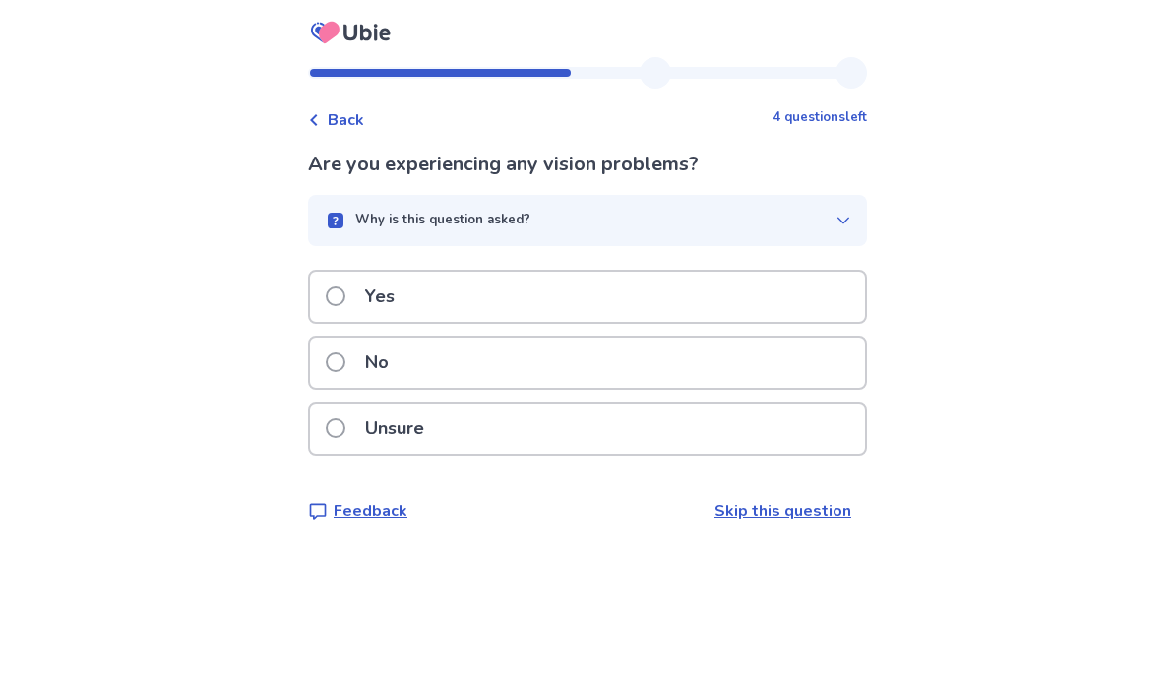
click at [724, 442] on div "Unsure" at bounding box center [587, 428] width 555 height 50
click at [746, 308] on div "Yes" at bounding box center [587, 297] width 555 height 50
click at [740, 308] on div "Yes" at bounding box center [587, 297] width 555 height 50
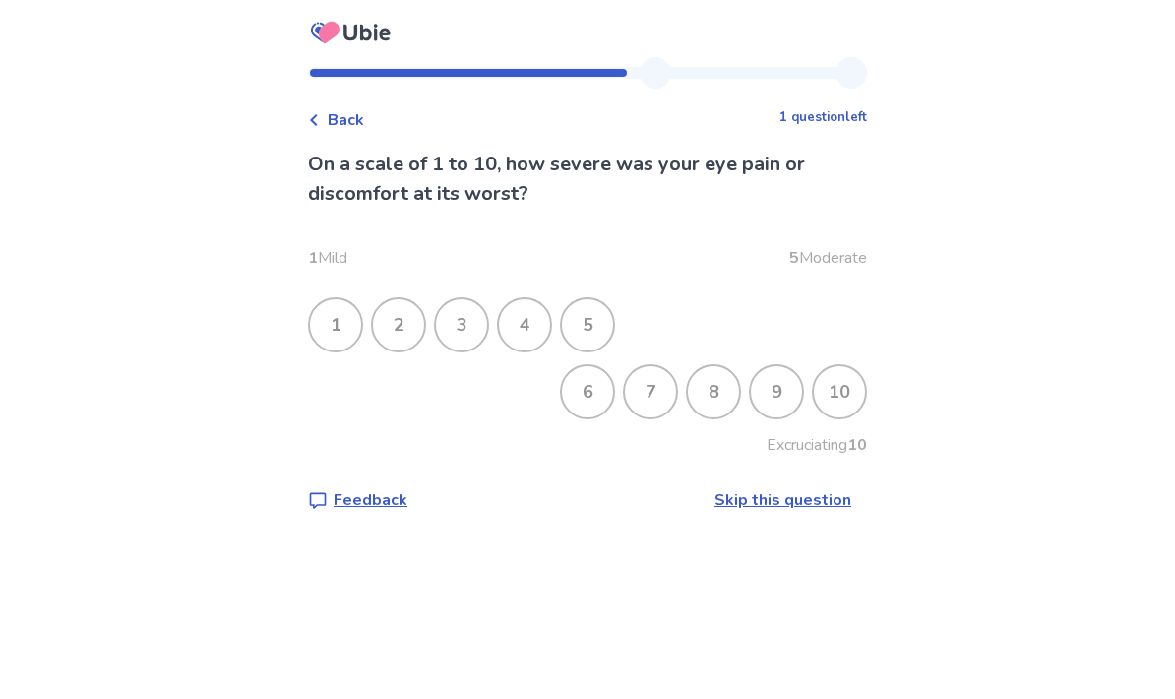
click at [543, 318] on div "4" at bounding box center [524, 324] width 51 height 51
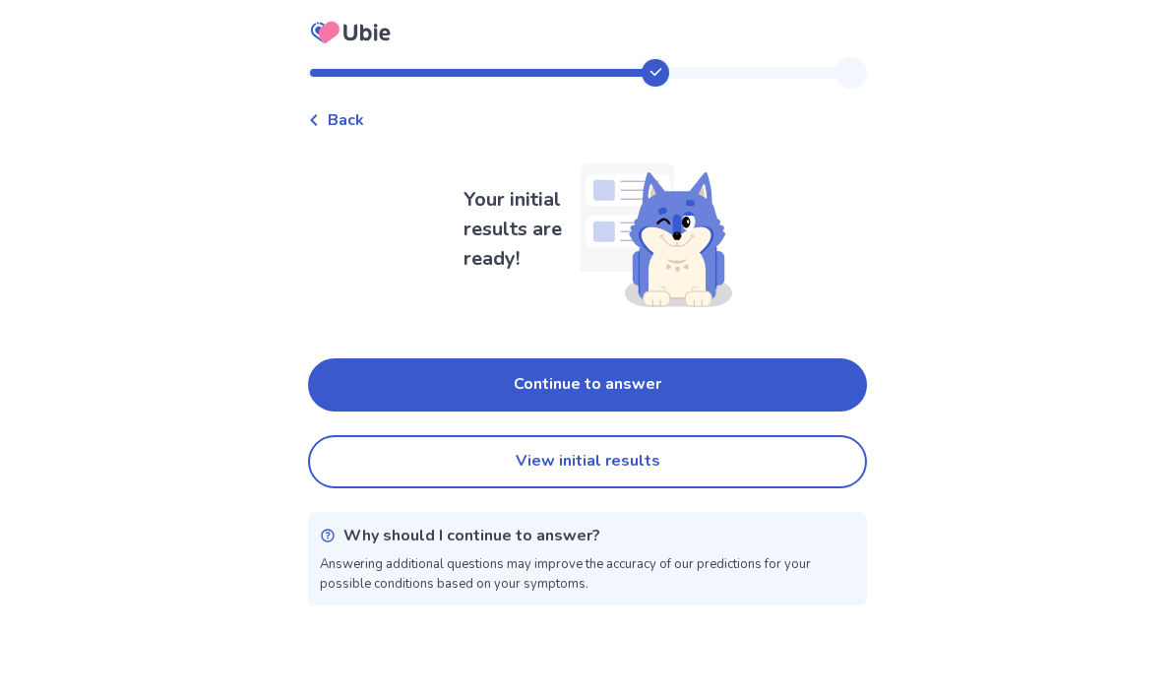
click at [700, 460] on button "View initial results" at bounding box center [587, 461] width 559 height 53
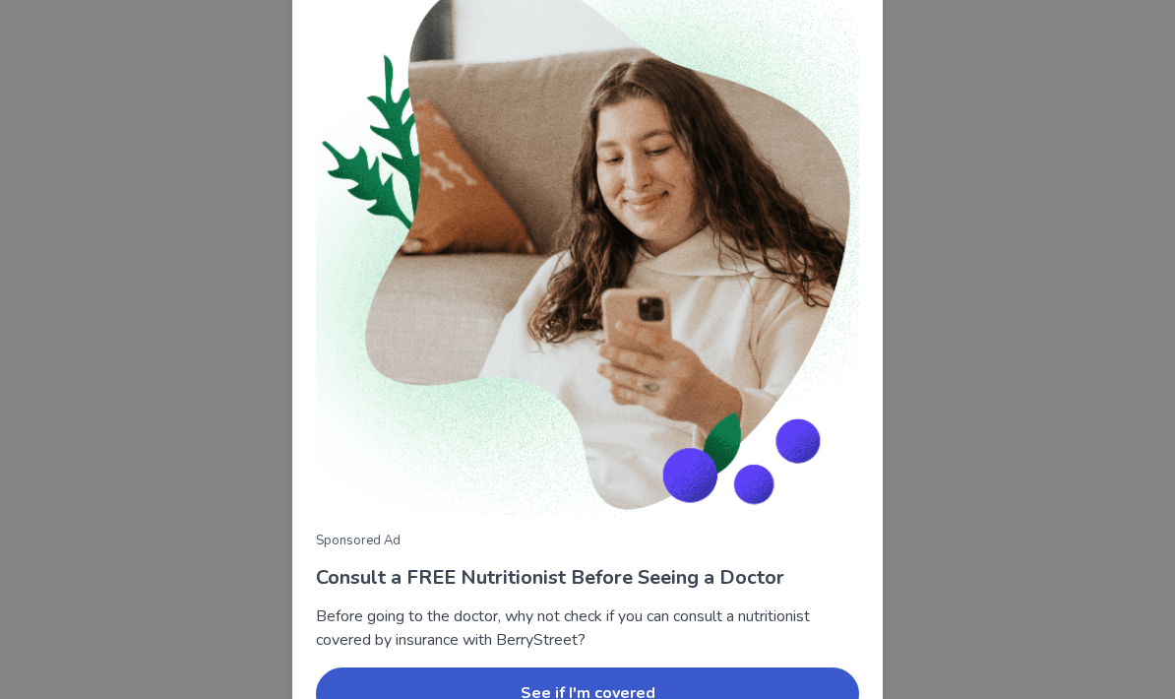
scroll to position [161, 0]
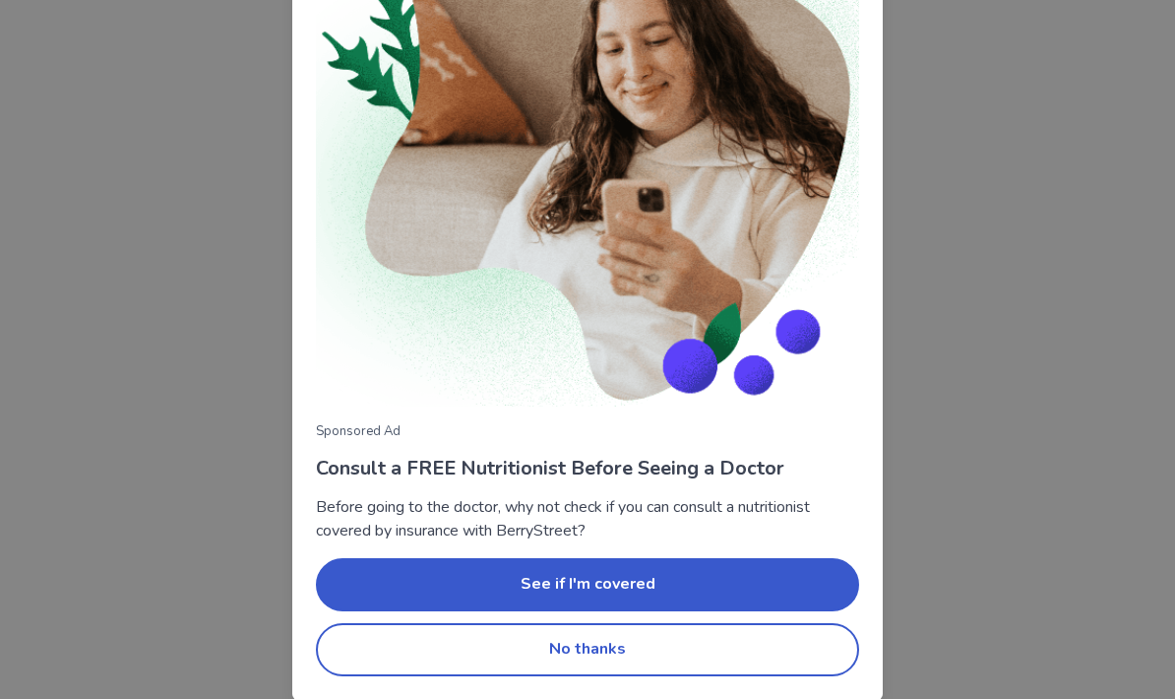
click at [694, 641] on button "No thanks" at bounding box center [587, 649] width 543 height 53
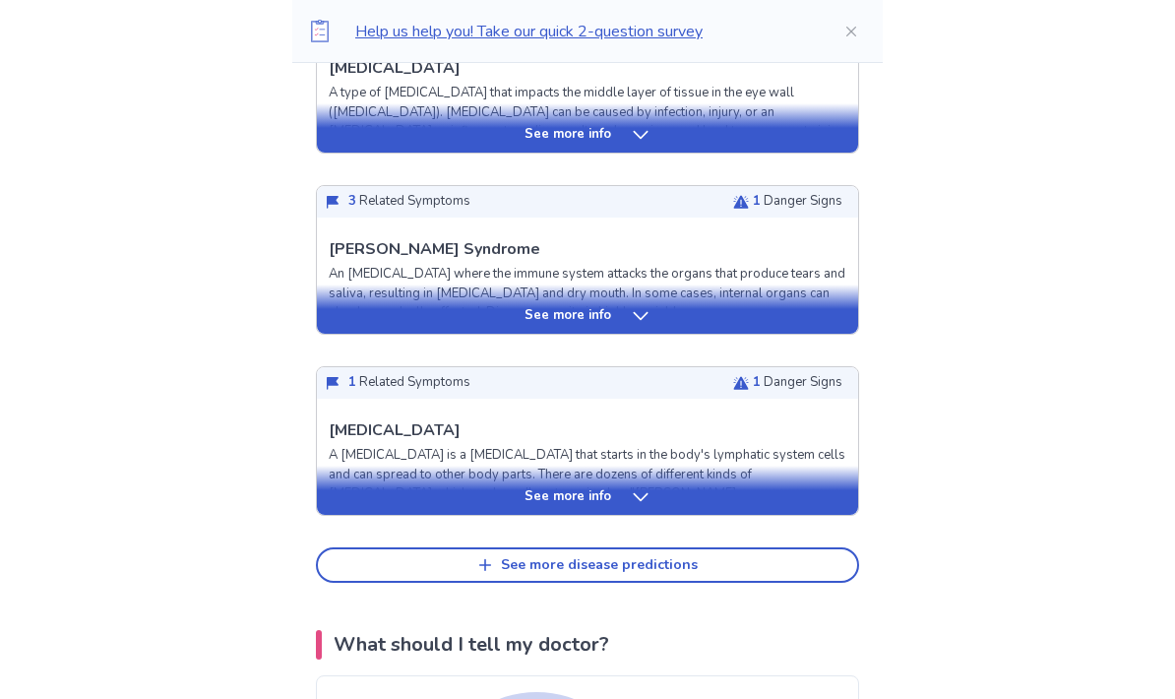
scroll to position [801, 0]
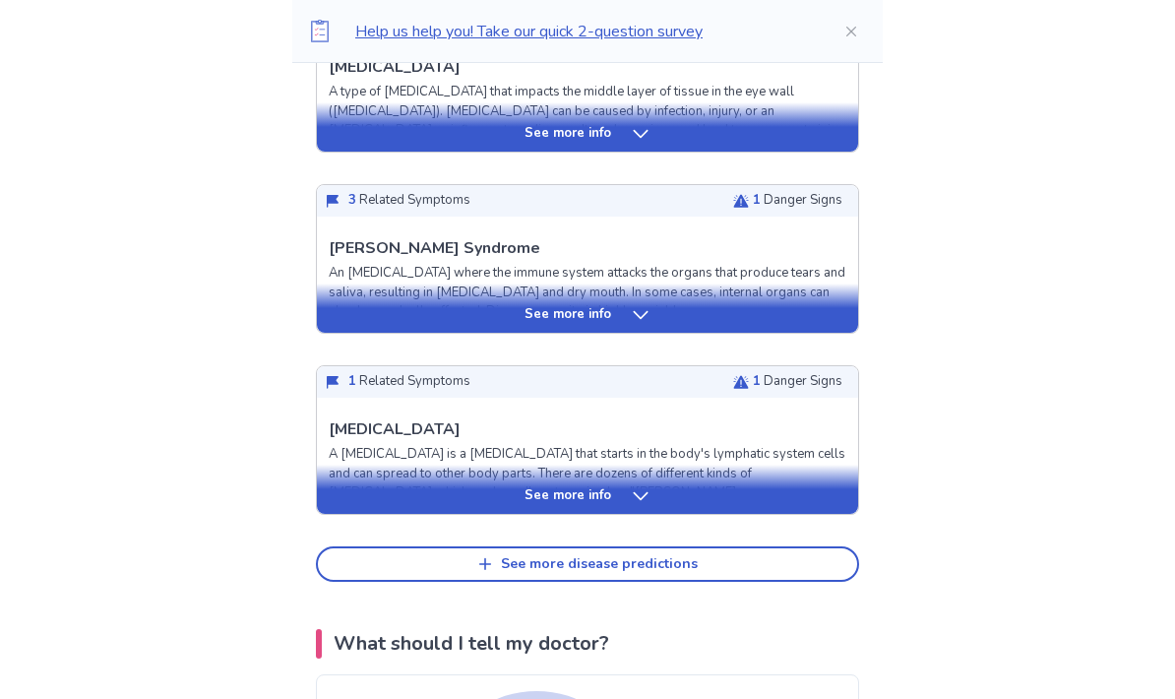
click at [652, 316] on div "See more info" at bounding box center [587, 316] width 541 height 20
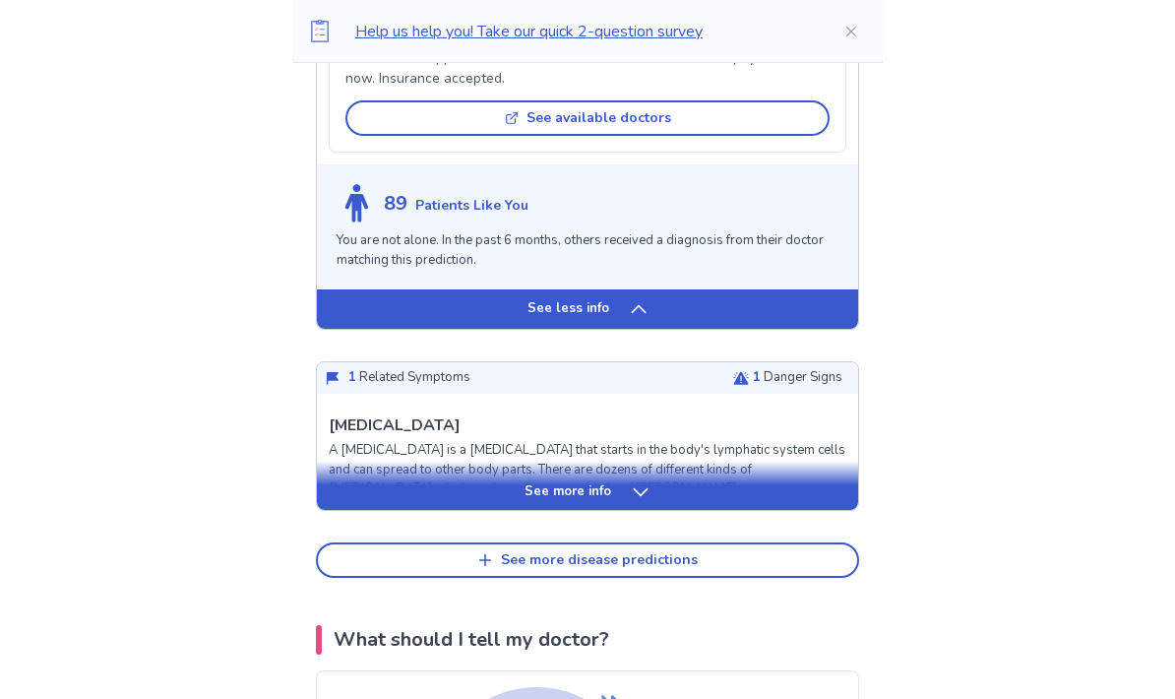
scroll to position [1866, 0]
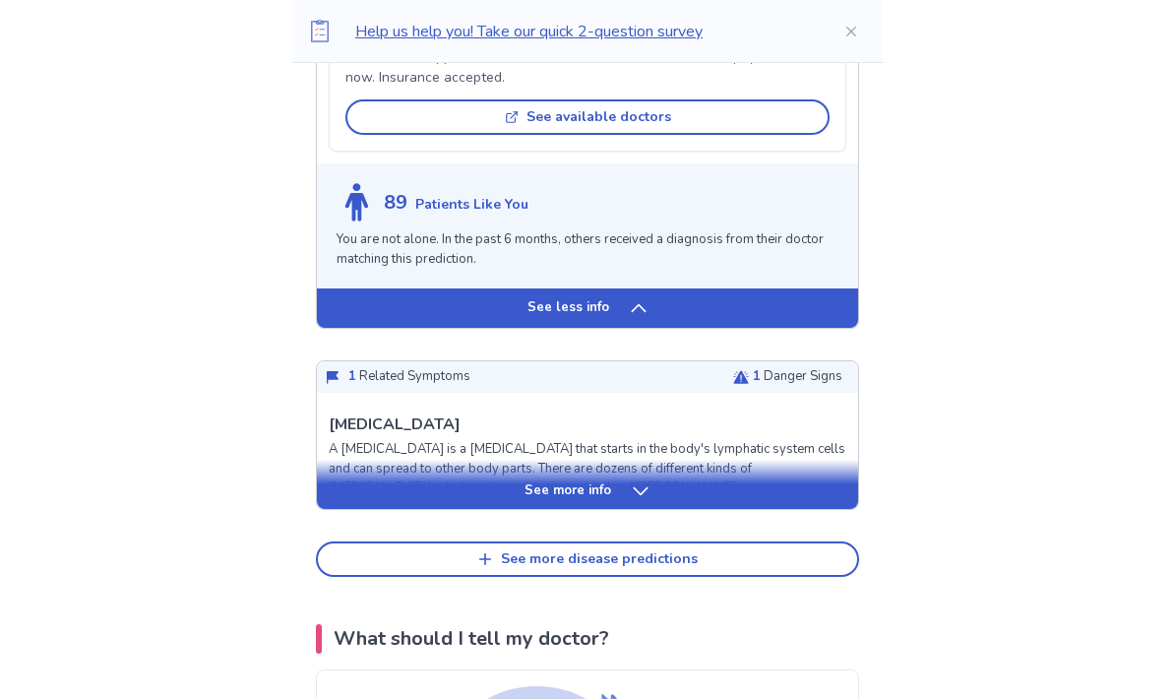
click at [676, 501] on div "See more info" at bounding box center [587, 491] width 541 height 20
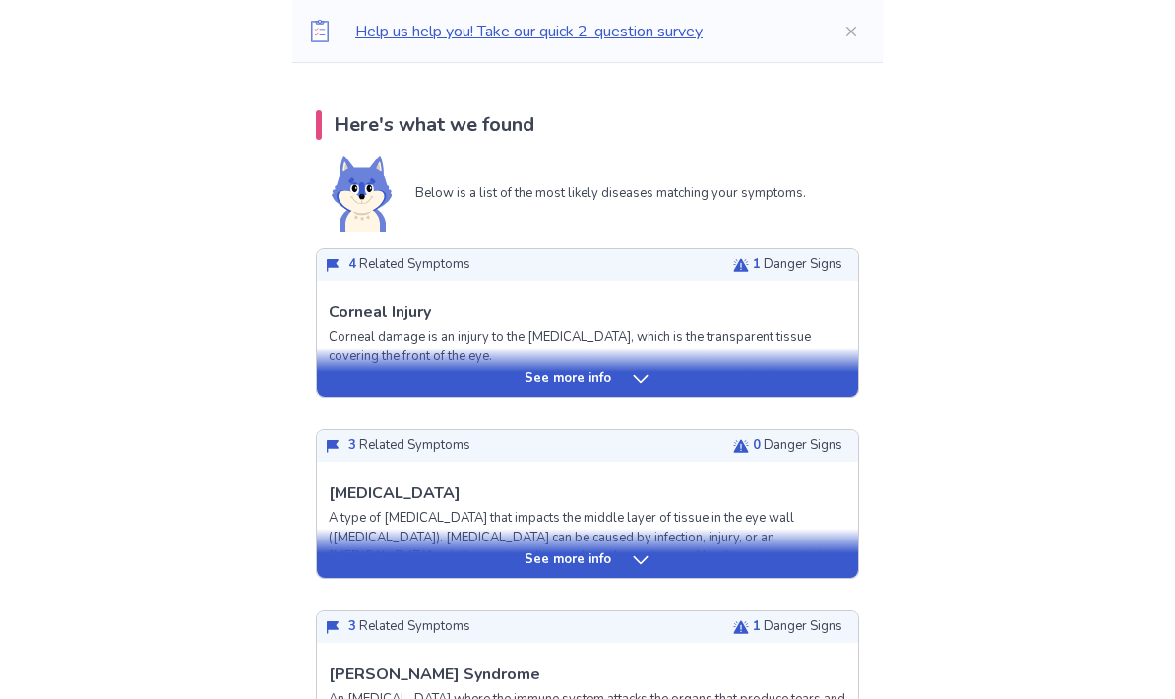
scroll to position [375, 0]
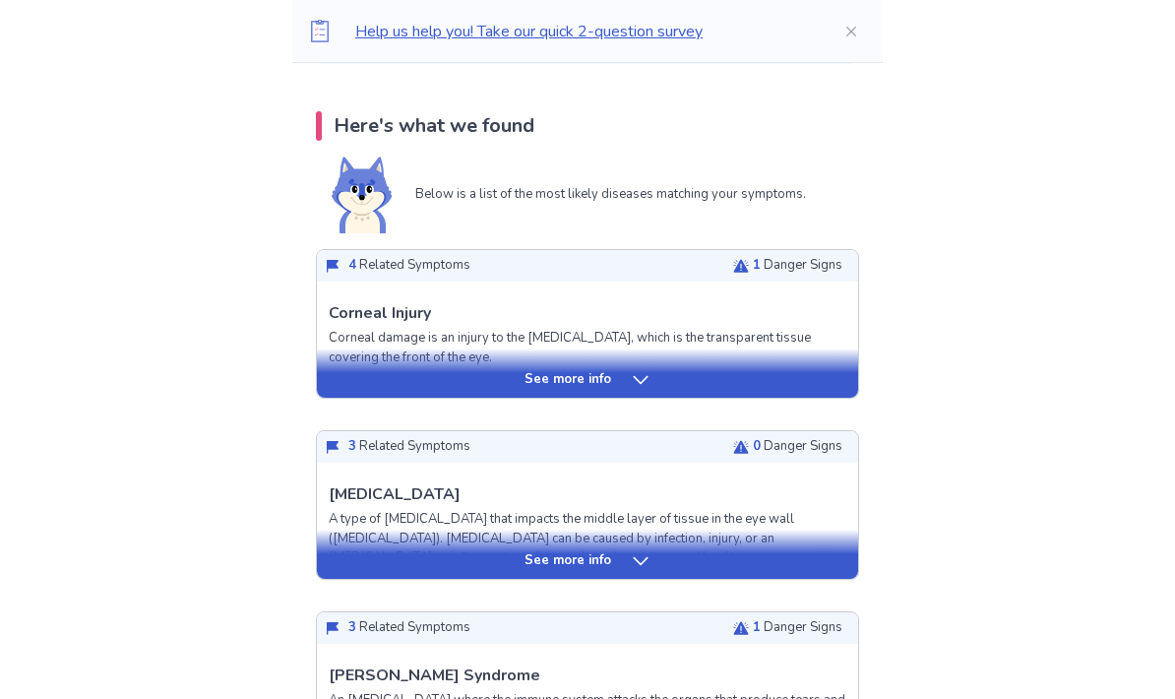
click at [646, 568] on icon at bounding box center [641, 561] width 20 height 20
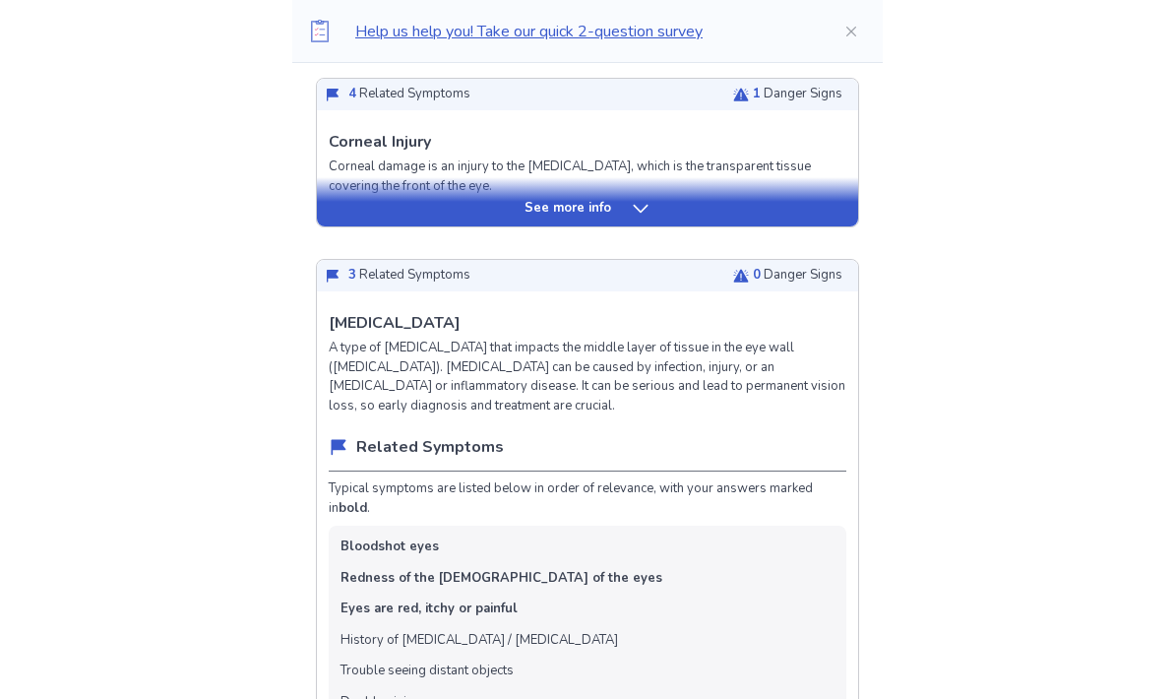
scroll to position [570, 0]
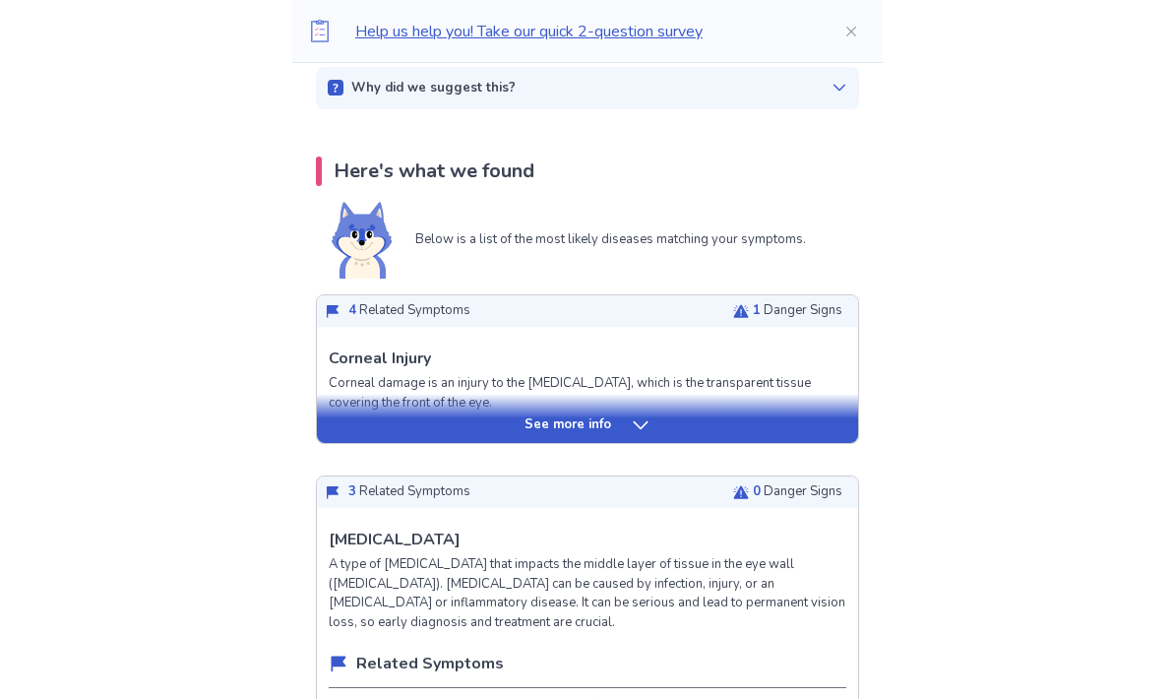
click at [660, 430] on div "See more info" at bounding box center [587, 426] width 541 height 20
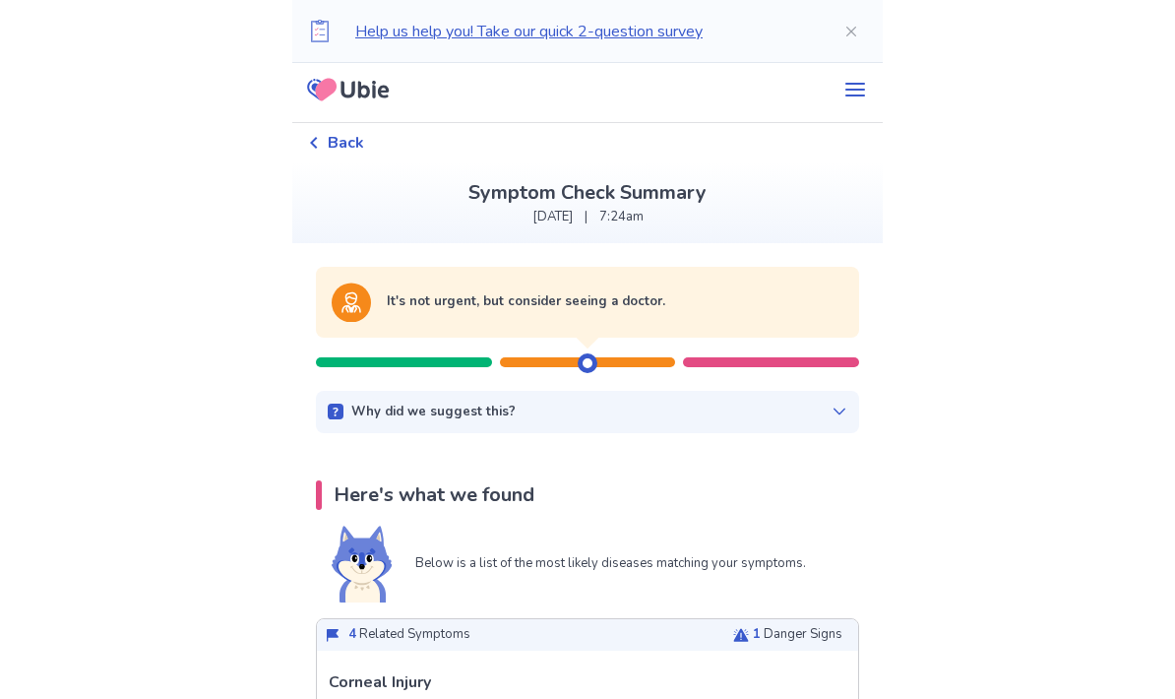
scroll to position [0, 0]
